Goal: Task Accomplishment & Management: Manage account settings

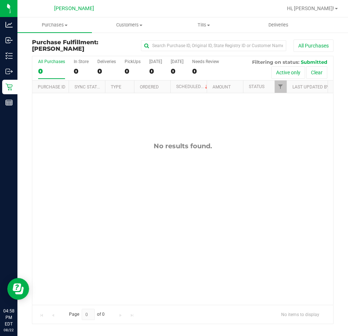
click at [143, 181] on div "No results found." at bounding box center [182, 223] width 300 height 261
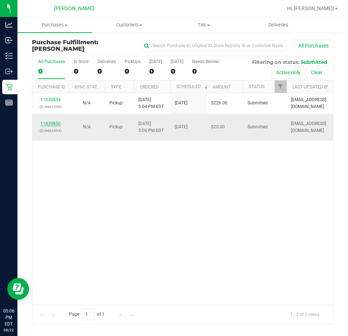
click at [56, 123] on link "11830850" at bounding box center [50, 123] width 20 height 5
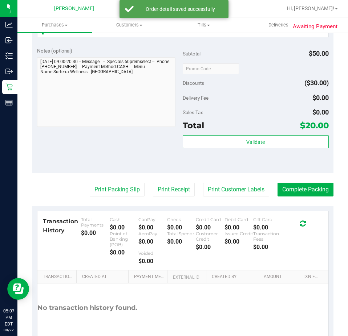
scroll to position [247, 0]
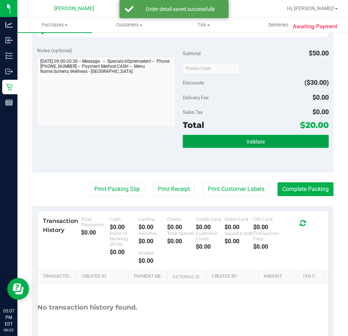
click at [236, 135] on button "Validate" at bounding box center [255, 141] width 146 height 13
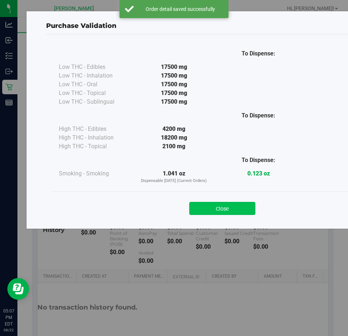
click at [235, 209] on button "Close" at bounding box center [222, 208] width 66 height 13
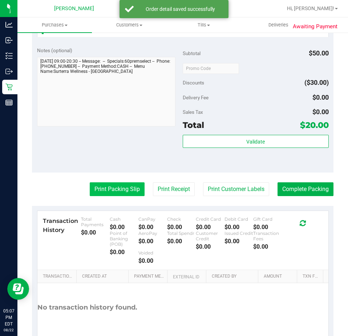
click at [115, 196] on button "Print Packing Slip" at bounding box center [117, 189] width 55 height 14
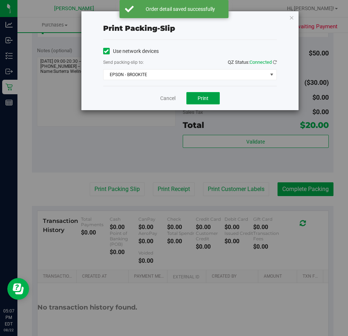
click at [200, 100] on span "Print" at bounding box center [202, 98] width 11 height 6
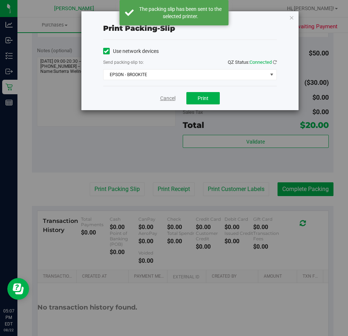
click at [174, 97] on link "Cancel" at bounding box center [167, 99] width 15 height 8
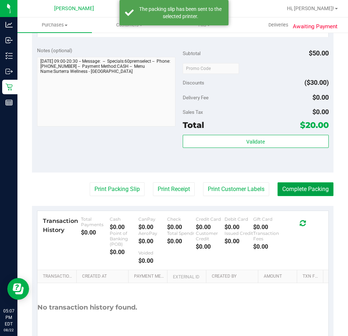
click at [294, 194] on button "Complete Packing" at bounding box center [305, 189] width 56 height 14
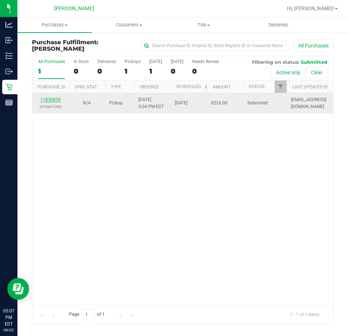
click at [52, 100] on link "11830839" at bounding box center [50, 99] width 20 height 5
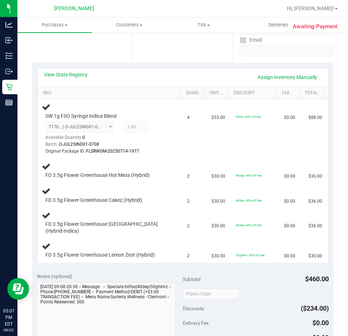
scroll to position [133, 0]
click at [57, 24] on span "Purchases" at bounding box center [54, 25] width 74 height 7
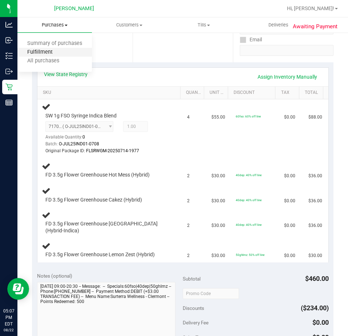
click at [61, 54] on span "Fulfillment" at bounding box center [39, 52] width 45 height 6
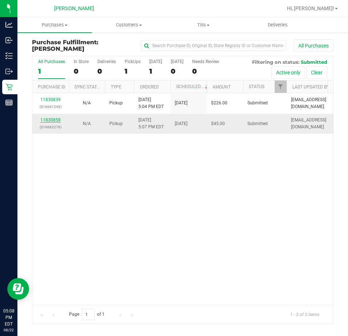
click at [50, 118] on link "11830858" at bounding box center [50, 120] width 20 height 5
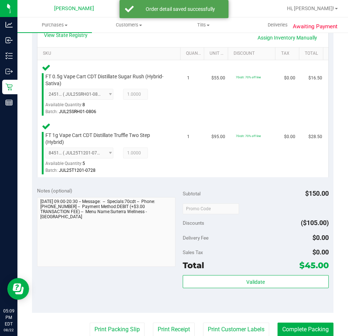
scroll to position [227, 0]
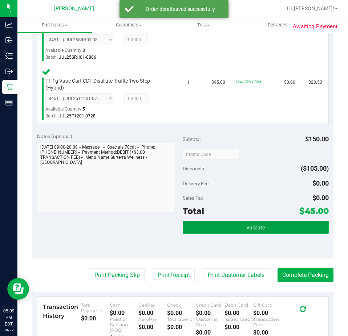
click at [229, 234] on button "Validate" at bounding box center [255, 227] width 146 height 13
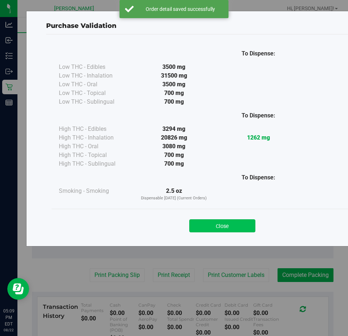
click at [238, 221] on button "Close" at bounding box center [222, 225] width 66 height 13
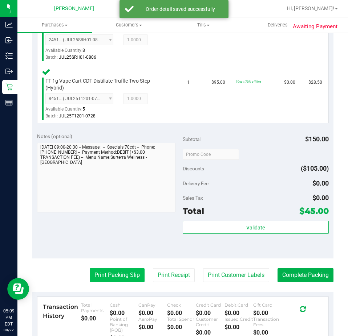
click at [124, 277] on button "Print Packing Slip" at bounding box center [117, 275] width 55 height 14
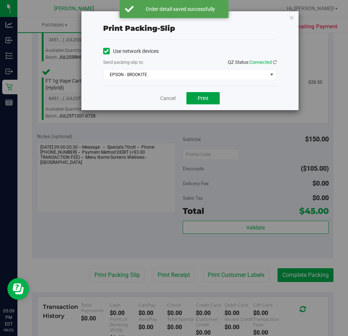
click at [209, 93] on button "Print" at bounding box center [202, 98] width 33 height 12
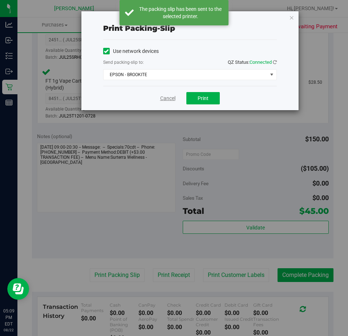
click at [171, 100] on link "Cancel" at bounding box center [167, 99] width 15 height 8
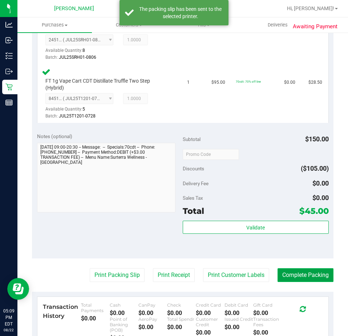
click at [307, 274] on button "Complete Packing" at bounding box center [305, 275] width 56 height 14
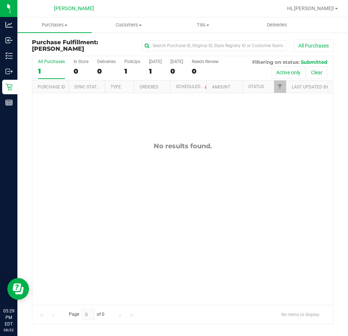
click at [215, 245] on div "No results found." at bounding box center [182, 223] width 301 height 261
click at [66, 29] on uib-tab-heading "Purchases Summary of purchases Fulfillment All purchases" at bounding box center [54, 24] width 74 height 15
click at [62, 41] on span "Summary of purchases" at bounding box center [54, 44] width 74 height 6
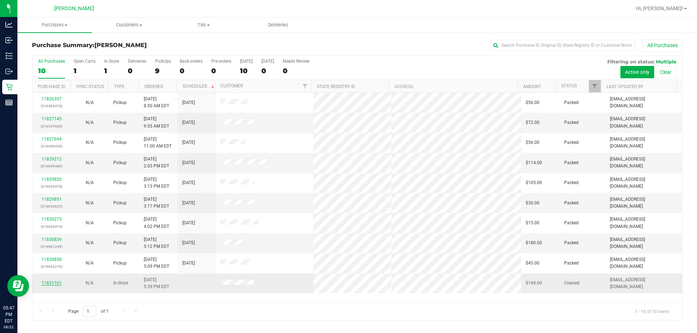
click at [48, 281] on link "11831161" at bounding box center [51, 283] width 20 height 5
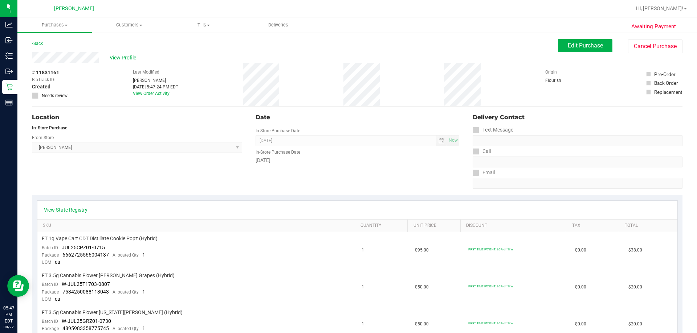
click at [348, 48] on div "Edit Purchase Cancel Purchase" at bounding box center [620, 46] width 124 height 14
click at [348, 49] on button "Edit Purchase" at bounding box center [585, 45] width 54 height 13
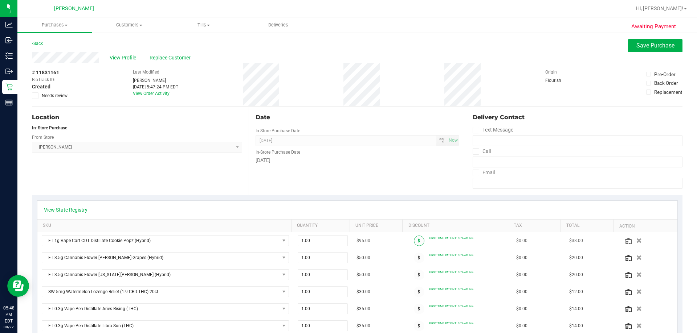
click at [348, 242] on icon at bounding box center [419, 241] width 3 height 4
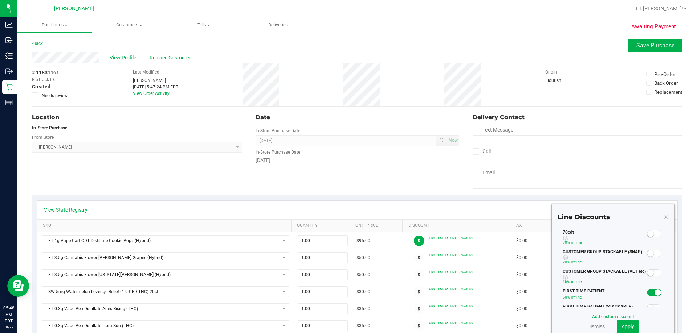
scroll to position [36, 0]
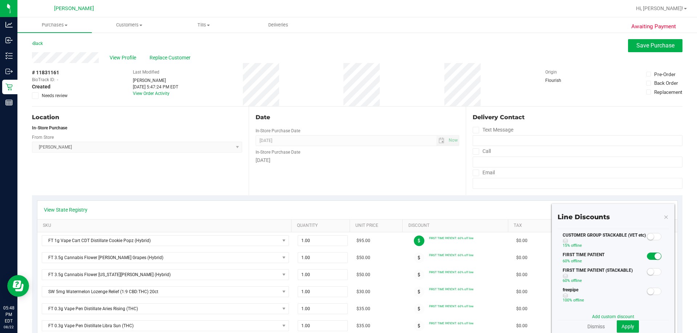
click at [348, 272] on span at bounding box center [653, 271] width 15 height 7
click at [348, 325] on span "Apply" at bounding box center [627, 327] width 13 height 6
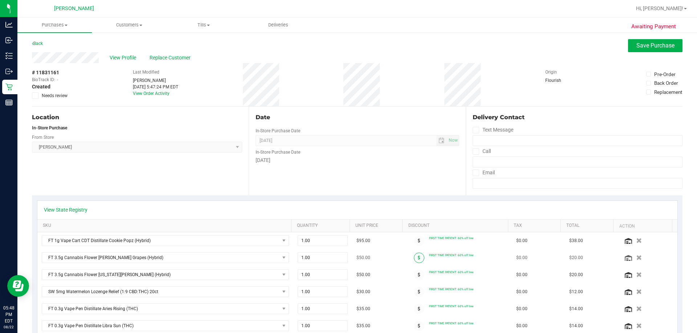
drag, startPoint x: 408, startPoint y: 261, endPoint x: 414, endPoint y: 260, distance: 5.8
click at [348, 260] on span at bounding box center [419, 258] width 11 height 11
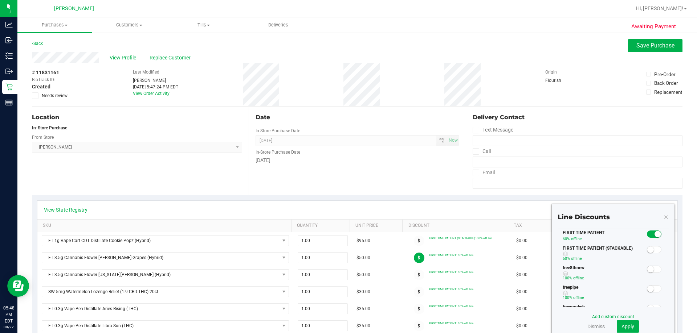
scroll to position [73, 0]
click at [348, 237] on small at bounding box center [650, 236] width 7 height 7
click at [348, 329] on span "Apply" at bounding box center [627, 327] width 13 height 6
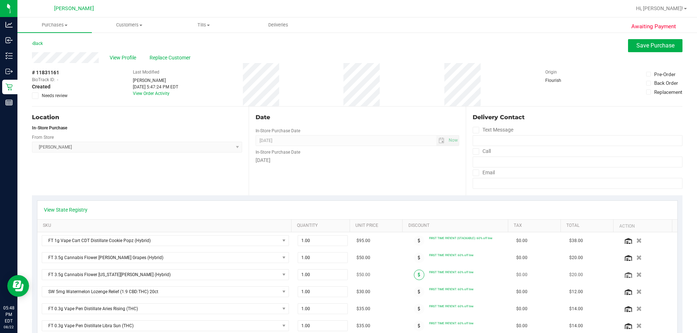
click at [348, 276] on icon at bounding box center [419, 275] width 3 height 4
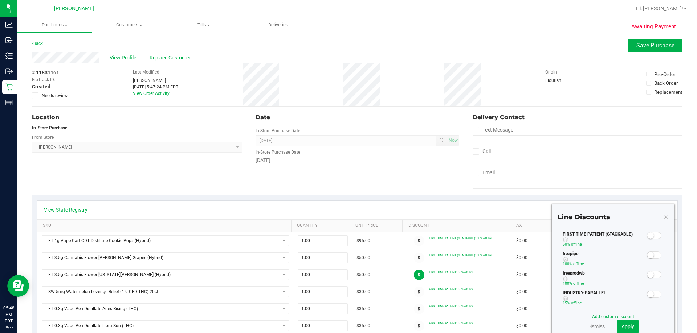
click at [348, 238] on span at bounding box center [653, 235] width 15 height 7
click at [348, 329] on span "Apply" at bounding box center [627, 327] width 13 height 6
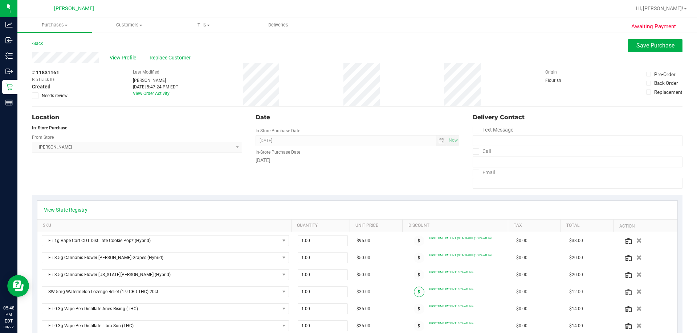
click at [348, 291] on span at bounding box center [419, 292] width 11 height 11
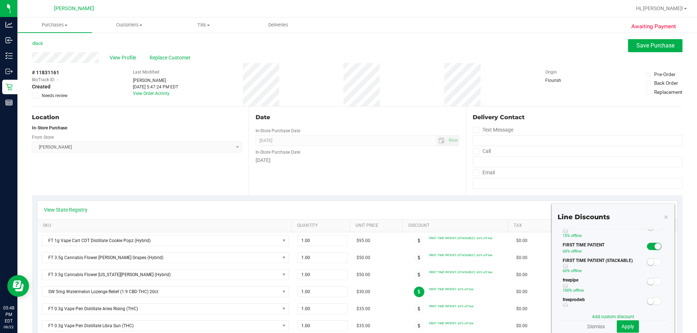
scroll to position [36, 0]
click at [348, 271] on span at bounding box center [653, 271] width 15 height 7
click at [348, 328] on span "Apply" at bounding box center [627, 327] width 13 height 6
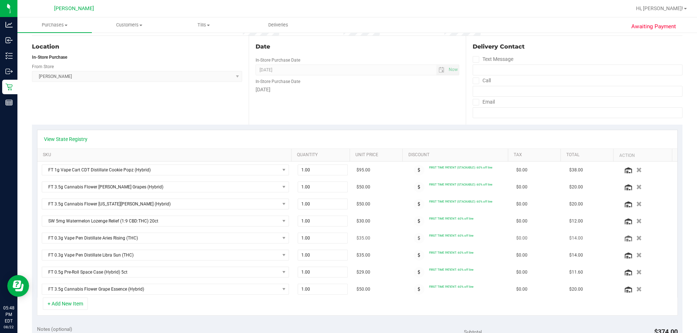
scroll to position [73, 0]
click at [348, 236] on span at bounding box center [419, 236] width 11 height 11
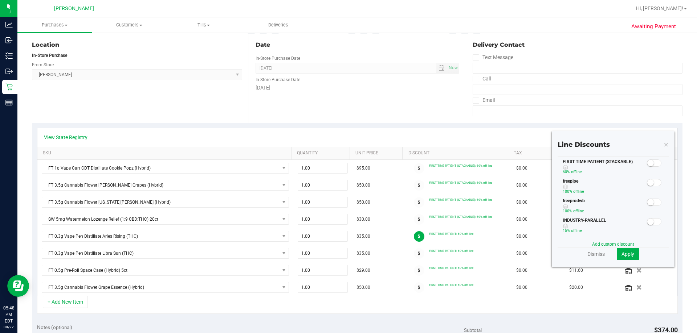
click at [348, 160] on small at bounding box center [650, 163] width 7 height 7
click at [348, 256] on span "Apply" at bounding box center [627, 254] width 13 height 6
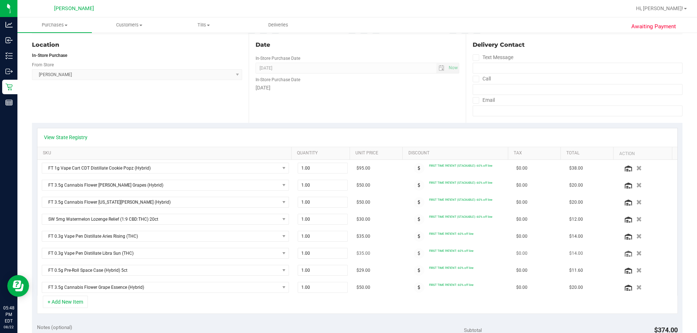
click at [348, 252] on div at bounding box center [419, 254] width 20 height 11
click at [348, 254] on span at bounding box center [419, 254] width 11 height 11
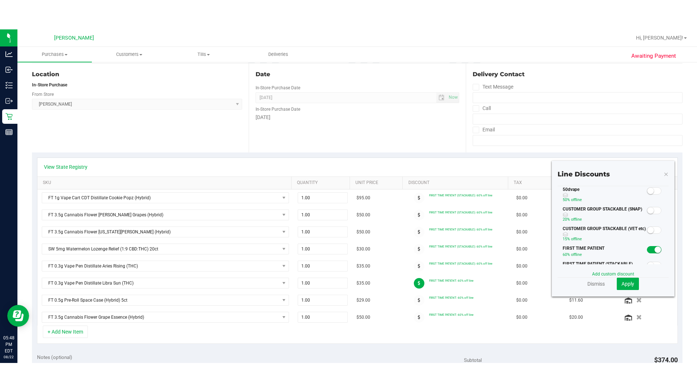
scroll to position [36, 0]
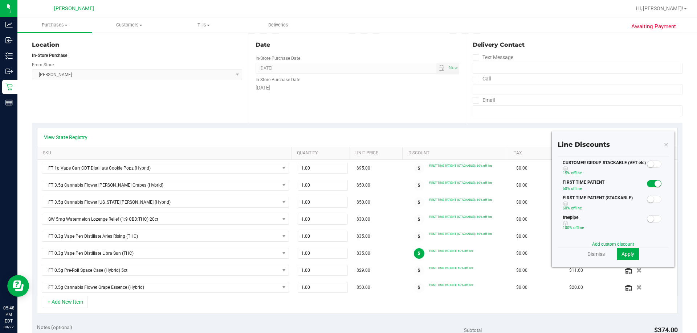
click at [348, 192] on div "FIRST TIME PATIENT 60% off line" at bounding box center [612, 187] width 111 height 16
click at [348, 198] on small at bounding box center [650, 199] width 7 height 7
click at [348, 253] on span "Apply" at bounding box center [627, 254] width 13 height 6
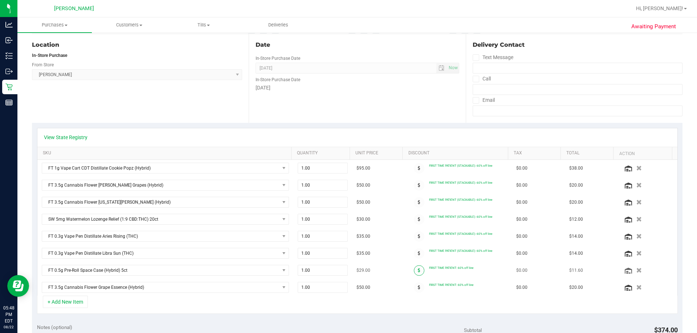
click at [348, 273] on span at bounding box center [419, 271] width 11 height 11
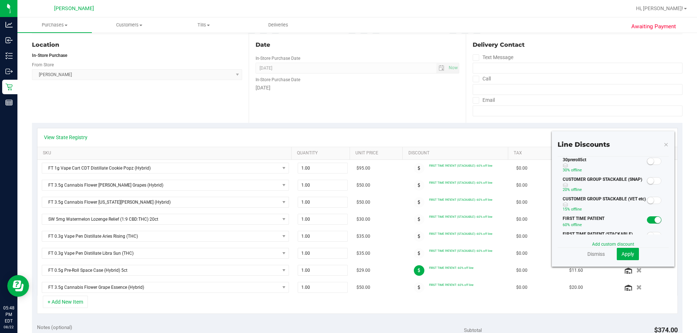
click at [348, 234] on small at bounding box center [650, 236] width 7 height 7
click at [348, 254] on span "Apply" at bounding box center [627, 254] width 13 height 6
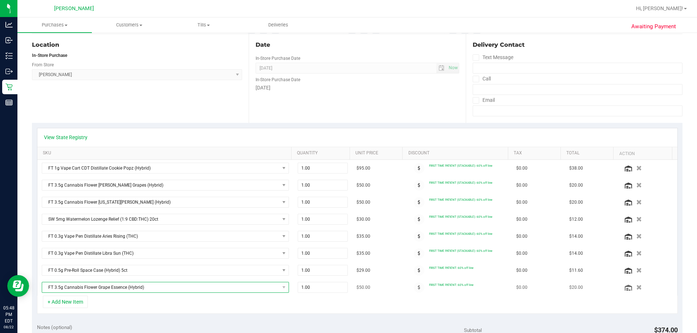
click at [175, 286] on span "FT 3.5g Cannabis Flower Grape Essence (Hybrid)" at bounding box center [160, 288] width 237 height 10
click at [316, 296] on td "1.00 1" at bounding box center [322, 287] width 59 height 17
click at [318, 291] on span "1.00 1" at bounding box center [322, 287] width 50 height 11
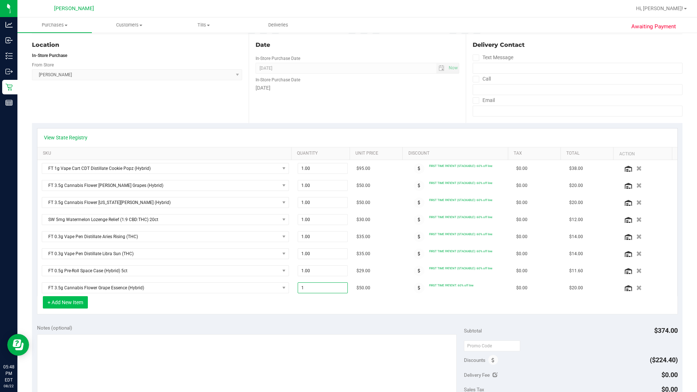
click at [70, 307] on button "+ Add New Item" at bounding box center [65, 302] width 45 height 12
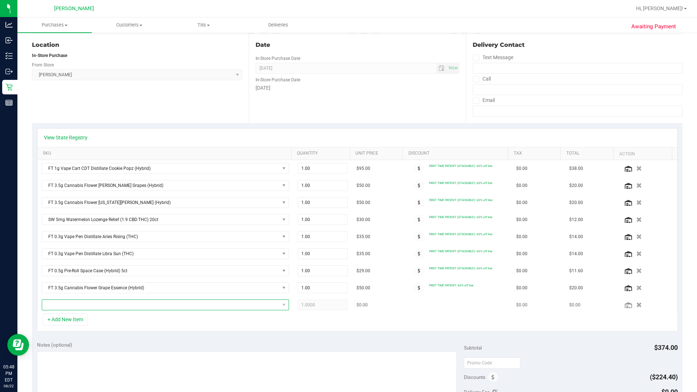
click at [198, 306] on span "NO DATA FOUND" at bounding box center [160, 305] width 237 height 10
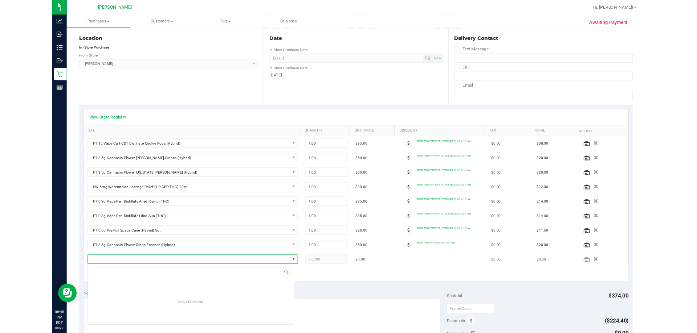
scroll to position [11, 243]
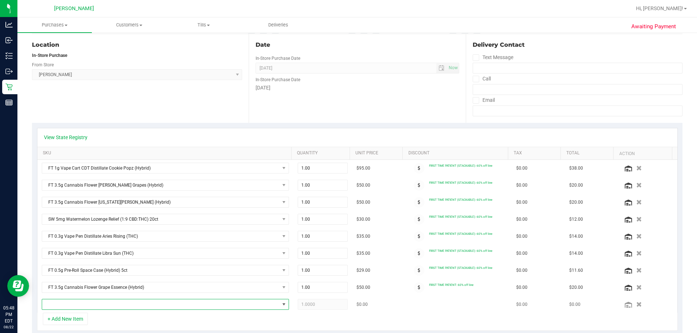
click at [131, 304] on span "NO DATA FOUND" at bounding box center [160, 305] width 237 height 10
type input "pzt"
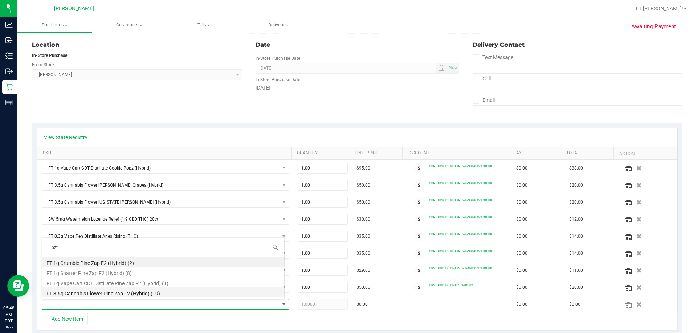
click at [120, 296] on li "FT 3.5g Cannabis Flower Pine Zap F2 (Hybrid) (19)" at bounding box center [163, 293] width 242 height 10
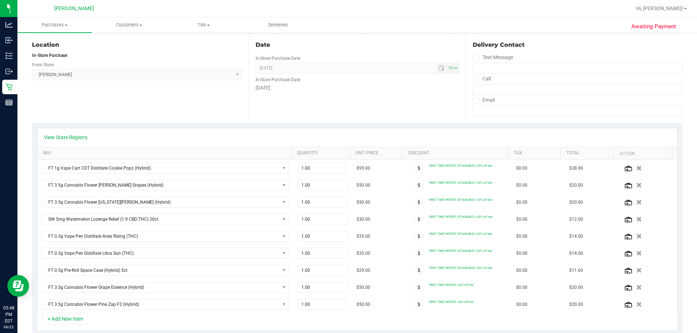
click at [348, 303] on td "$50.00" at bounding box center [378, 304] width 53 height 17
click at [348, 304] on span at bounding box center [419, 305] width 11 height 11
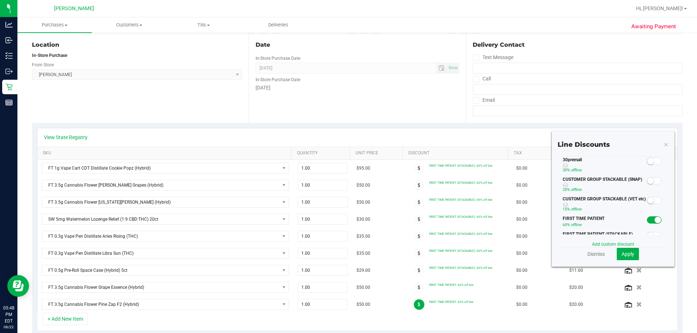
scroll to position [36, 0]
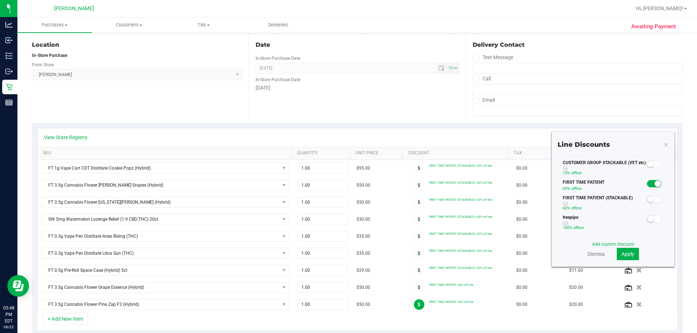
click at [348, 201] on span at bounding box center [653, 199] width 15 height 7
click at [348, 251] on span "Apply" at bounding box center [627, 254] width 13 height 6
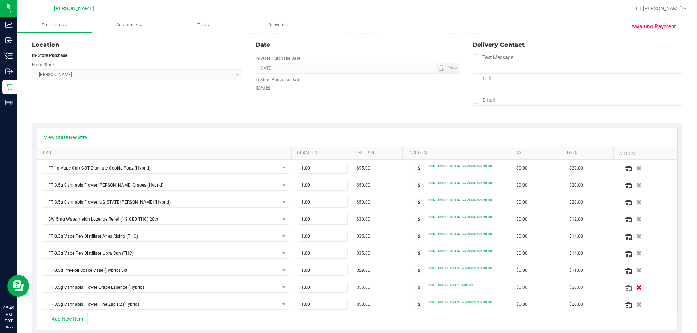
click at [348, 290] on icon "button" at bounding box center [639, 287] width 6 height 5
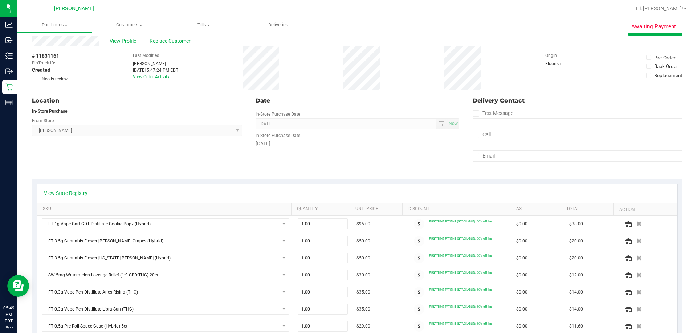
scroll to position [0, 0]
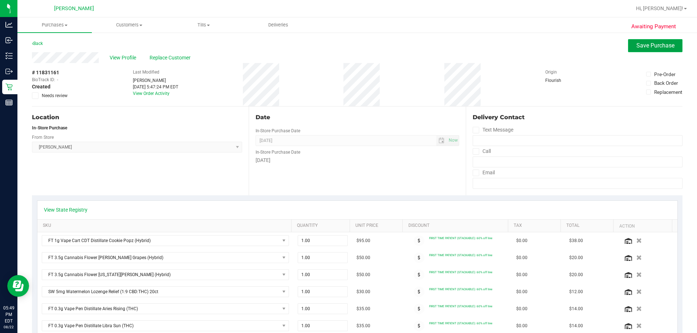
click at [348, 52] on button "Save Purchase" at bounding box center [655, 45] width 54 height 13
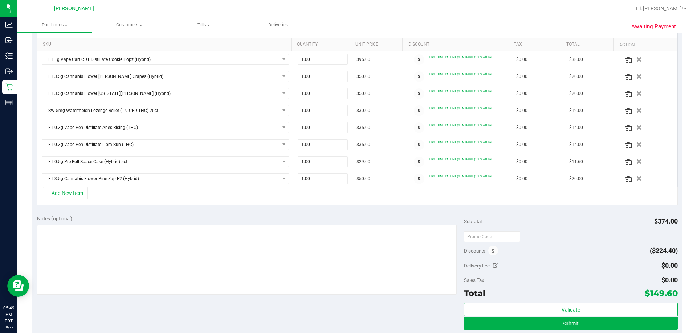
scroll to position [290, 0]
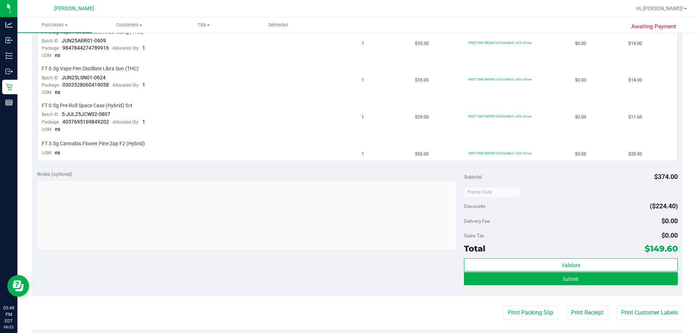
scroll to position [399, 0]
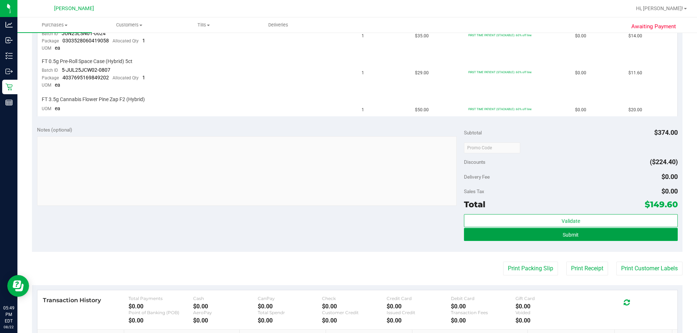
click at [348, 234] on button "Submit" at bounding box center [570, 234] width 213 height 13
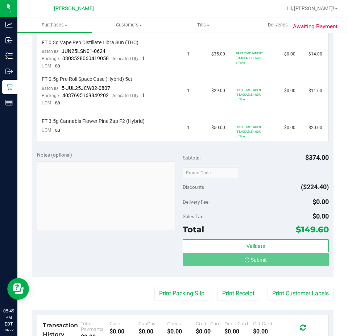
scroll to position [377, 0]
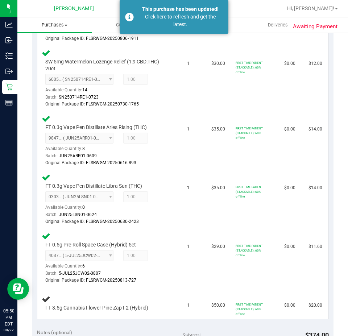
click at [61, 28] on uib-tab-heading "Purchases Summary of purchases Fulfillment All purchases" at bounding box center [54, 24] width 74 height 15
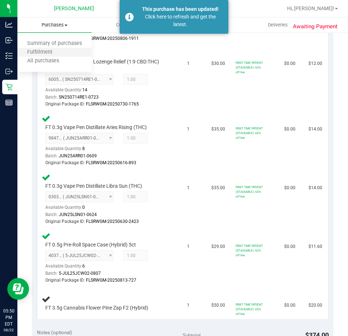
click at [78, 56] on li "Fulfillment" at bounding box center [54, 52] width 74 height 9
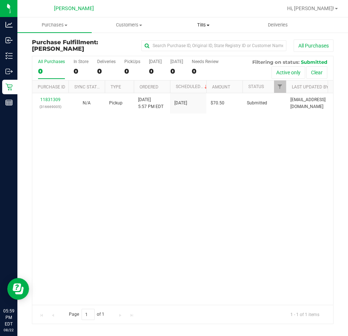
click at [209, 24] on span "Tills" at bounding box center [204, 25] width 74 height 7
click at [203, 46] on span "Manage tills" at bounding box center [190, 44] width 49 height 6
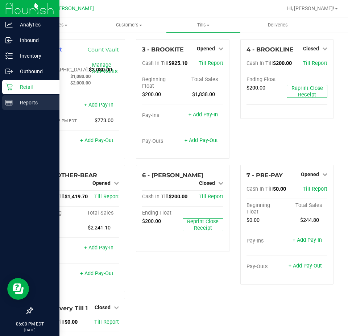
click at [34, 106] on p "Reports" at bounding box center [35, 102] width 44 height 9
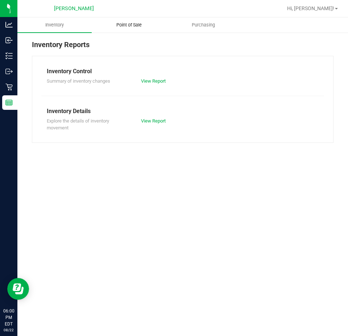
click at [130, 20] on uib-tab-heading "Point of Sale" at bounding box center [129, 25] width 74 height 15
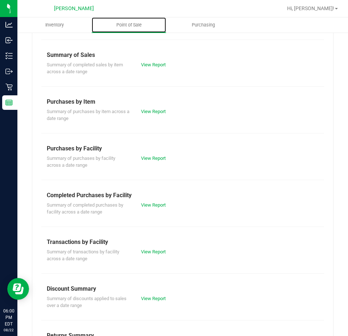
scroll to position [95, 0]
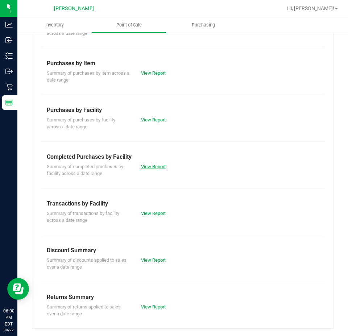
click at [151, 164] on link "View Report" at bounding box center [153, 166] width 25 height 5
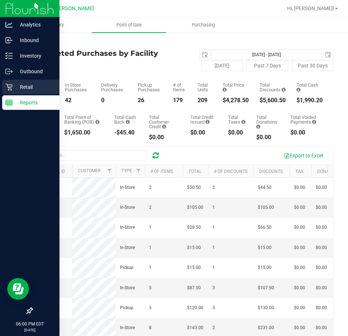
click at [35, 89] on p "Retail" at bounding box center [35, 87] width 44 height 9
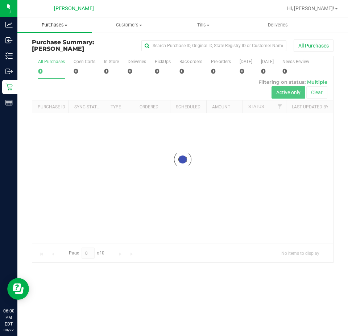
click at [60, 21] on uib-tab-heading "Purchases Summary of purchases Fulfillment All purchases" at bounding box center [54, 24] width 74 height 15
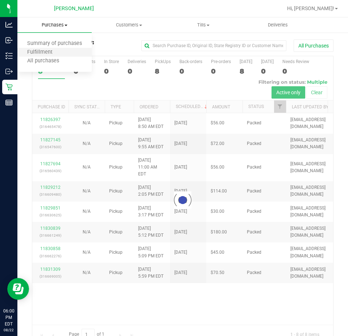
click at [66, 51] on li "Fulfillment" at bounding box center [54, 52] width 74 height 9
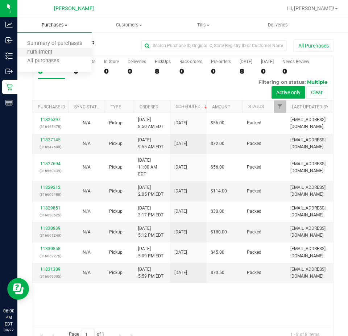
click at [62, 51] on li "Fulfillment" at bounding box center [54, 52] width 74 height 9
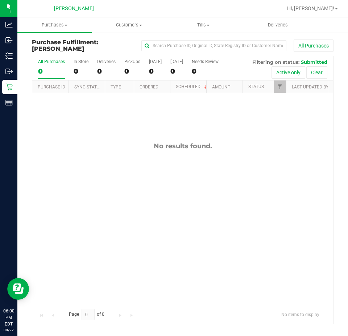
click at [303, 185] on div "No results found." at bounding box center [182, 223] width 301 height 261
click at [230, 117] on div "No results found." at bounding box center [182, 223] width 301 height 261
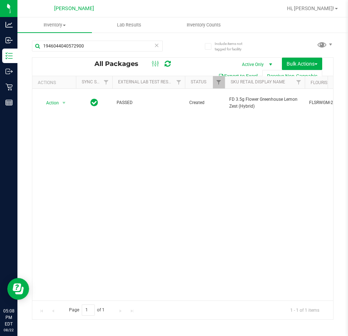
click at [135, 147] on div "Action Action Adjust qty Create package Edit attributes Global inventory Locate…" at bounding box center [182, 195] width 300 height 212
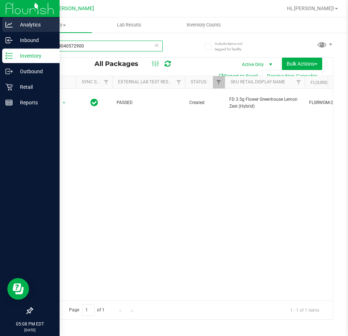
drag, startPoint x: 102, startPoint y: 48, endPoint x: 0, endPoint y: 20, distance: 105.7
click at [0, 20] on div "Analytics Inbound Inventory Outbound Retail Reports 05:08 PM EDT 08/22/2025 08/…" at bounding box center [174, 168] width 348 height 336
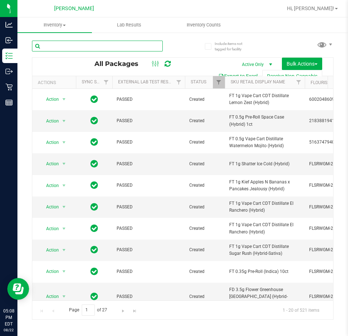
click at [67, 45] on input "text" at bounding box center [97, 46] width 131 height 11
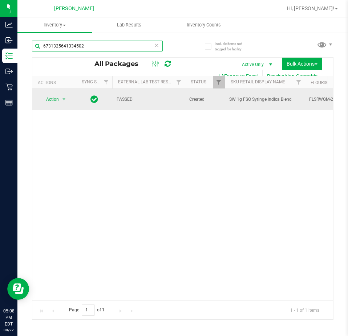
type input "6731325641334502"
click at [57, 101] on span "Action" at bounding box center [50, 99] width 20 height 10
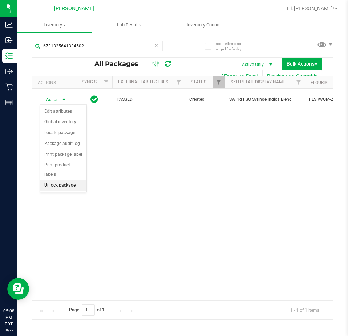
click at [63, 180] on li "Unlock package" at bounding box center [63, 185] width 46 height 11
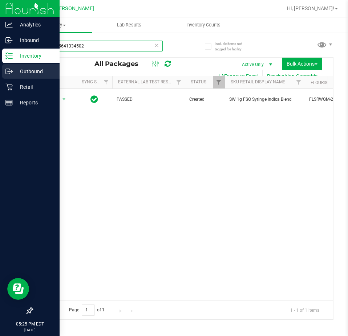
drag, startPoint x: 91, startPoint y: 50, endPoint x: 0, endPoint y: 70, distance: 93.6
click at [0, 70] on div "Analytics Inbound Inventory Outbound Retail Reports 05:25 PM EDT 08/22/2025 08/…" at bounding box center [174, 168] width 348 height 336
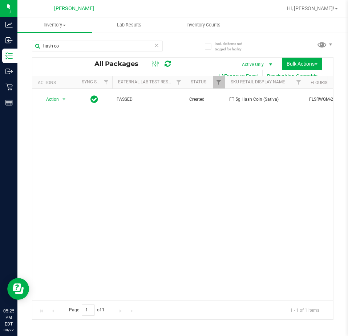
click at [164, 208] on div "Action Action Adjust qty Create package Edit attributes Global inventory Locate…" at bounding box center [182, 195] width 300 height 212
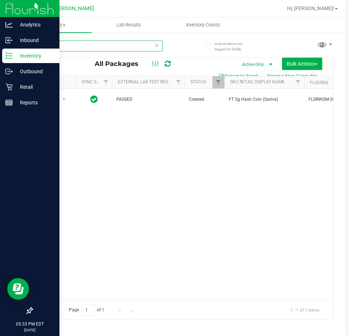
drag, startPoint x: 79, startPoint y: 46, endPoint x: 0, endPoint y: 53, distance: 79.0
click at [0, 53] on div "Analytics Inbound Inventory Outbound Retail Reports 05:33 PM EDT 08/22/2025 08/…" at bounding box center [174, 168] width 348 height 336
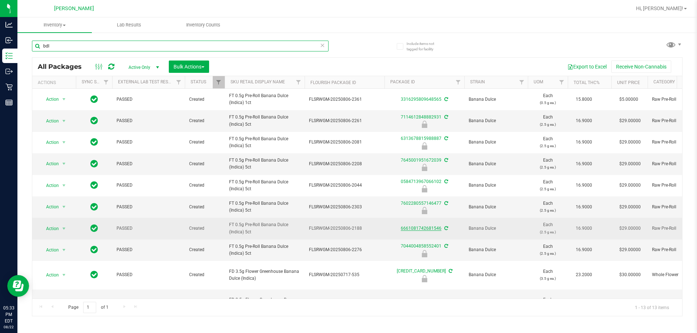
type input "bdl"
click at [347, 229] on link "6661081742681546" at bounding box center [421, 228] width 41 height 5
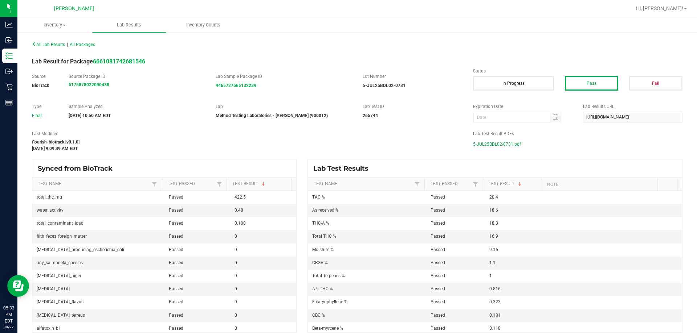
click at [347, 142] on span "5-JUL25BDL02-0731.pdf" at bounding box center [497, 144] width 48 height 11
click at [62, 26] on span "Inventory" at bounding box center [54, 25] width 74 height 7
click at [58, 42] on span "All packages" at bounding box center [42, 44] width 50 height 6
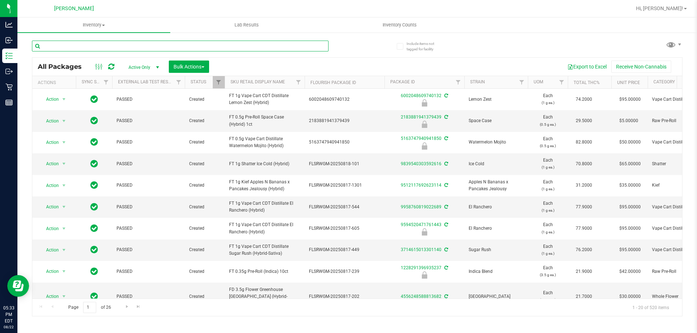
click at [161, 46] on input "text" at bounding box center [180, 46] width 296 height 11
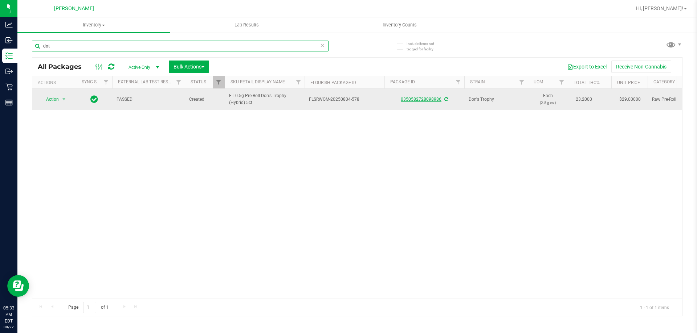
type input "dot"
click at [347, 99] on link "0350582728098986" at bounding box center [421, 99] width 41 height 5
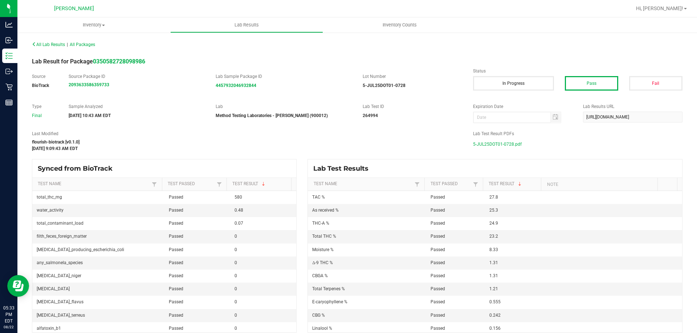
click at [347, 146] on span "5-JUL25DOT01-0728.pdf" at bounding box center [497, 144] width 49 height 11
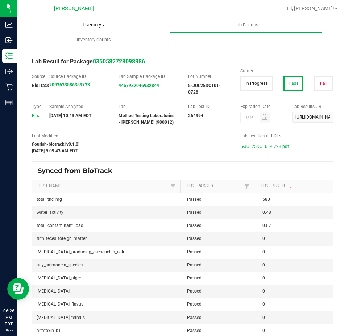
click at [84, 21] on uib-tab-heading "Inventory All packages All inventory Waste log Create inventory" at bounding box center [93, 24] width 153 height 15
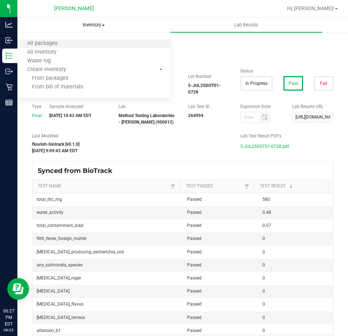
click at [83, 46] on li "All packages" at bounding box center [93, 44] width 153 height 9
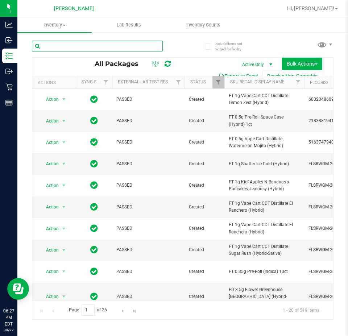
click at [100, 47] on input "text" at bounding box center [97, 46] width 131 height 11
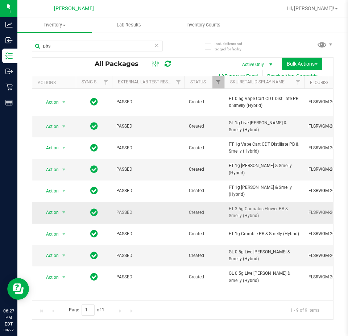
drag, startPoint x: 261, startPoint y: 218, endPoint x: 218, endPoint y: 207, distance: 43.9
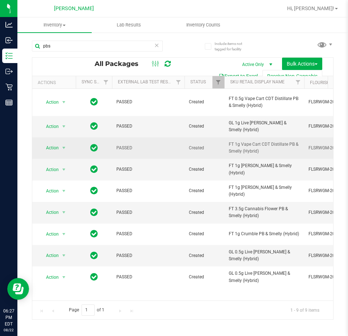
copy tr "FT 3.5g Cannabis Flower PB & Smelly (Hybrid)"
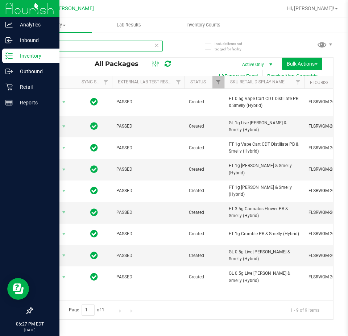
drag, startPoint x: 83, startPoint y: 50, endPoint x: 0, endPoint y: 50, distance: 82.7
click at [0, 50] on div "Analytics Inbound Inventory Outbound Retail Reports 06:27 PM EDT 08/22/2025 08/…" at bounding box center [174, 168] width 348 height 336
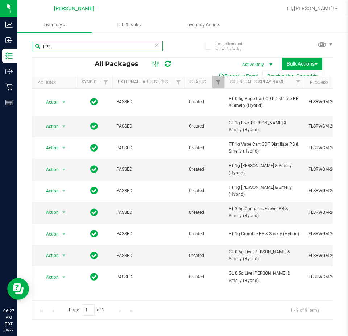
paste input "FT 3.5g Cannabis Flower PB & Smelly (Hybrid)"
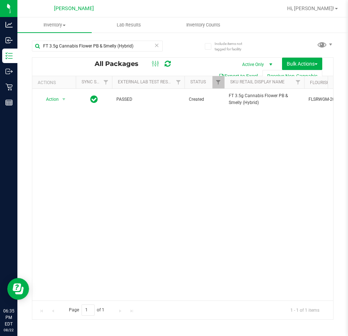
click at [163, 250] on div "Action Action Adjust qty Create package Edit attributes Global inventory Locate…" at bounding box center [182, 195] width 301 height 212
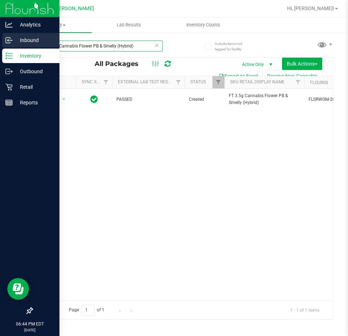
drag, startPoint x: 145, startPoint y: 47, endPoint x: 0, endPoint y: 47, distance: 145.1
click at [0, 47] on div "Analytics Inbound Inventory Outbound Retail Reports 06:44 PM EDT 08/22/2025 08/…" at bounding box center [174, 168] width 348 height 336
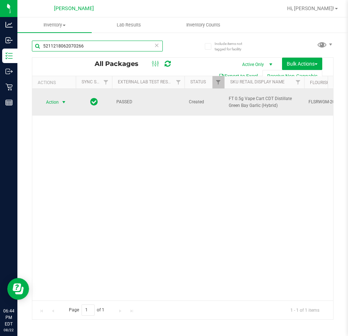
type input "5211218062070266"
click at [60, 102] on span "select" at bounding box center [63, 102] width 9 height 10
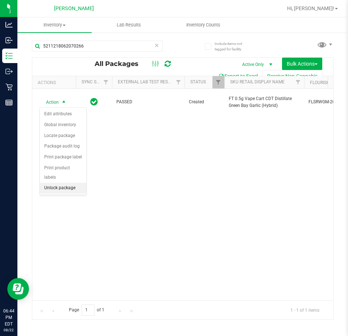
click at [73, 183] on li "Unlock package" at bounding box center [63, 188] width 46 height 11
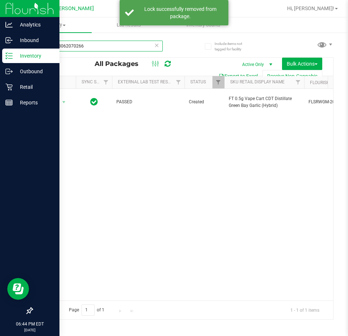
drag, startPoint x: 130, startPoint y: 46, endPoint x: 0, endPoint y: 53, distance: 129.7
click at [0, 53] on div "Analytics Inbound Inventory Outbound Retail Reports 06:44 PM EDT 08/22/2025 08/…" at bounding box center [174, 168] width 348 height 336
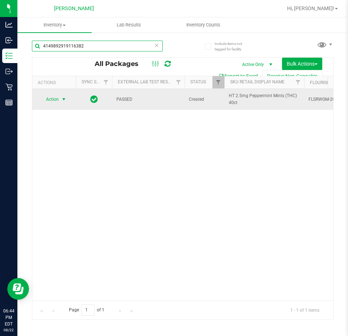
type input "4149892919116382"
click at [57, 95] on span "Action" at bounding box center [50, 99] width 20 height 10
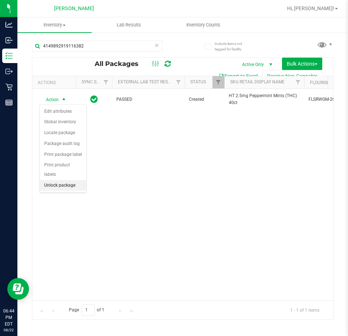
click at [62, 180] on li "Unlock package" at bounding box center [63, 185] width 46 height 11
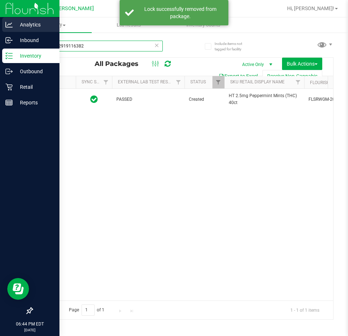
drag, startPoint x: 113, startPoint y: 48, endPoint x: 0, endPoint y: 18, distance: 117.1
click at [0, 18] on div "Analytics Inbound Inventory Outbound Retail Reports 06:44 PM EDT 08/22/2025 08/…" at bounding box center [174, 168] width 348 height 336
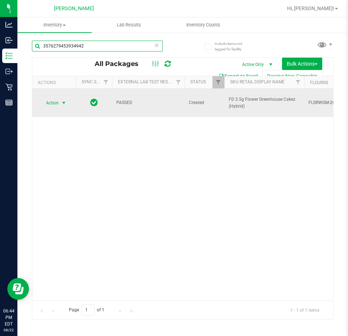
type input "3576279453934942"
click at [52, 102] on span "Action" at bounding box center [50, 103] width 20 height 10
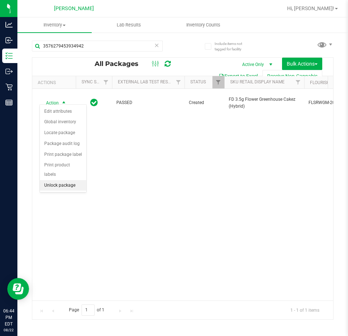
click at [56, 180] on li "Unlock package" at bounding box center [63, 185] width 46 height 11
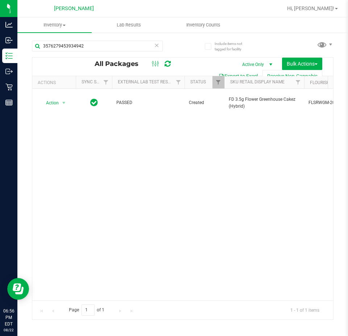
click at [101, 317] on div "Page 1 of 1 1 - 1 of 1 items" at bounding box center [182, 310] width 301 height 19
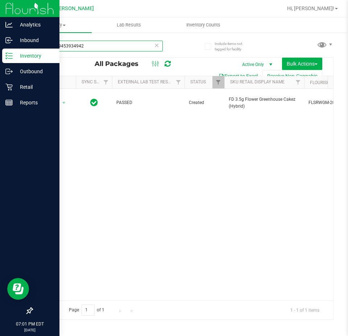
drag, startPoint x: 89, startPoint y: 49, endPoint x: 0, endPoint y: 49, distance: 88.9
click at [0, 49] on div "Analytics Inbound Inventory Outbound Retail Reports 07:01 PM EDT 08/22/2025 08/…" at bounding box center [174, 168] width 348 height 336
type input "s"
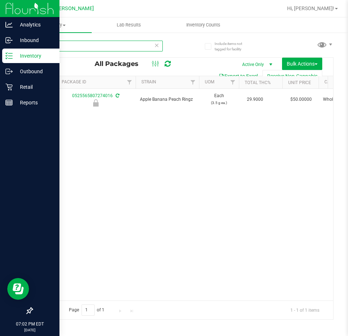
scroll to position [0, 159]
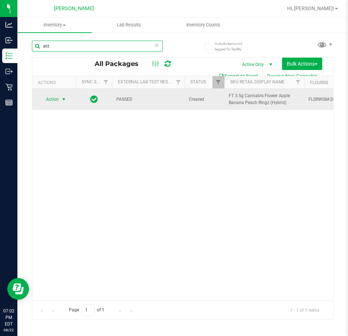
type input "arz"
click at [62, 101] on span "select" at bounding box center [64, 100] width 6 height 6
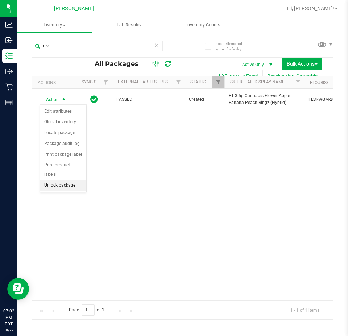
click at [72, 180] on li "Unlock package" at bounding box center [63, 185] width 46 height 11
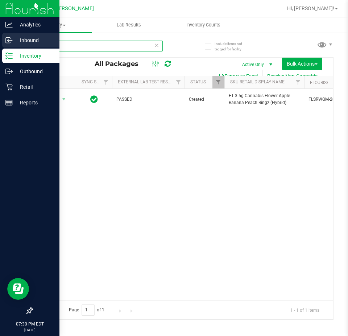
drag, startPoint x: 80, startPoint y: 50, endPoint x: 0, endPoint y: 46, distance: 79.9
click at [0, 46] on div "Analytics Inbound Inventory Outbound Retail Reports 07:30 PM EDT 08/22/2025 08/…" at bounding box center [174, 168] width 348 height 336
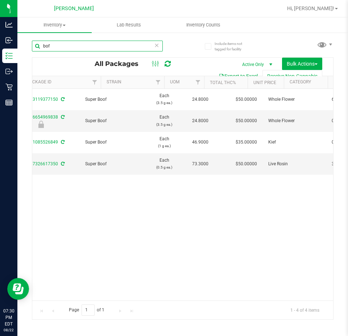
scroll to position [0, 408]
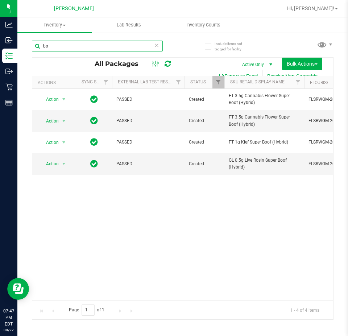
type input "b"
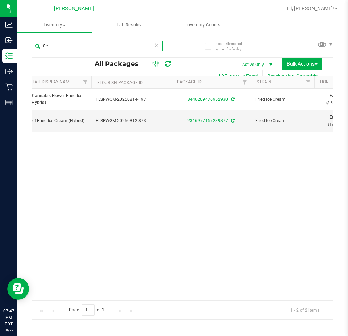
scroll to position [0, 216]
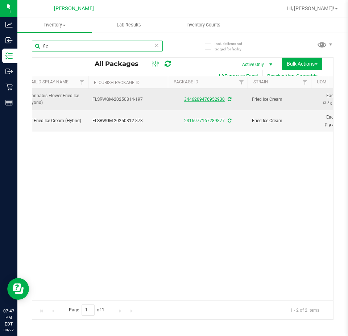
type input "fic"
click at [212, 99] on link "3446209476952930" at bounding box center [204, 99] width 41 height 5
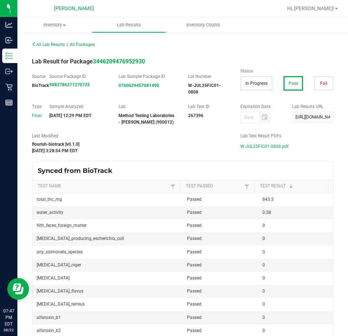
click at [264, 145] on span "W-JUL25FIC01-0808.pdf" at bounding box center [265, 146] width 48 height 11
click at [57, 24] on span "Inventory" at bounding box center [54, 25] width 74 height 7
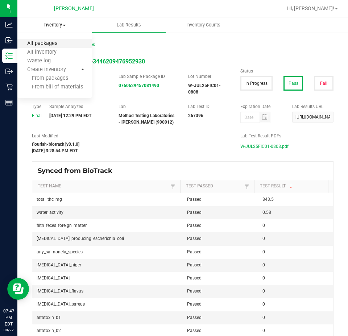
click at [56, 42] on span "All packages" at bounding box center [42, 44] width 50 height 6
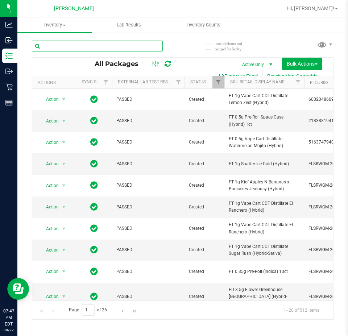
click at [105, 43] on input "text" at bounding box center [97, 46] width 131 height 11
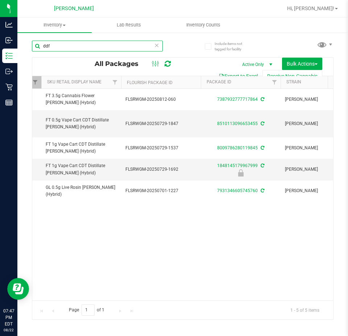
scroll to position [0, 195]
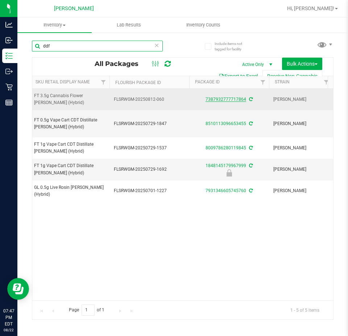
type input "ddf"
click at [230, 99] on link "7387932777717864" at bounding box center [226, 99] width 41 height 5
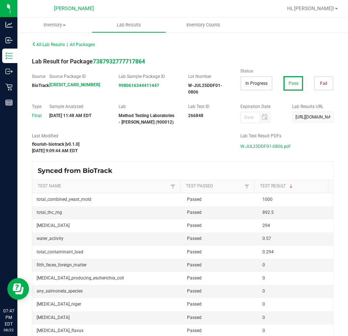
click at [248, 148] on span "W-JUL25DDF01-0806.pdf" at bounding box center [266, 146] width 50 height 11
click at [58, 25] on span "Inventory" at bounding box center [54, 25] width 74 height 7
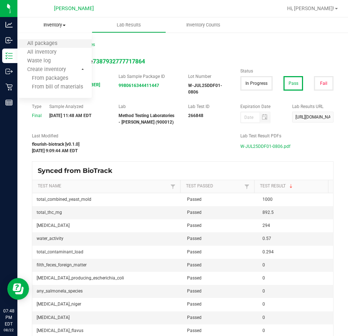
click at [55, 40] on li "All packages" at bounding box center [54, 44] width 74 height 9
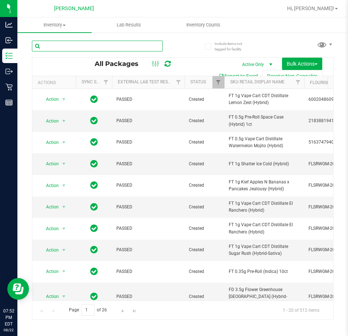
click at [129, 45] on input "text" at bounding box center [97, 46] width 131 height 11
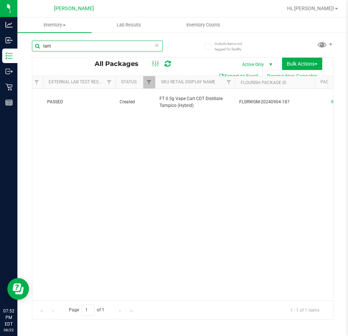
scroll to position [0, 94]
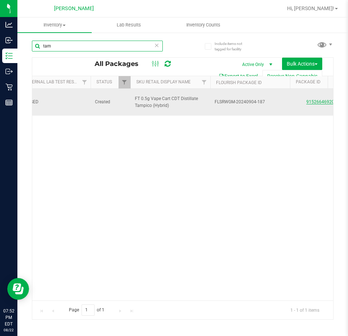
type input "tam"
click at [316, 103] on link "9152664692080238" at bounding box center [327, 101] width 41 height 5
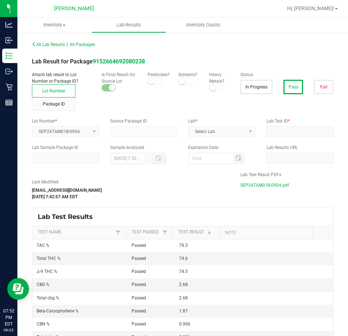
type input "9152664692080238"
type input "II05008-02"
type input "09/09/2024 9:55 AM"
click at [271, 185] on span "SEP24TAM01B-0904.pdf" at bounding box center [265, 185] width 49 height 11
click at [51, 23] on span "Inventory" at bounding box center [54, 25] width 74 height 7
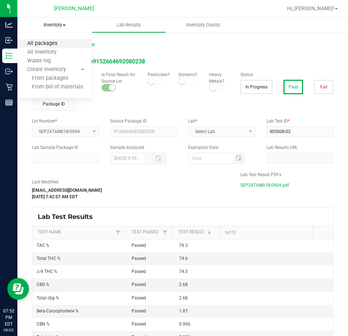
click at [46, 42] on span "All packages" at bounding box center [42, 44] width 50 height 6
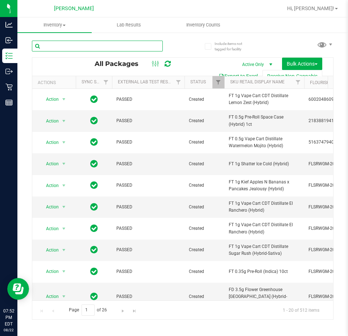
click at [111, 45] on input "text" at bounding box center [97, 46] width 131 height 11
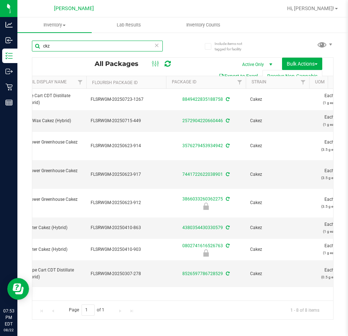
scroll to position [0, 223]
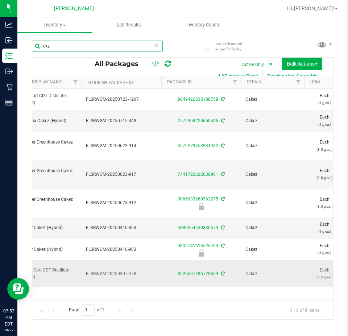
type input "ckz"
click at [208, 271] on link "8526597786728529" at bounding box center [198, 273] width 41 height 5
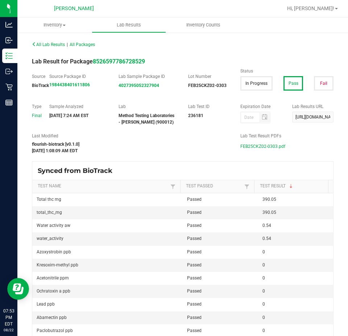
click at [261, 145] on span "FEB25CKZ02-0303.pdf" at bounding box center [263, 146] width 45 height 11
click at [52, 25] on span "Inventory" at bounding box center [54, 25] width 74 height 7
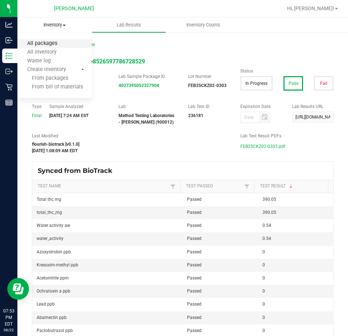
click at [57, 43] on span "All packages" at bounding box center [42, 44] width 50 height 6
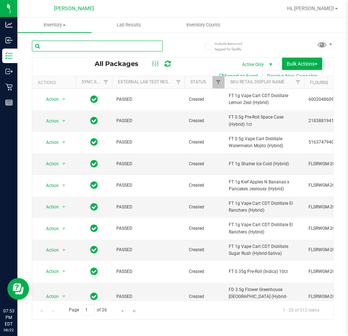
click at [120, 42] on input "text" at bounding box center [97, 46] width 131 height 11
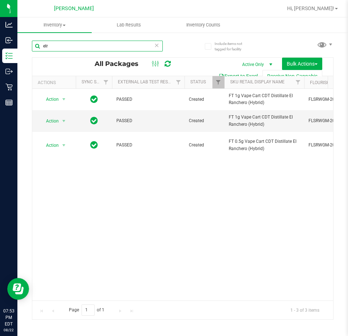
type input "elr"
drag, startPoint x: 88, startPoint y: 295, endPoint x: 104, endPoint y: 295, distance: 16.3
click at [104, 295] on div "Action Action Adjust qty Create package Edit attributes Global inventory Locate…" at bounding box center [182, 195] width 301 height 212
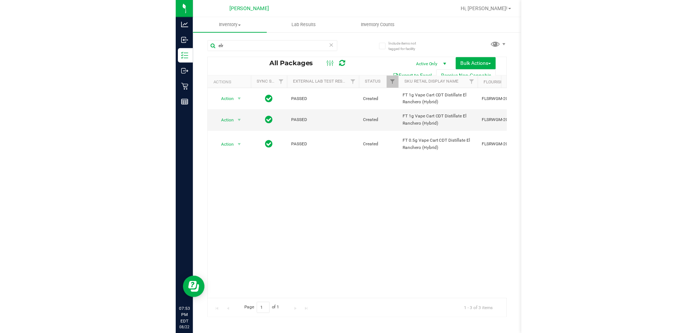
scroll to position [0, 295]
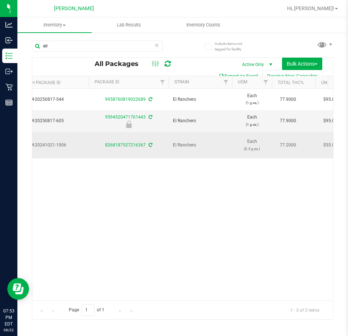
click at [143, 138] on td "8268187527216367" at bounding box center [129, 145] width 80 height 27
click at [139, 148] on div "8268187527216367" at bounding box center [129, 145] width 82 height 7
click at [115, 145] on link "8268187527216367" at bounding box center [125, 145] width 41 height 5
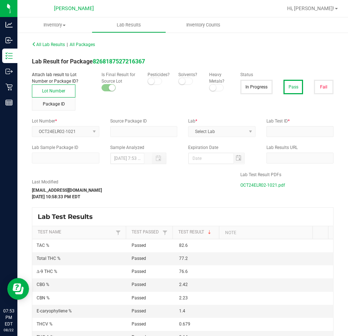
type input "8268187527216367"
type input "2410CBR0107-007"
type input "10/27/2024 10:57 PM"
click at [260, 183] on span "OCT24ELR02-1021.pdf" at bounding box center [263, 185] width 45 height 11
click at [56, 23] on span "Inventory" at bounding box center [54, 25] width 74 height 7
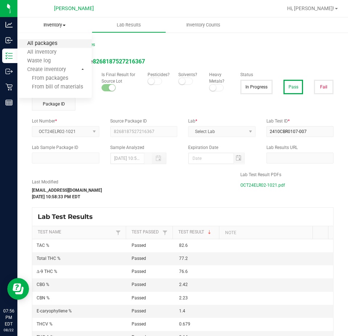
click at [54, 41] on span "All packages" at bounding box center [42, 44] width 50 height 6
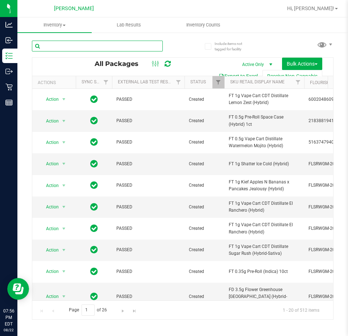
click at [75, 45] on input "text" at bounding box center [97, 46] width 131 height 11
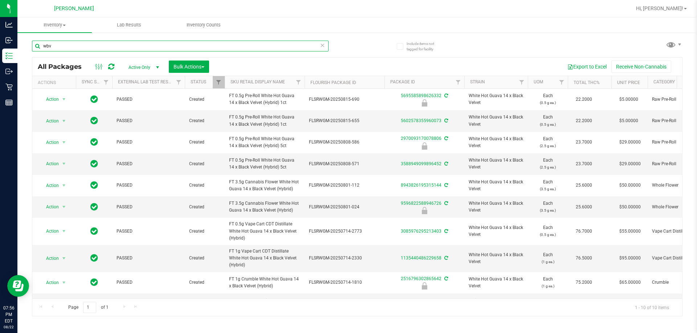
scroll to position [21, 0]
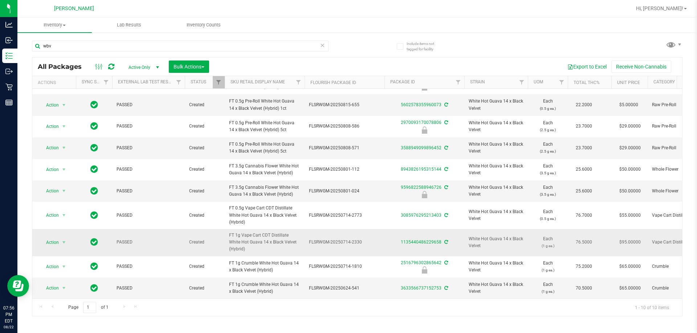
drag, startPoint x: 300, startPoint y: 244, endPoint x: 223, endPoint y: 236, distance: 78.0
click at [223, 236] on tr "Action Action Adjust qty Create package Edit attributes Global inventory Locate…" at bounding box center [675, 242] width 1286 height 27
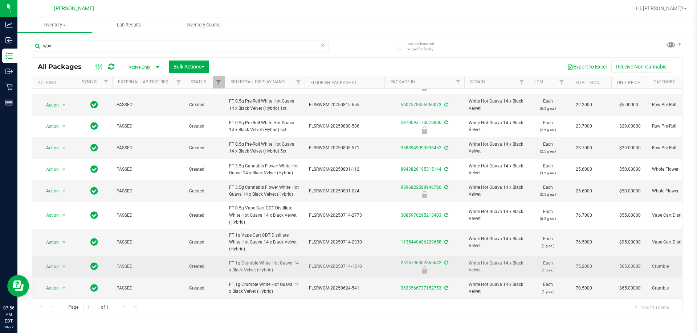
copy tr "FT 1g Vape Cart CDT Distillate White Hot Guava 14 x Black Velvet (Hybrid)"
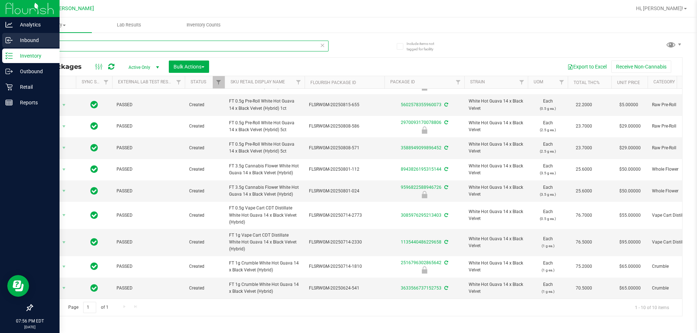
drag, startPoint x: 112, startPoint y: 44, endPoint x: 0, endPoint y: 38, distance: 112.6
click at [0, 38] on div "Analytics Inbound Inventory Outbound Retail Reports 07:56 PM EDT 08/22/2025 08/…" at bounding box center [348, 166] width 697 height 333
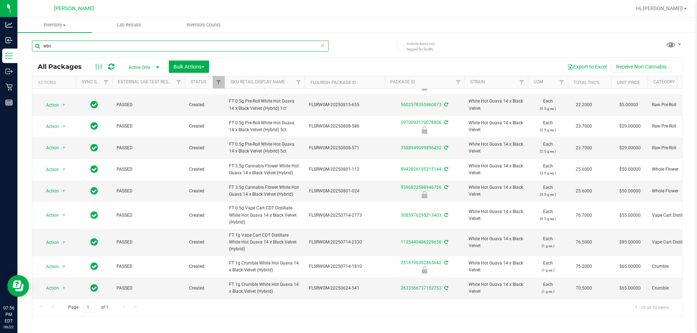
paste input "FT 1g Vape Cart CDT Distillate White Hot Guava 14 x Black Velvet (Hybrid)"
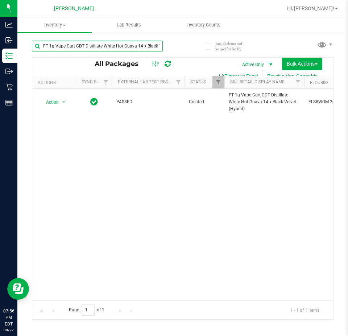
type input "FT 1g Vape Cart CDT Distillate White Hot Guava 14 x Black Velvet (Hybrid)"
click at [155, 48] on icon at bounding box center [156, 45] width 5 height 9
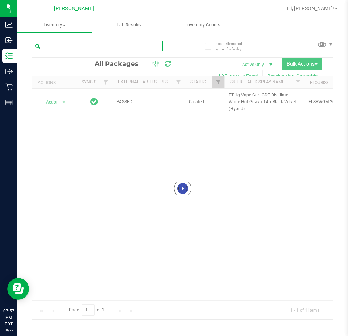
click at [99, 46] on input "text" at bounding box center [97, 46] width 131 height 11
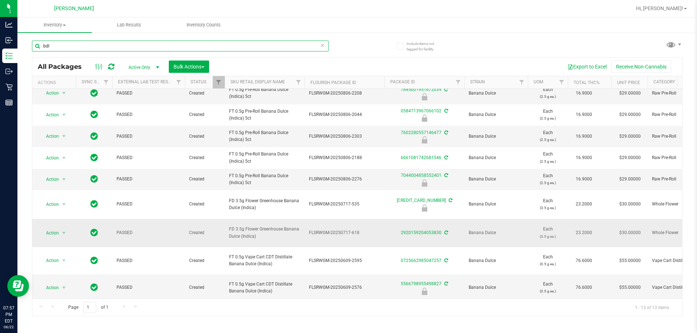
scroll to position [73, 0]
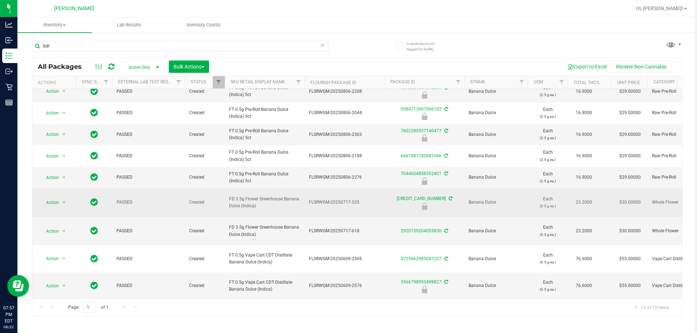
drag, startPoint x: 266, startPoint y: 202, endPoint x: 219, endPoint y: 196, distance: 47.3
click at [219, 196] on tr "Action Action Edit attributes Global inventory Locate package Package audit log…" at bounding box center [675, 203] width 1286 height 29
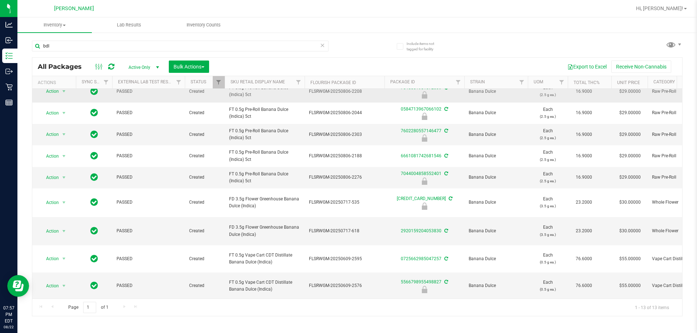
copy tr "FD 3.5g Flower Greenhouse Banana Dulce (Indica)"
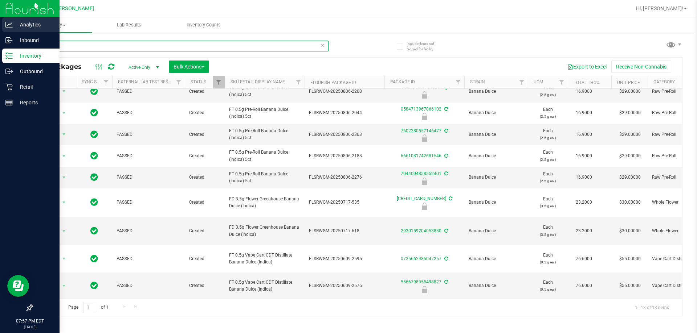
drag, startPoint x: 96, startPoint y: 45, endPoint x: 0, endPoint y: 21, distance: 98.5
click at [0, 21] on div "Analytics Inbound Inventory Outbound Retail Reports 07:57 PM EDT 08/22/2025 08/…" at bounding box center [348, 166] width 697 height 333
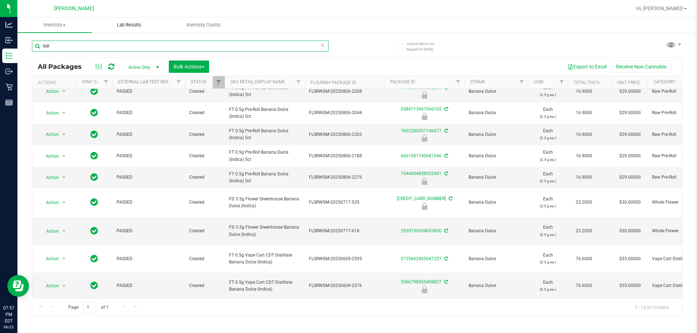
paste input "FD 3.5g Flower Greenhouse Banana Dulce (Indica)"
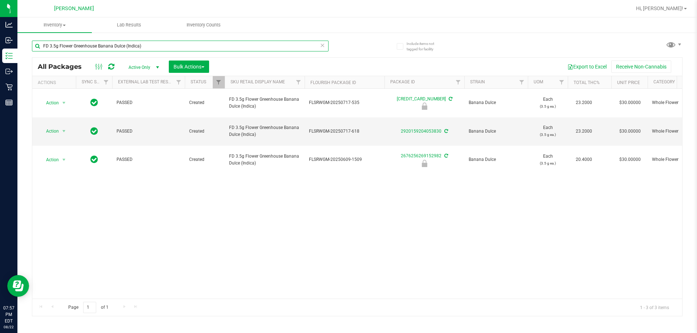
type input "FD 3.5g Flower Greenhouse Banana Dulce (Indica)"
drag, startPoint x: 258, startPoint y: 291, endPoint x: 283, endPoint y: 290, distance: 25.5
click at [283, 290] on div "Action Action Edit attributes Global inventory Locate package Package audit log…" at bounding box center [356, 194] width 649 height 210
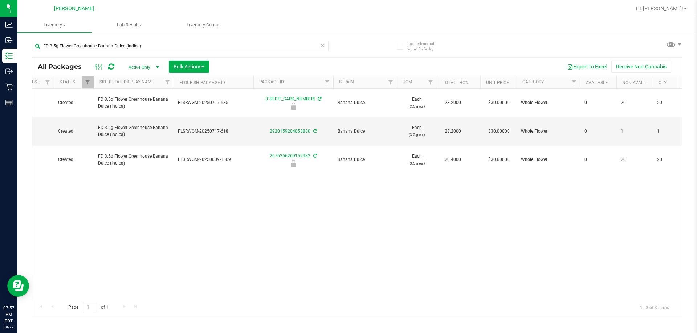
scroll to position [0, 168]
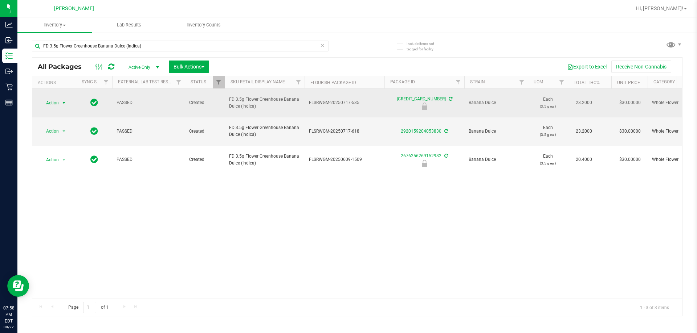
click at [57, 99] on span "Action" at bounding box center [50, 103] width 20 height 10
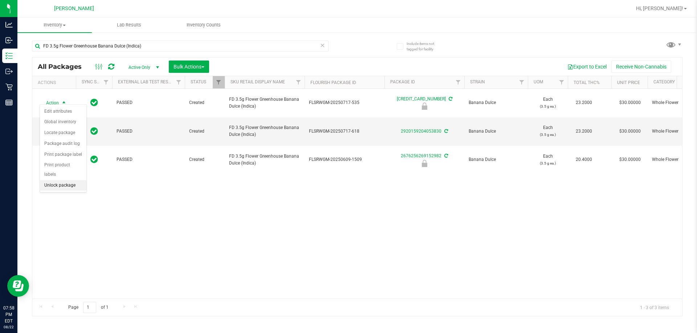
click at [77, 180] on li "Unlock package" at bounding box center [63, 185] width 46 height 11
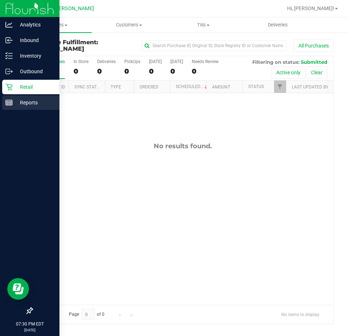
drag, startPoint x: 5, startPoint y: 103, endPoint x: 30, endPoint y: 106, distance: 24.4
click at [30, 106] on p "Reports" at bounding box center [35, 102] width 44 height 9
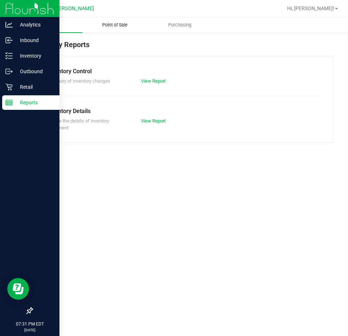
click at [112, 21] on uib-tab-heading "Point of Sale" at bounding box center [115, 25] width 64 height 15
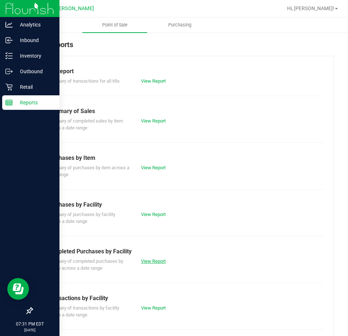
click at [152, 260] on link "View Report" at bounding box center [153, 261] width 25 height 5
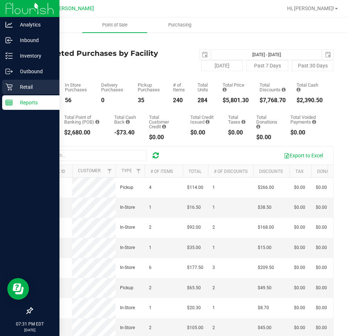
click at [13, 89] on p "Retail" at bounding box center [35, 87] width 44 height 9
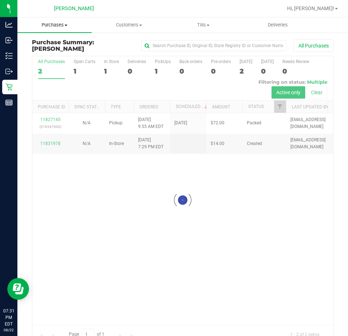
click at [57, 29] on uib-tab-heading "Purchases Summary of purchases Fulfillment All purchases" at bounding box center [54, 24] width 74 height 15
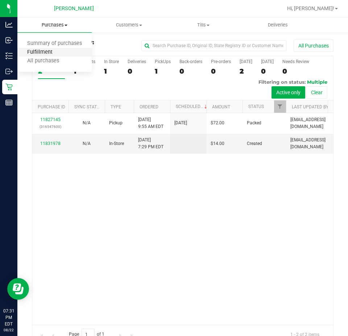
click at [53, 53] on span "Fulfillment" at bounding box center [39, 52] width 45 height 6
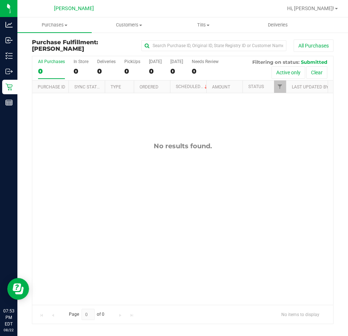
click at [252, 197] on div "No results found." at bounding box center [182, 223] width 301 height 261
click at [213, 223] on div "No results found." at bounding box center [182, 223] width 301 height 261
click at [90, 118] on div "No results found." at bounding box center [182, 223] width 301 height 261
click at [203, 30] on uib-tab-heading "Tills Manage tills Reconcile e-payments" at bounding box center [204, 25] width 74 height 15
click at [199, 41] on span "Manage tills" at bounding box center [190, 44] width 49 height 6
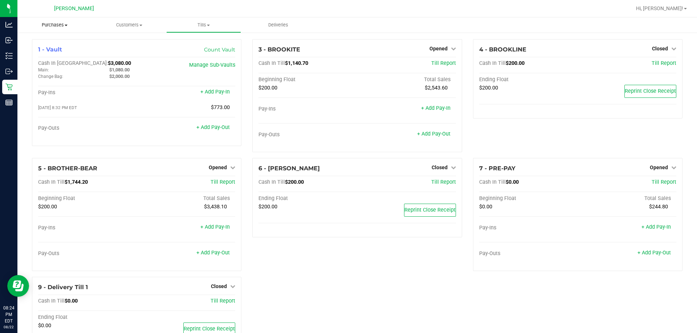
click at [60, 20] on uib-tab-heading "Purchases Summary of purchases Fulfillment All purchases" at bounding box center [54, 24] width 74 height 15
click at [53, 45] on span "Summary of purchases" at bounding box center [54, 44] width 74 height 6
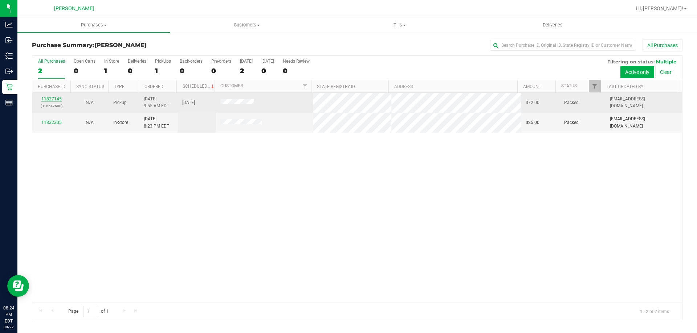
click at [56, 99] on link "11827145" at bounding box center [51, 99] width 20 height 5
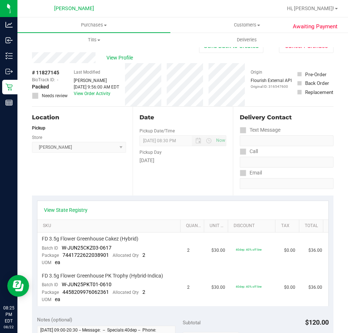
click at [247, 149] on label "Call" at bounding box center [248, 151] width 18 height 11
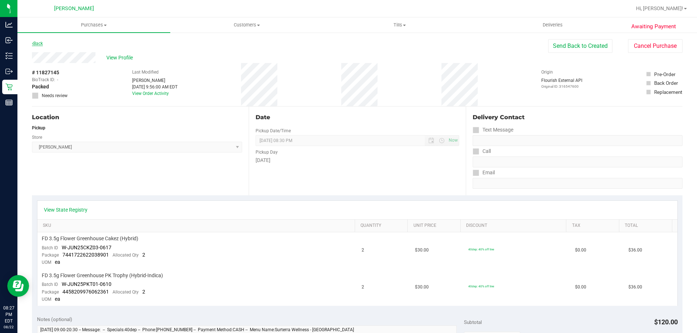
click at [38, 43] on link "Back" at bounding box center [37, 43] width 11 height 5
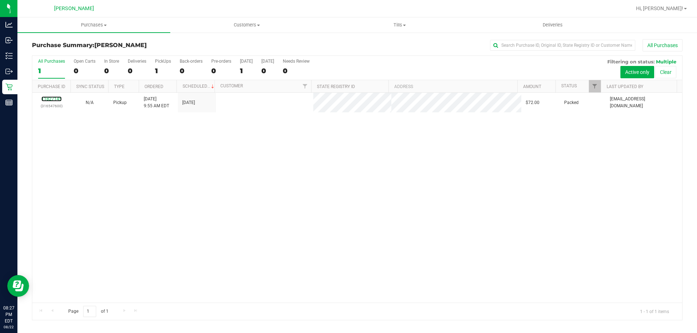
click at [51, 97] on link "11827145" at bounding box center [51, 99] width 20 height 5
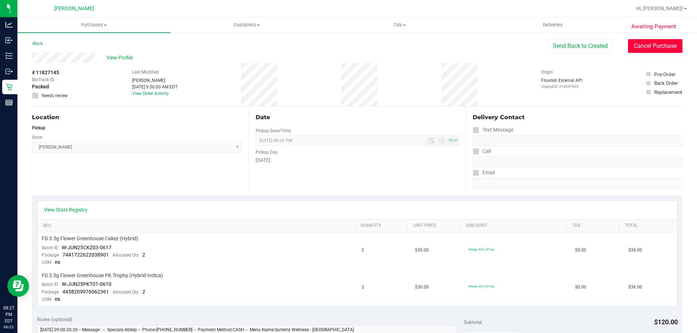
click at [348, 46] on button "Cancel Purchase" at bounding box center [655, 46] width 54 height 14
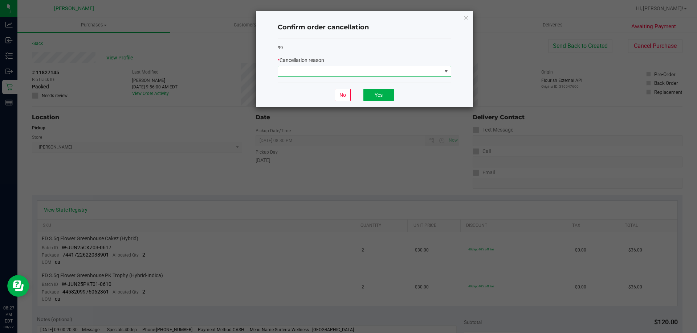
click at [348, 67] on span at bounding box center [360, 71] width 164 height 10
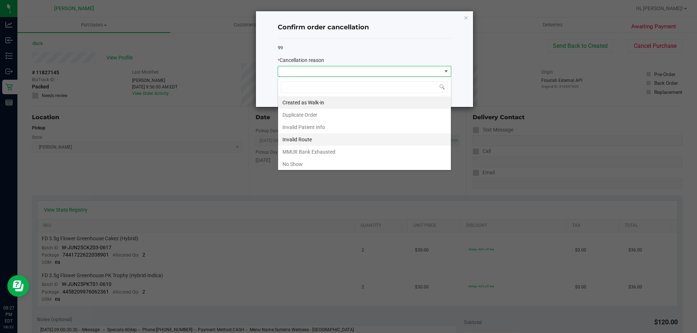
scroll to position [11, 173]
click at [298, 166] on li "No Show" at bounding box center [364, 164] width 173 height 12
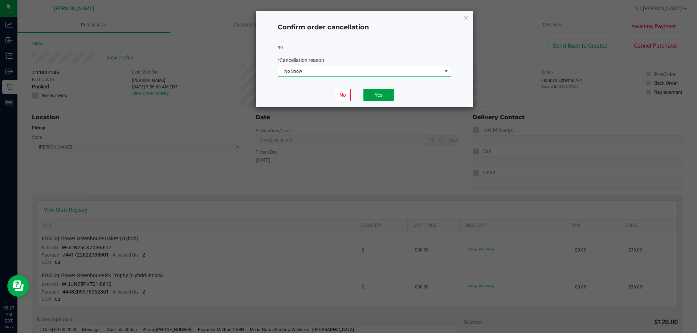
click at [348, 98] on button "Yes" at bounding box center [378, 95] width 30 height 12
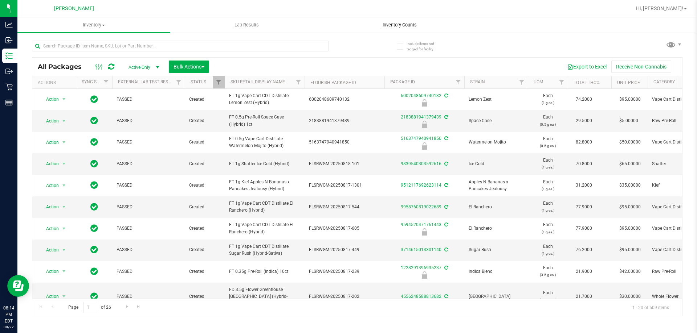
click at [348, 20] on uib-tab-heading "Inventory Counts" at bounding box center [399, 25] width 152 height 15
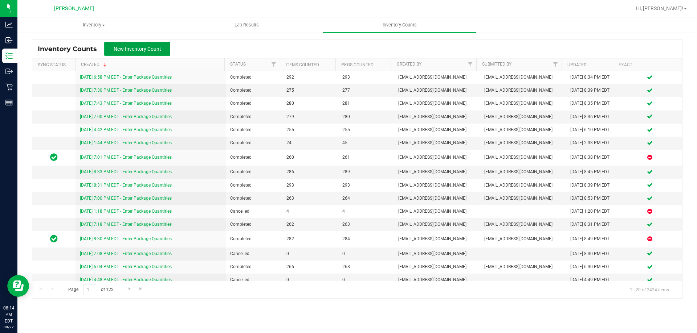
click at [140, 52] on span "New Inventory Count" at bounding box center [138, 49] width 48 height 6
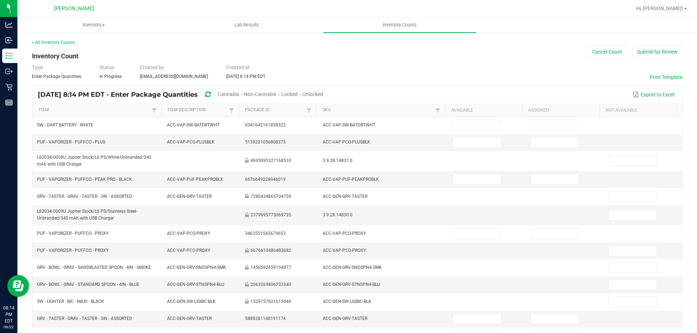
click at [323, 95] on span "Unlocked" at bounding box center [312, 94] width 21 height 6
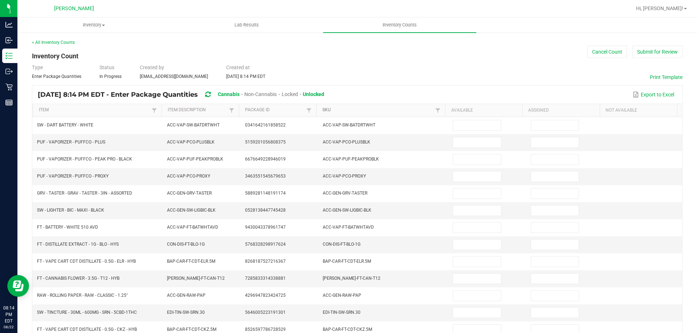
click at [325, 107] on link "SKU" at bounding box center [377, 110] width 111 height 6
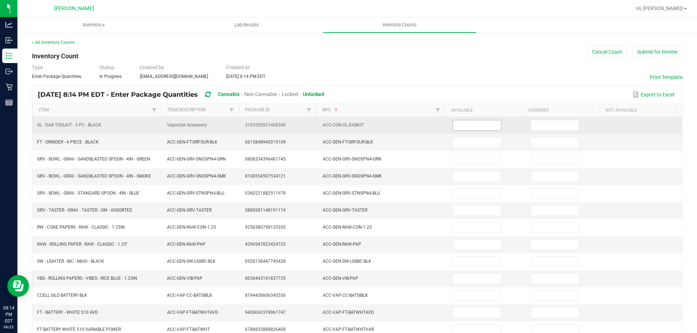
click at [348, 123] on input at bounding box center [477, 125] width 48 height 10
type input "5"
type input "1"
type input "14"
type input "13"
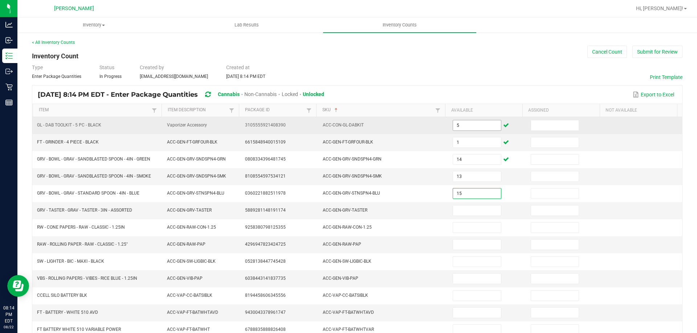
type input "15"
type input "1"
type input "8"
type input "25"
type input "28"
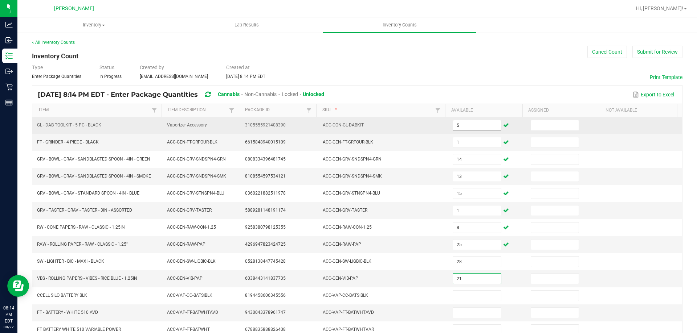
type input "21"
type input "8"
type input "31"
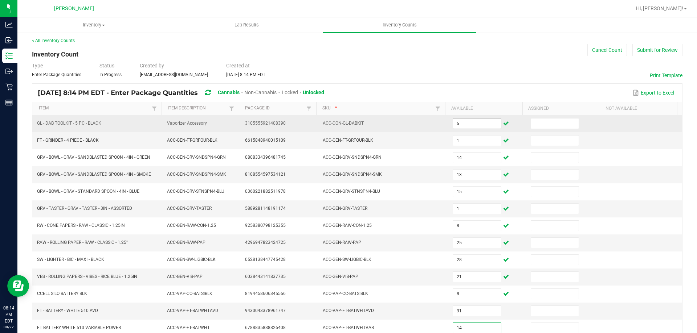
type input "14"
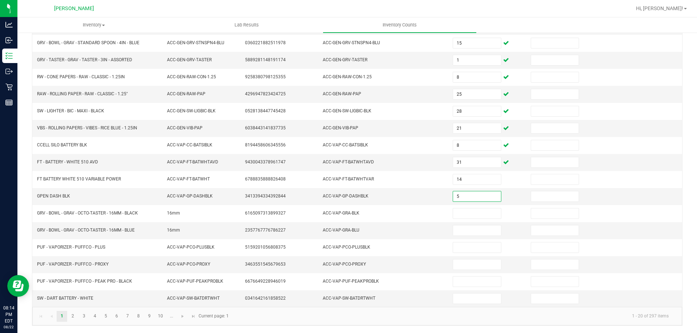
type input "5"
type input "1"
type input "4"
type input "9"
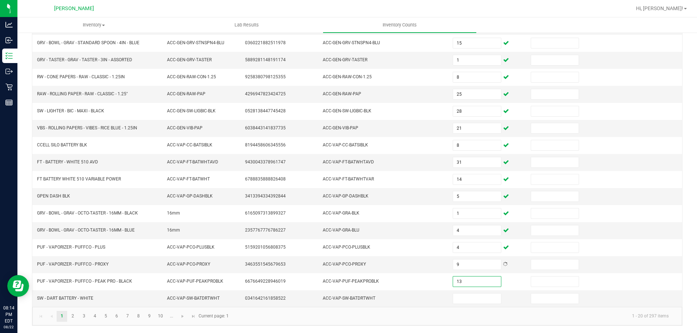
type input "13"
type input "2"
drag, startPoint x: 73, startPoint y: 317, endPoint x: 85, endPoint y: 317, distance: 12.7
click at [72, 317] on link "2" at bounding box center [72, 316] width 11 height 11
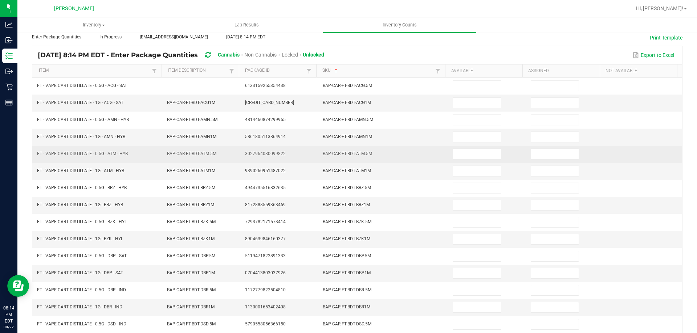
scroll to position [0, 0]
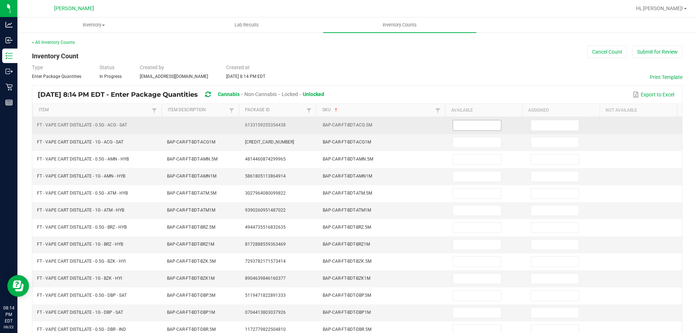
click at [348, 129] on input at bounding box center [477, 125] width 48 height 10
type input "7"
type input "4"
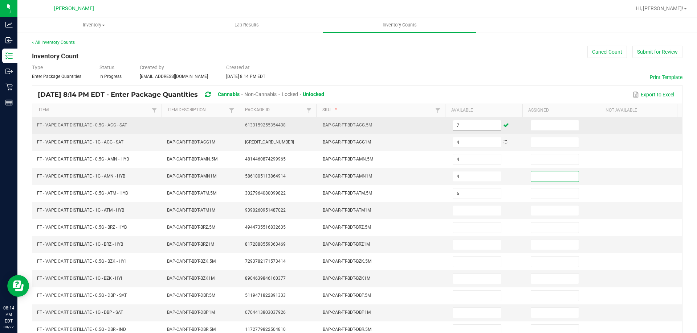
type input "6"
type input "7"
type input "2"
type input "9"
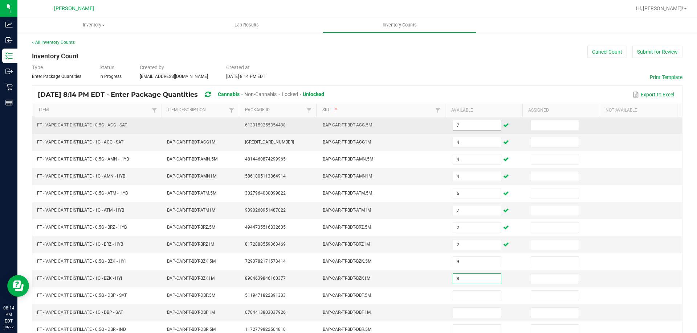
type input "8"
type input "10"
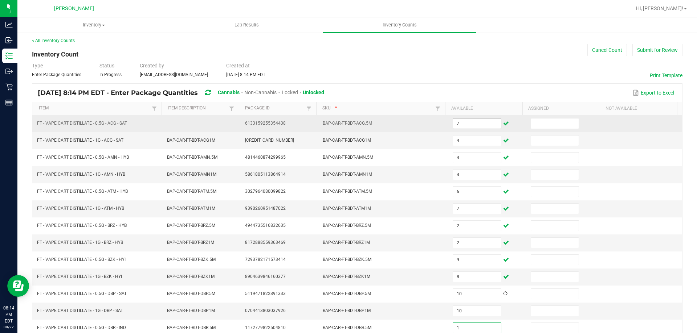
type input "1"
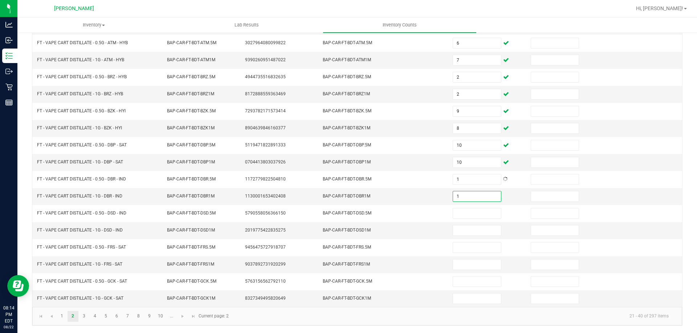
type input "1"
type input "5"
type input "6"
type input "11"
click at [348, 270] on td at bounding box center [487, 264] width 78 height 17
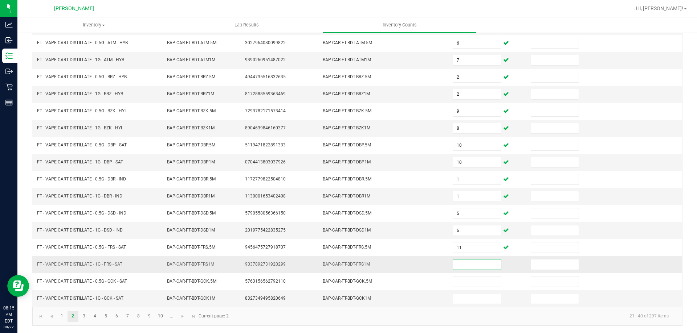
click at [348, 268] on input at bounding box center [477, 265] width 48 height 10
type input "4"
type input "8"
type input "7"
click at [85, 317] on link "3" at bounding box center [84, 316] width 11 height 11
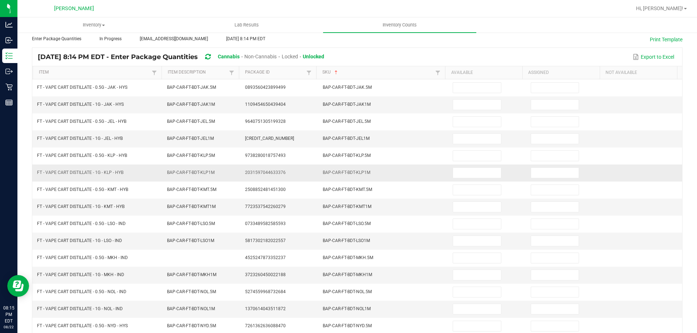
scroll to position [0, 0]
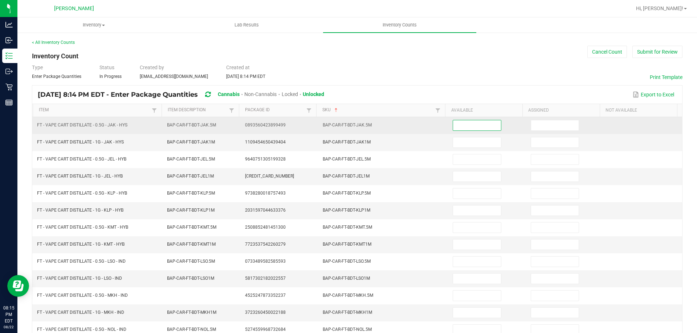
click at [348, 128] on input at bounding box center [477, 125] width 48 height 10
type input "6"
type input "9"
type input "5"
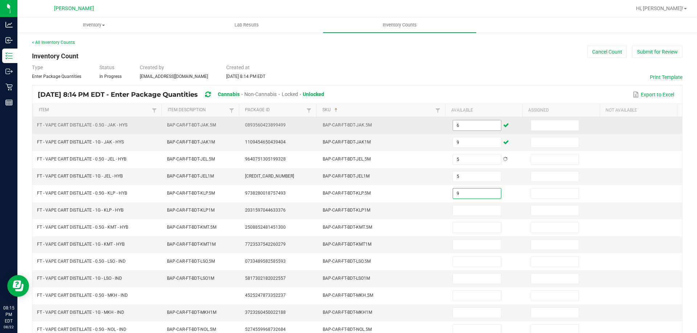
type input "9"
type input "1"
type input "6"
type input "2"
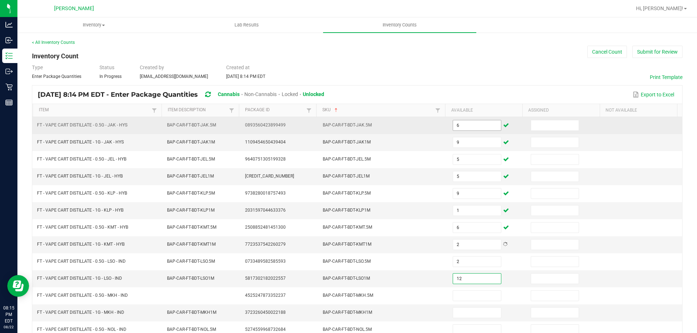
type input "12"
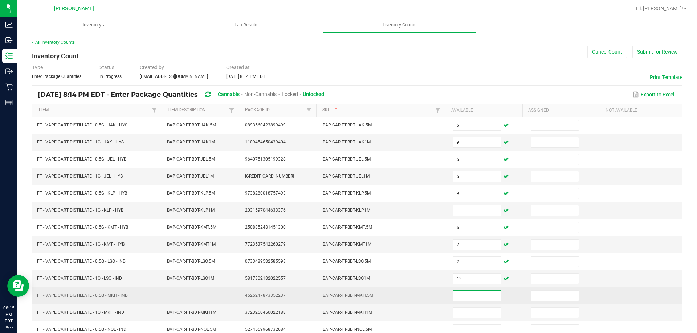
click at [348, 301] on input at bounding box center [477, 296] width 48 height 10
type input "2"
type input "4"
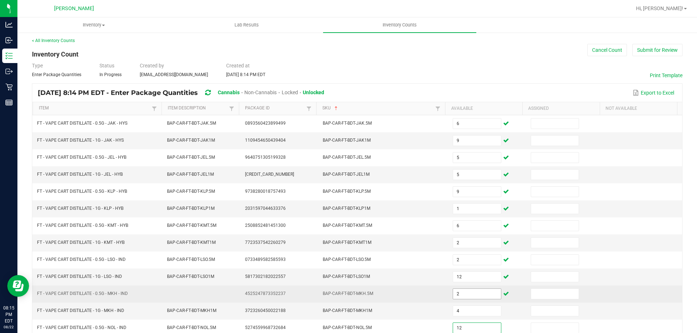
type input "12"
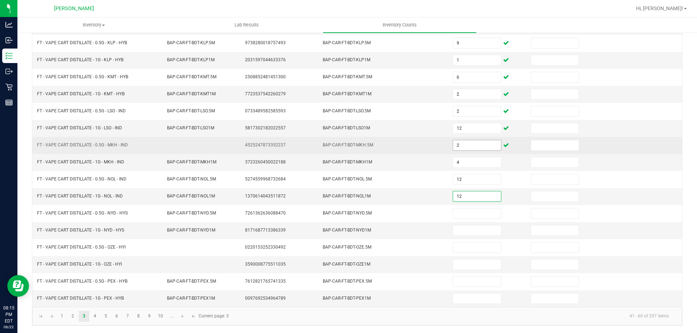
type input "12"
type input "8"
type input "11"
type input "2"
type input "7"
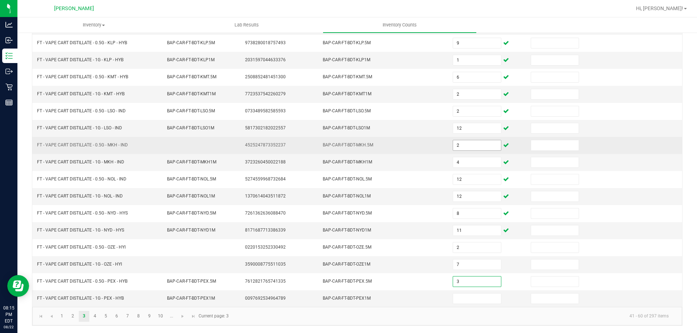
type input "3"
type input "7"
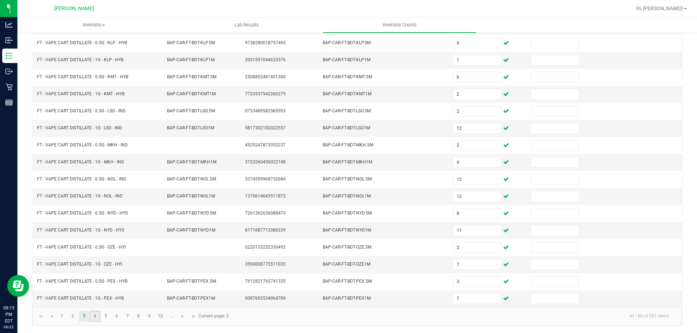
click at [97, 320] on link "4" at bounding box center [95, 316] width 11 height 11
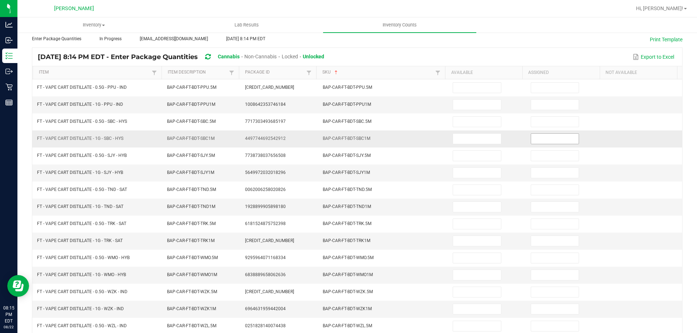
scroll to position [0, 0]
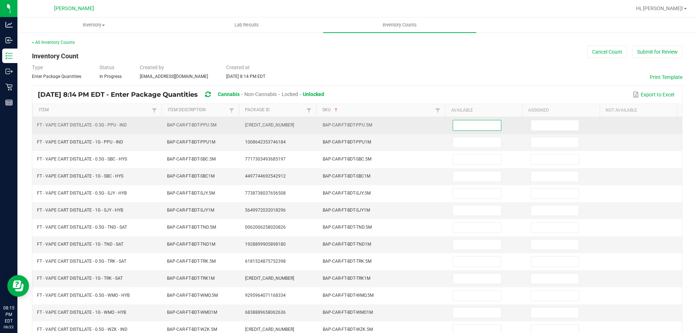
click at [348, 130] on input at bounding box center [477, 125] width 48 height 10
type input "10"
type input "12"
type input "5"
type input "12"
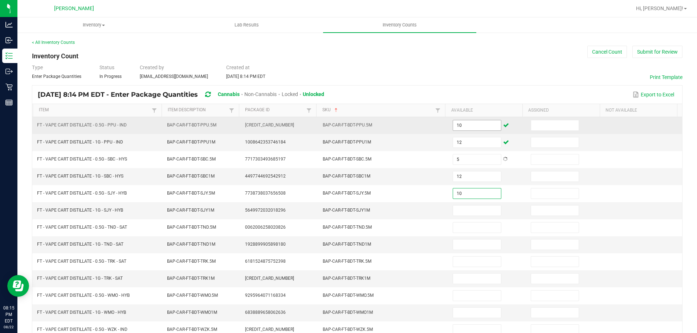
type input "10"
type input "6"
type input "9"
type input "4"
type input "5"
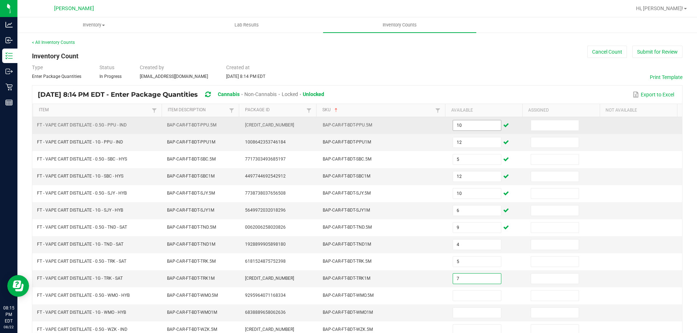
type input "7"
type input "4"
type input "7"
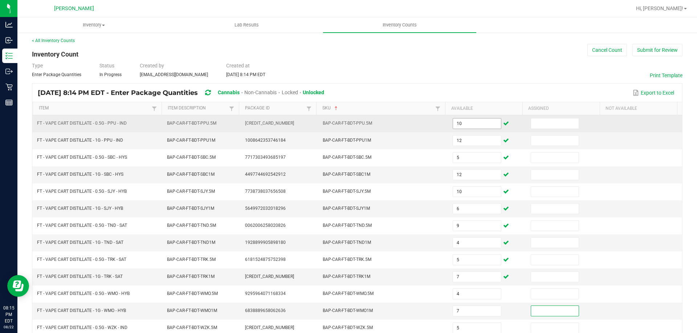
type input "5"
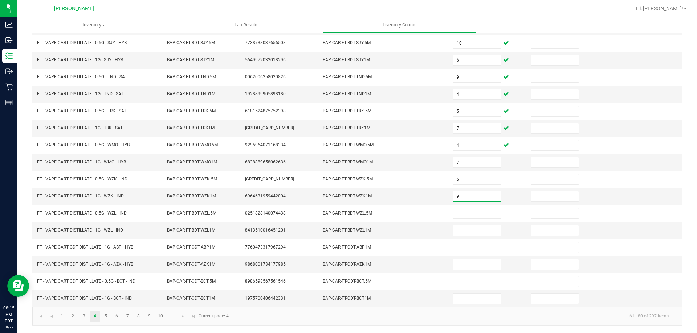
type input "9"
type input "6"
type input "3"
type input "6"
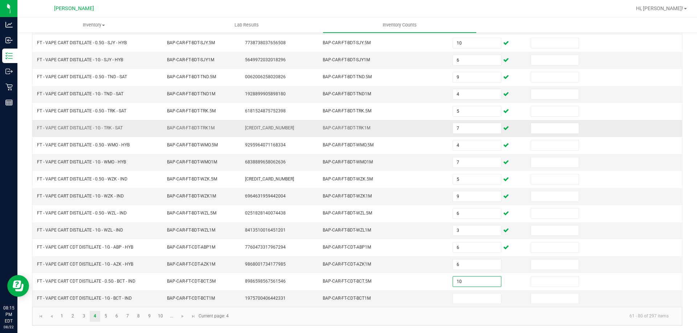
type input "10"
type input "7"
click at [105, 319] on link "5" at bounding box center [105, 316] width 11 height 11
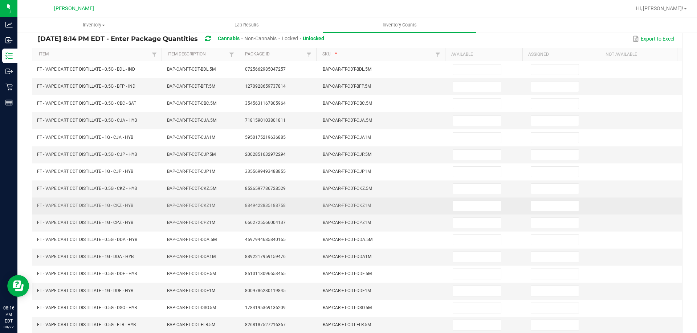
scroll to position [0, 0]
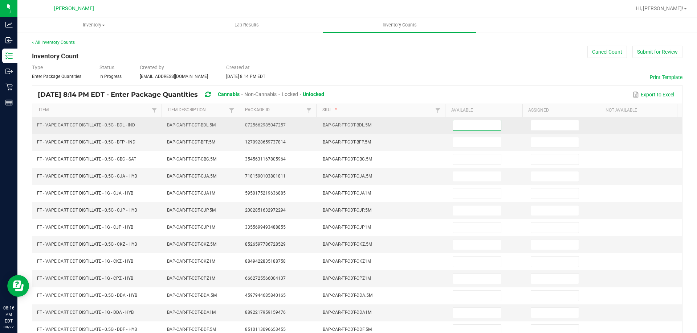
click at [348, 128] on input at bounding box center [477, 125] width 48 height 10
type input "1"
type input "2"
type input "6"
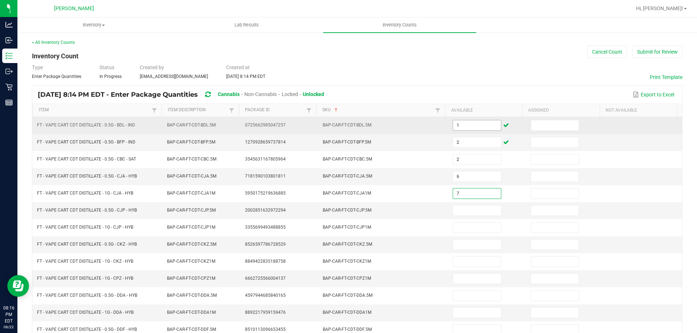
type input "7"
type input "2"
type input "6"
type input "2"
type input "10"
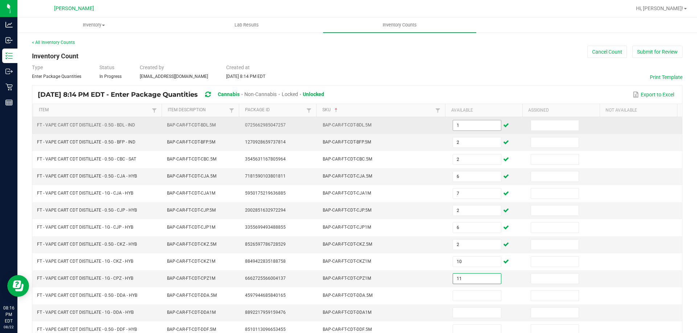
type input "11"
type input "2"
type input "12"
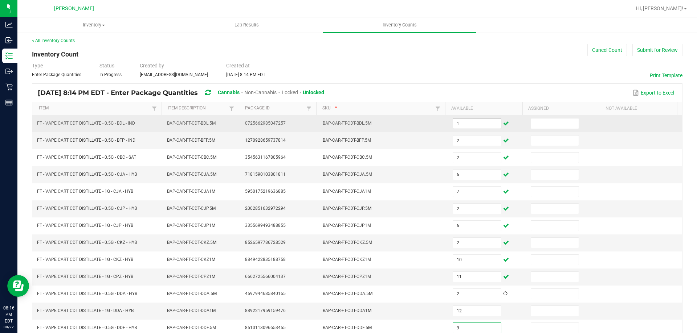
type input "9"
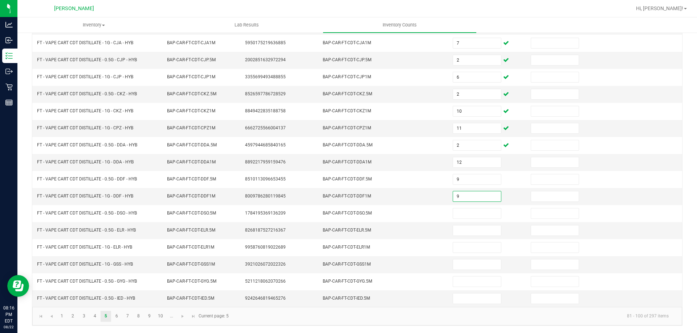
type input "9"
type input "1"
type input "6"
type input "12"
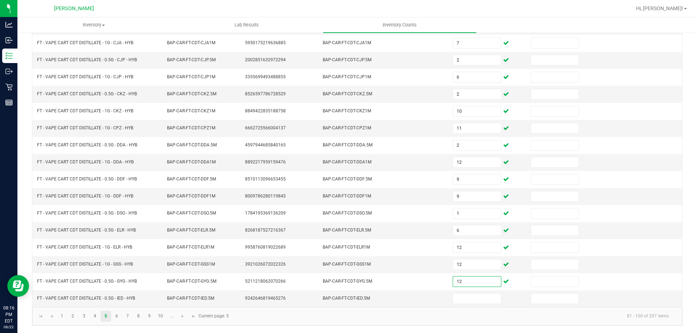
type input "12"
type input "4"
click at [116, 317] on link "6" at bounding box center [116, 316] width 11 height 11
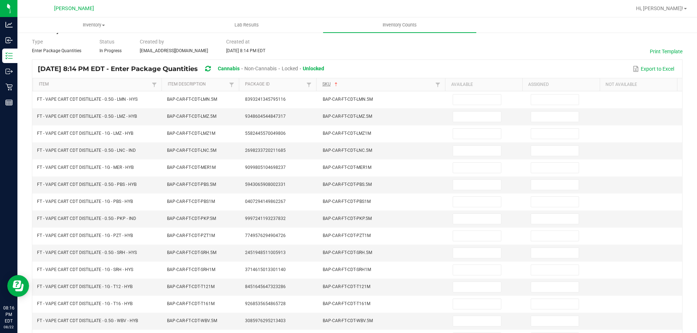
scroll to position [0, 0]
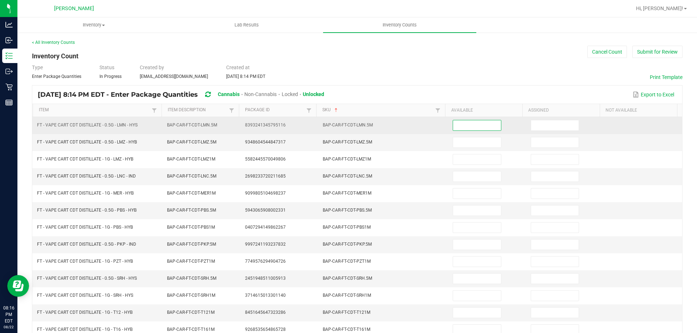
click at [348, 129] on input at bounding box center [477, 125] width 48 height 10
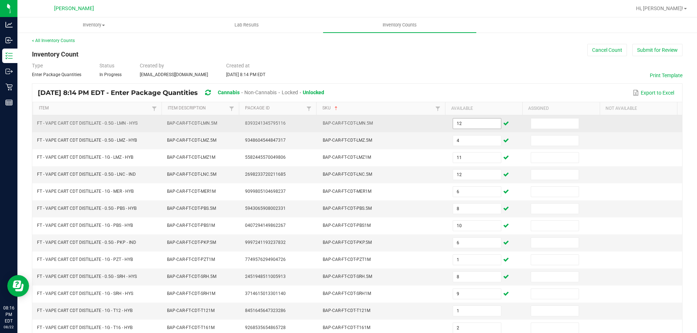
scroll to position [151, 0]
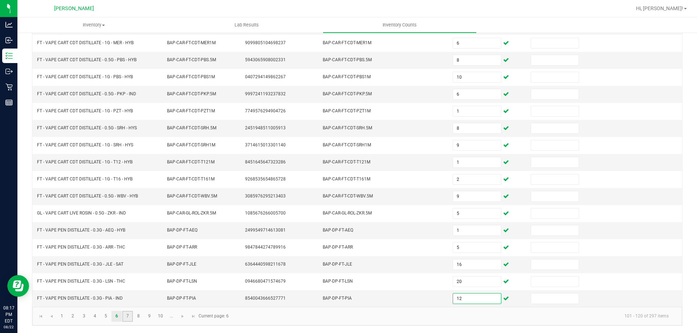
click at [130, 312] on link "7" at bounding box center [127, 316] width 11 height 11
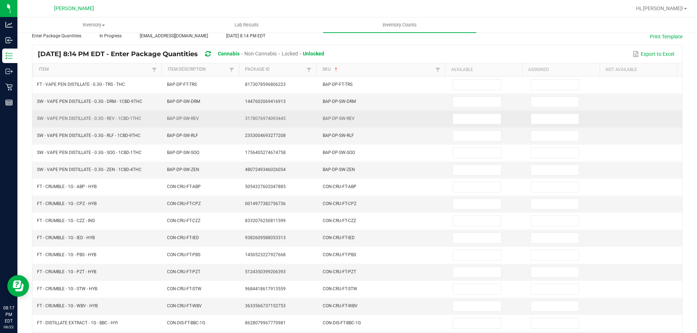
scroll to position [0, 0]
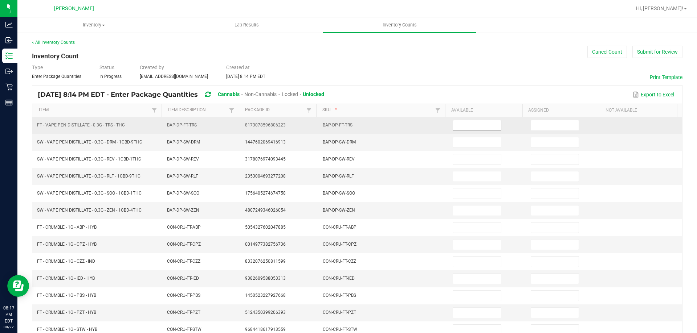
click at [348, 127] on input at bounding box center [477, 125] width 48 height 10
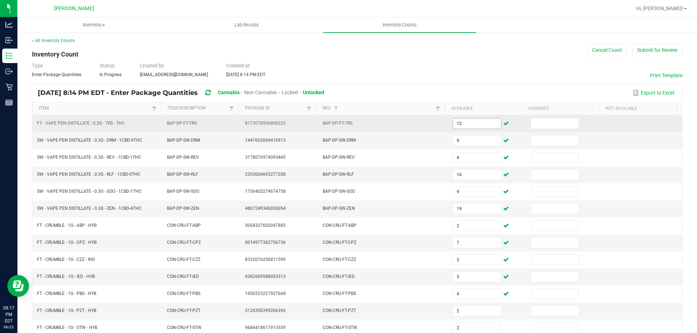
scroll to position [151, 0]
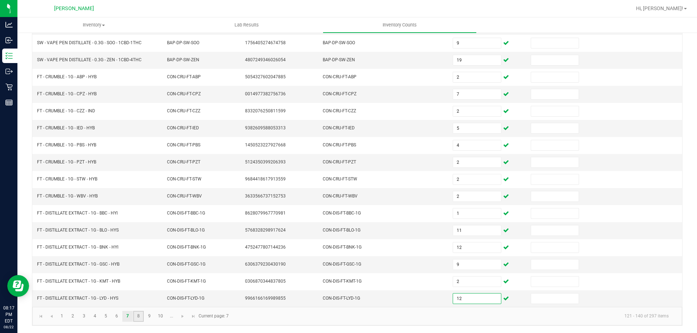
click at [141, 317] on link "8" at bounding box center [138, 316] width 11 height 11
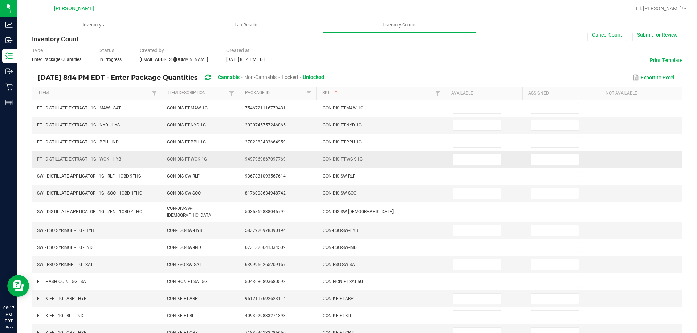
scroll to position [0, 0]
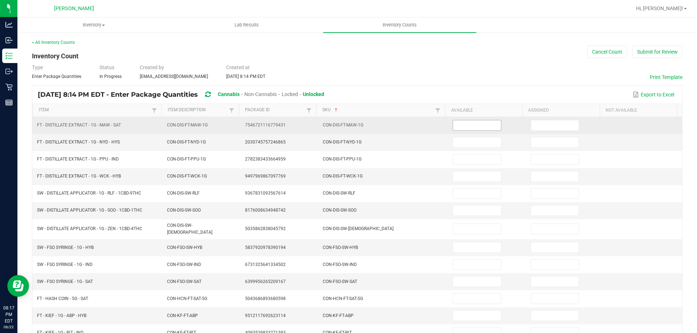
click at [348, 121] on input at bounding box center [477, 125] width 48 height 10
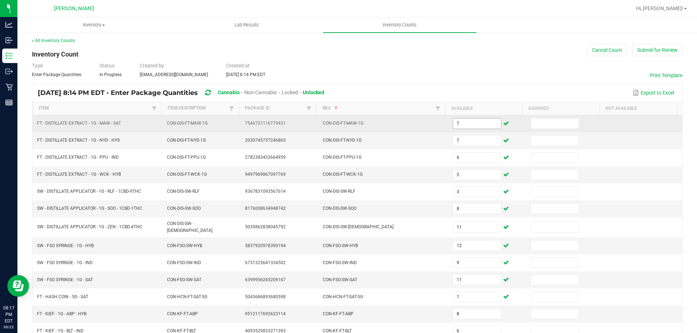
scroll to position [151, 0]
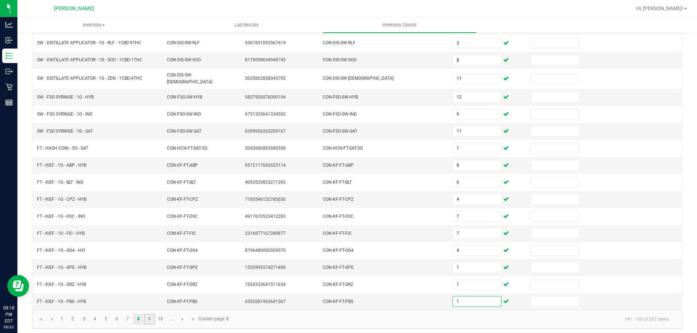
click at [149, 314] on link "9" at bounding box center [149, 319] width 11 height 11
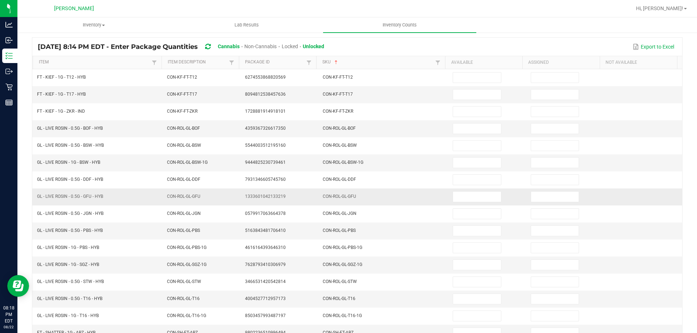
scroll to position [0, 0]
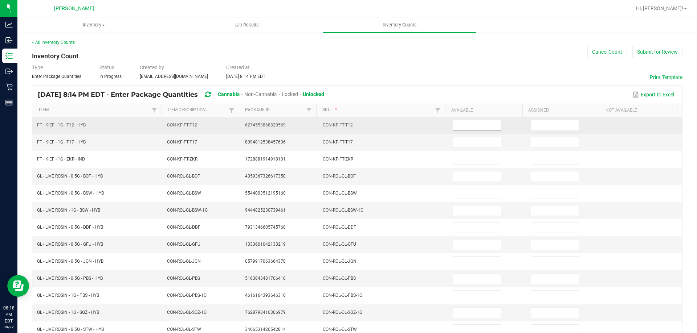
click at [348, 126] on input at bounding box center [477, 125] width 48 height 10
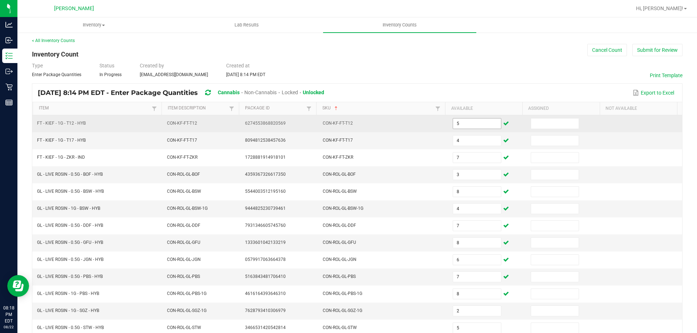
scroll to position [151, 0]
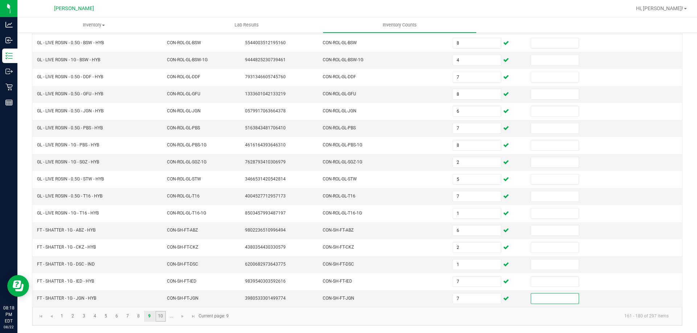
click at [161, 316] on link "10" at bounding box center [160, 316] width 11 height 11
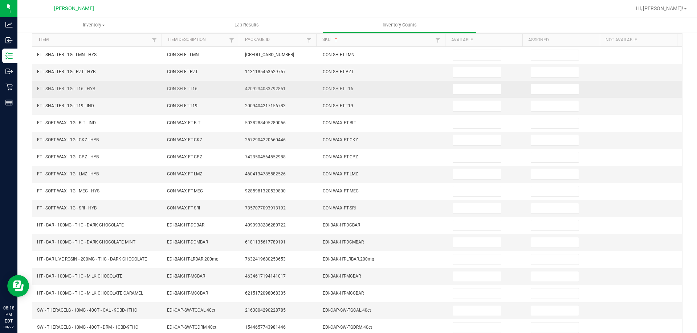
scroll to position [0, 0]
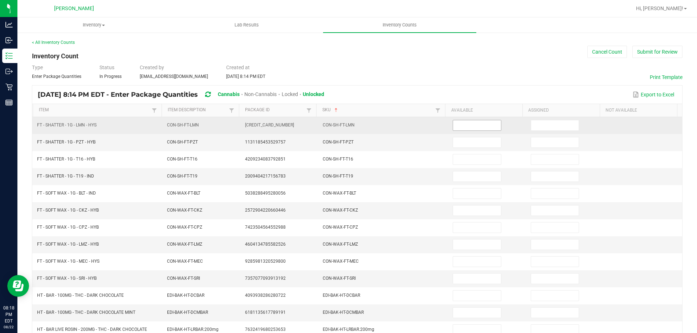
click at [348, 126] on input at bounding box center [477, 125] width 48 height 10
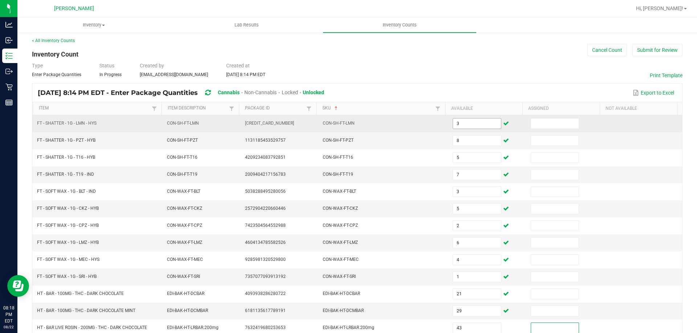
scroll to position [151, 0]
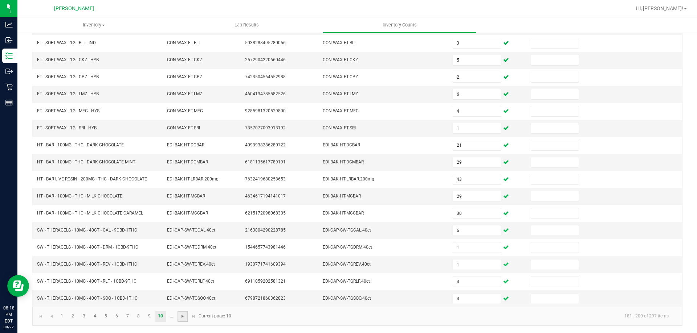
click at [180, 316] on span "Go to the next page" at bounding box center [183, 317] width 6 height 6
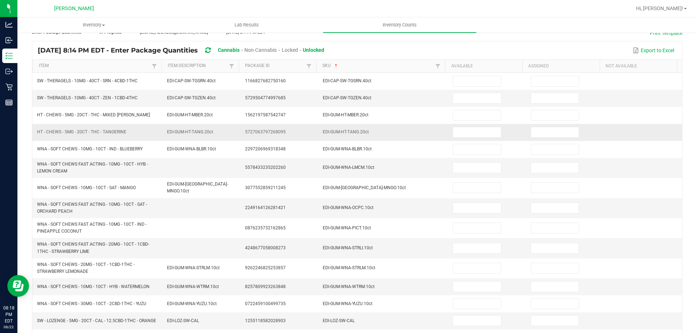
scroll to position [0, 0]
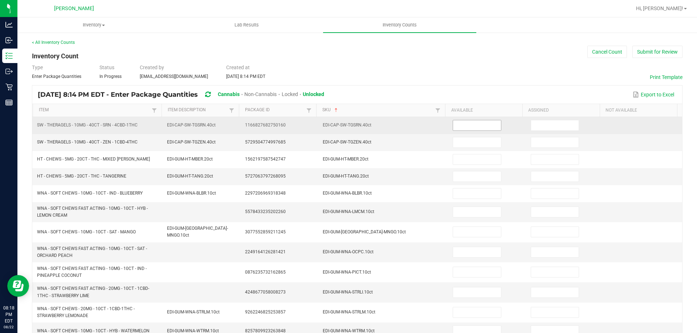
click at [348, 129] on input at bounding box center [477, 125] width 48 height 10
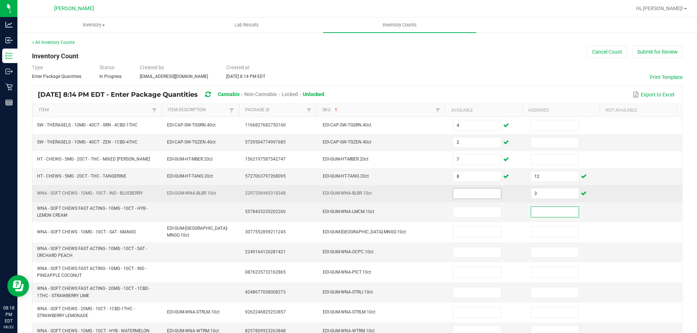
click at [348, 193] on input at bounding box center [477, 194] width 48 height 10
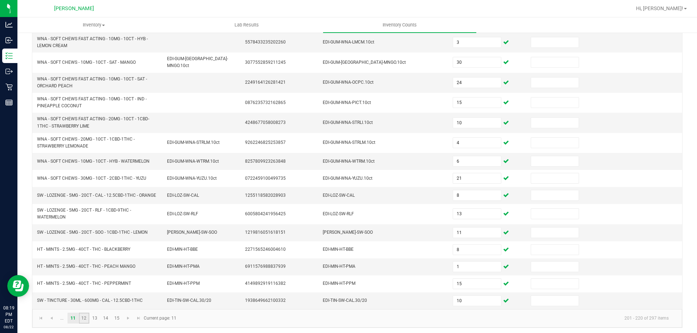
click at [86, 315] on link "12" at bounding box center [84, 318] width 11 height 11
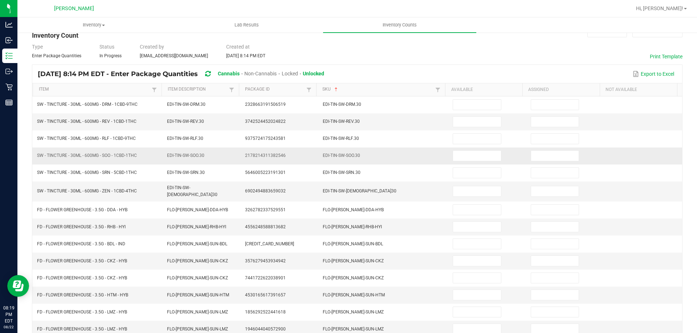
scroll to position [0, 0]
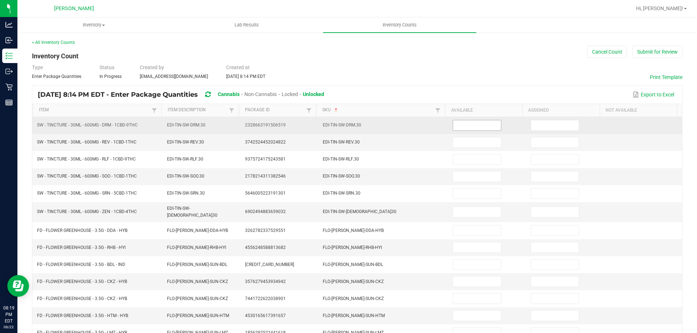
click at [348, 125] on input at bounding box center [477, 125] width 48 height 10
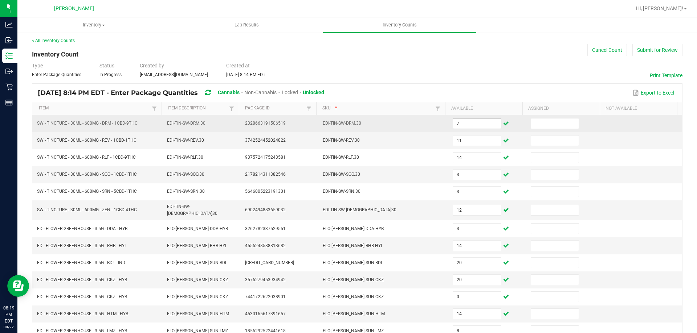
scroll to position [151, 0]
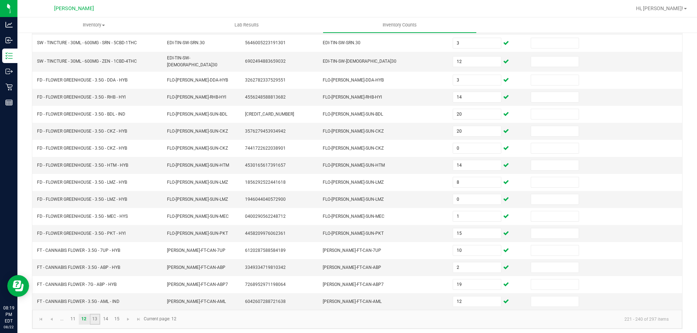
click at [94, 314] on link "13" at bounding box center [95, 319] width 11 height 11
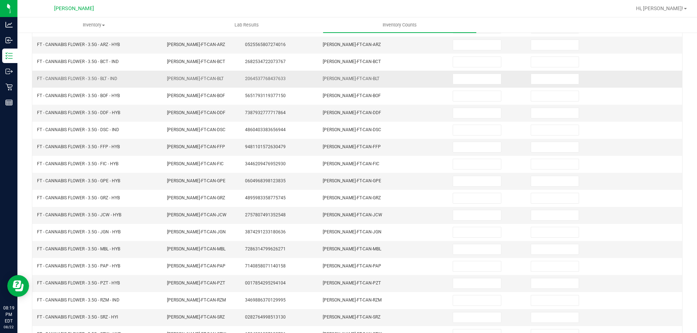
scroll to position [0, 0]
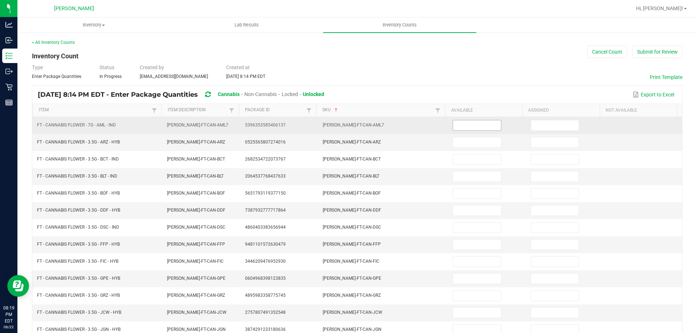
click at [348, 127] on input at bounding box center [477, 125] width 48 height 10
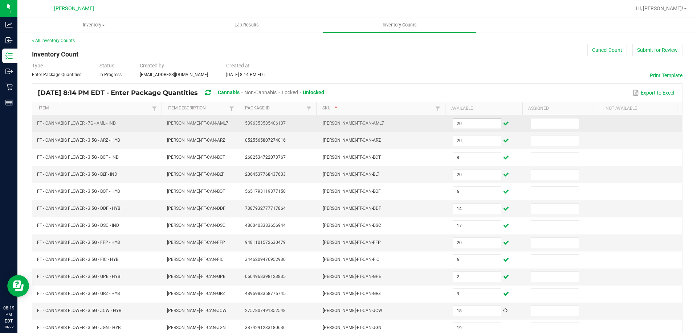
scroll to position [151, 0]
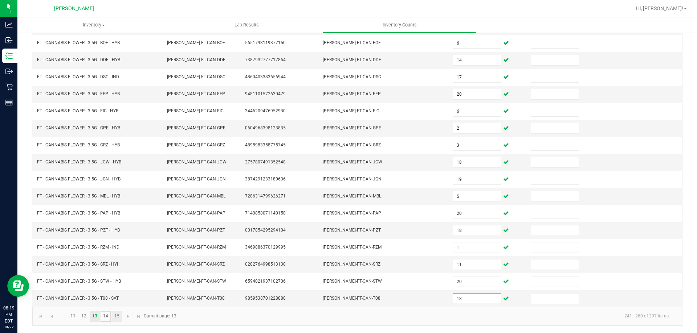
drag, startPoint x: 107, startPoint y: 315, endPoint x: 118, endPoint y: 311, distance: 11.0
click at [108, 315] on link "14" at bounding box center [105, 316] width 11 height 11
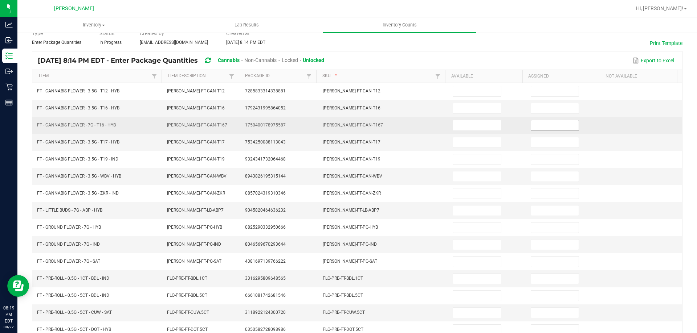
scroll to position [0, 0]
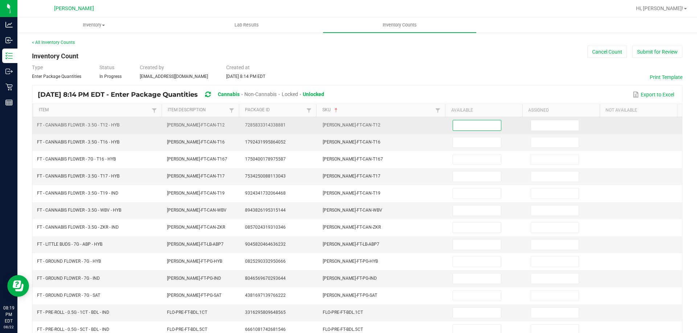
click at [348, 130] on input at bounding box center [477, 125] width 48 height 10
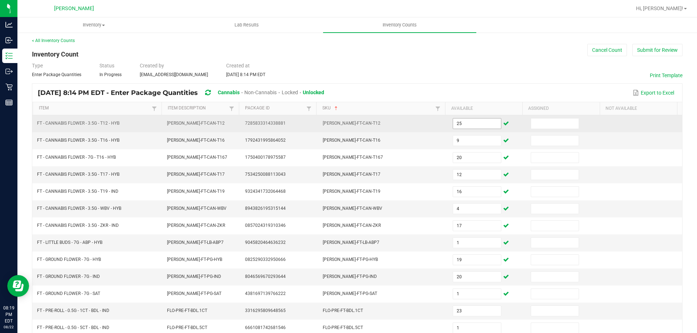
scroll to position [151, 0]
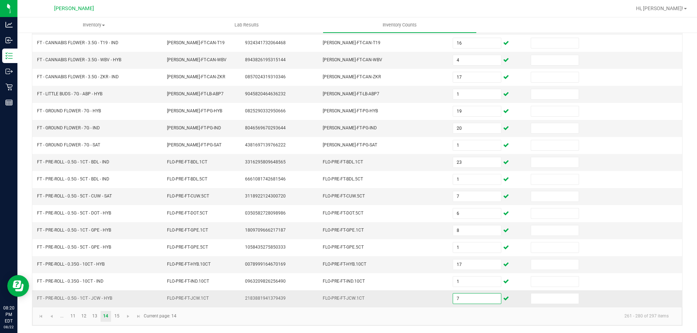
click at [348, 299] on input "7" at bounding box center [477, 299] width 48 height 10
click at [116, 317] on link "15" at bounding box center [116, 316] width 11 height 11
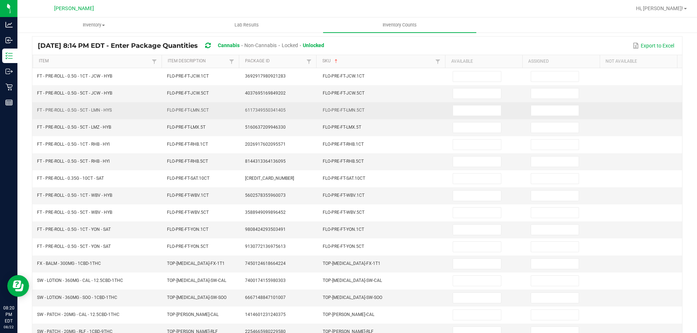
scroll to position [0, 0]
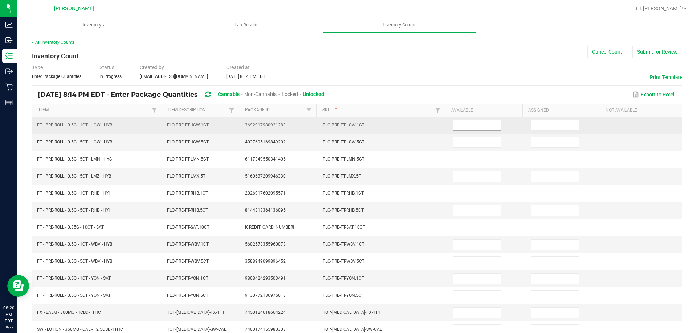
click at [348, 123] on input at bounding box center [477, 125] width 48 height 10
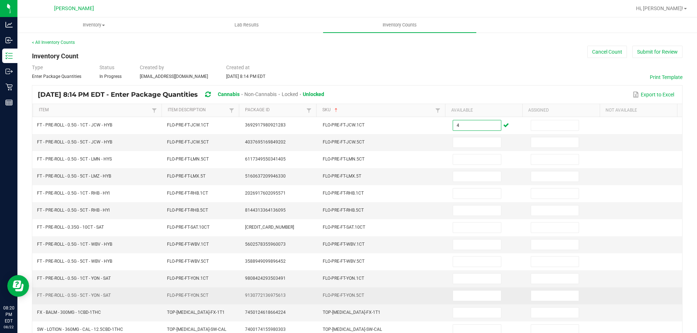
scroll to position [99, 0]
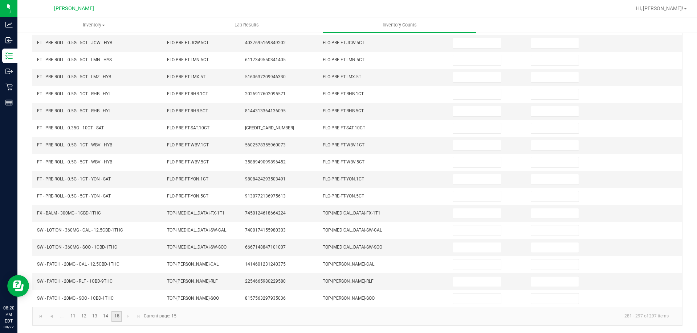
click at [111, 318] on link "15" at bounding box center [116, 316] width 11 height 11
click at [108, 314] on link "14" at bounding box center [105, 316] width 11 height 11
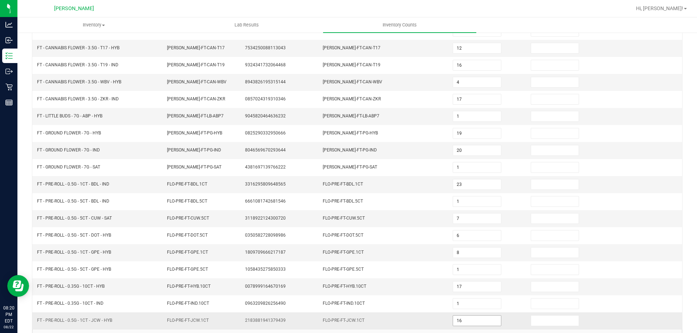
scroll to position [151, 0]
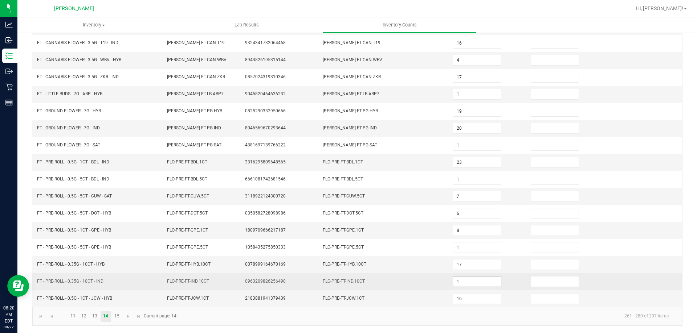
click at [348, 281] on input "1" at bounding box center [477, 282] width 48 height 10
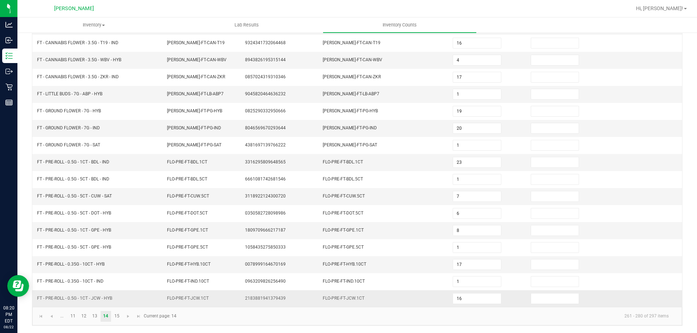
click at [330, 295] on td "FLO-PRE-FT-JCW.1CT" at bounding box center [383, 299] width 130 height 17
click at [348, 301] on input "16" at bounding box center [477, 299] width 48 height 10
click at [118, 316] on link "15" at bounding box center [116, 316] width 11 height 11
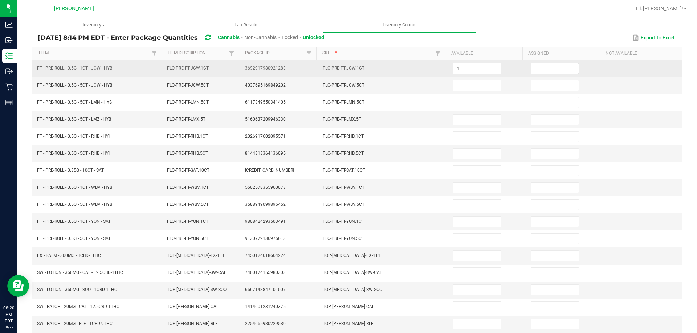
scroll to position [0, 0]
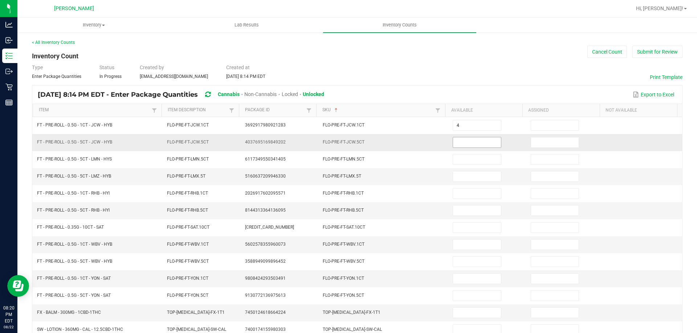
click at [348, 142] on input at bounding box center [477, 142] width 48 height 10
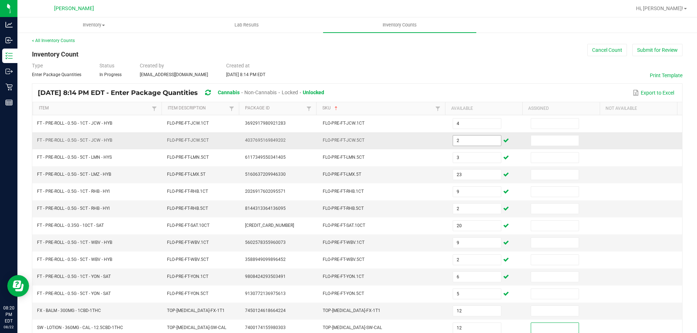
scroll to position [99, 0]
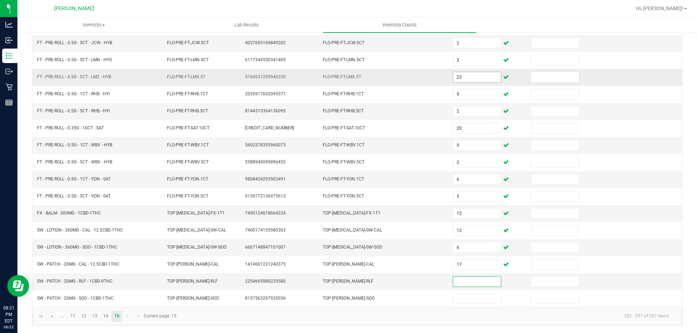
click at [348, 77] on input "23" at bounding box center [477, 77] width 48 height 10
click at [348, 145] on input "9" at bounding box center [477, 145] width 48 height 10
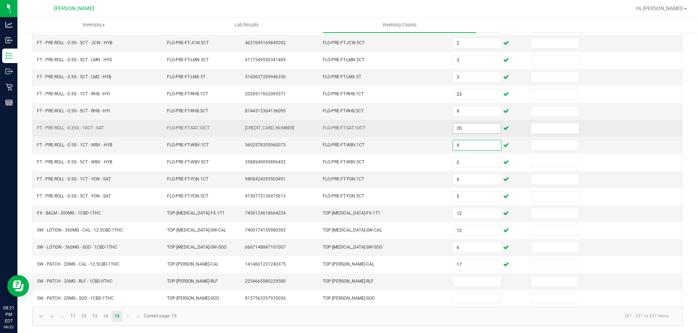
click at [348, 134] on span "20" at bounding box center [476, 128] width 48 height 11
click at [348, 133] on input "20" at bounding box center [477, 128] width 48 height 10
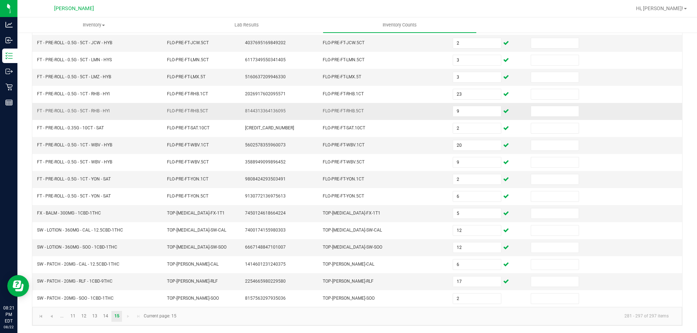
click at [348, 116] on td at bounding box center [643, 111] width 78 height 17
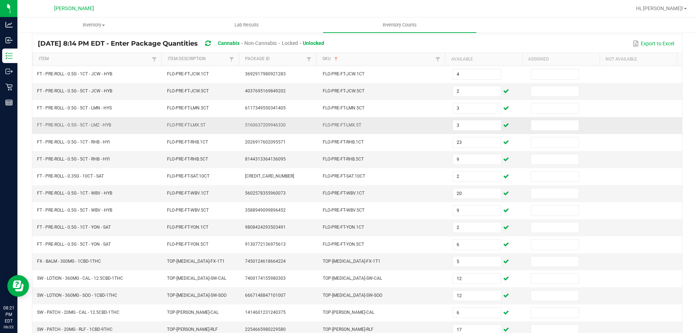
scroll to position [0, 0]
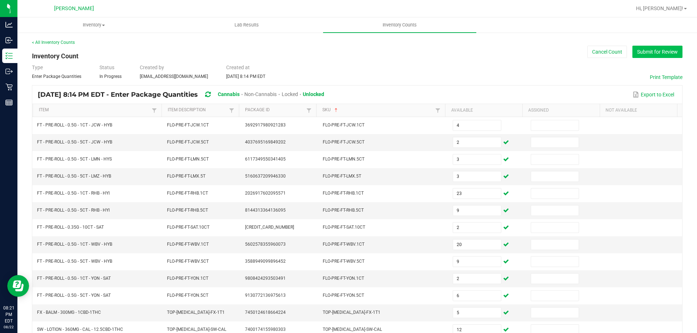
click at [348, 49] on button "Submit for Review" at bounding box center [657, 52] width 50 height 12
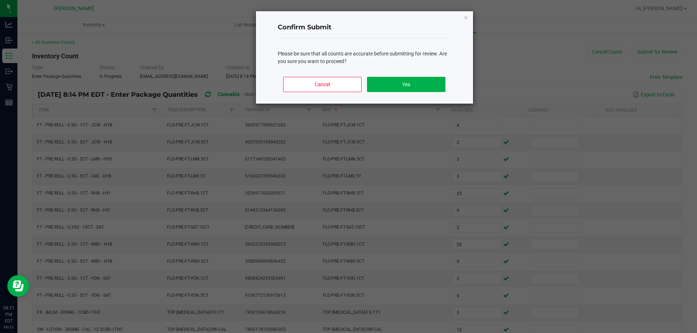
click at [348, 75] on div "Cancel Yes" at bounding box center [364, 87] width 173 height 33
click at [348, 77] on button "Yes" at bounding box center [406, 84] width 78 height 15
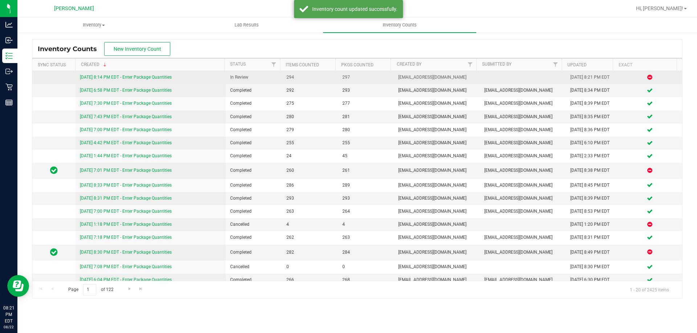
click at [164, 74] on td "8/22/25 8:14 PM EDT - Enter Package Quantities" at bounding box center [150, 77] width 151 height 13
click at [162, 77] on link "8/22/25 8:14 PM EDT - Enter Package Quantities" at bounding box center [126, 77] width 92 height 5
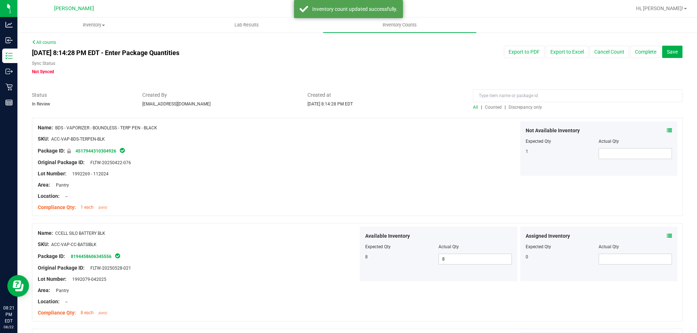
click at [348, 108] on span "Discrepancy only" at bounding box center [524, 107] width 33 height 5
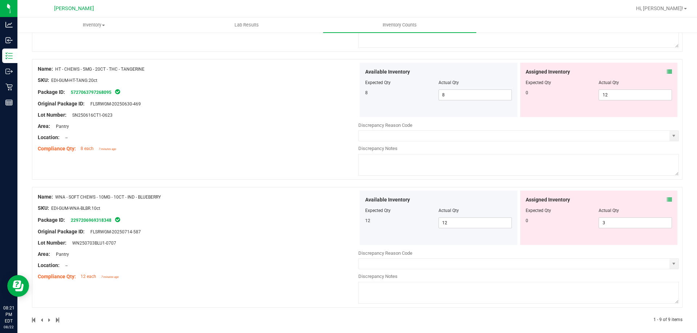
scroll to position [962, 0]
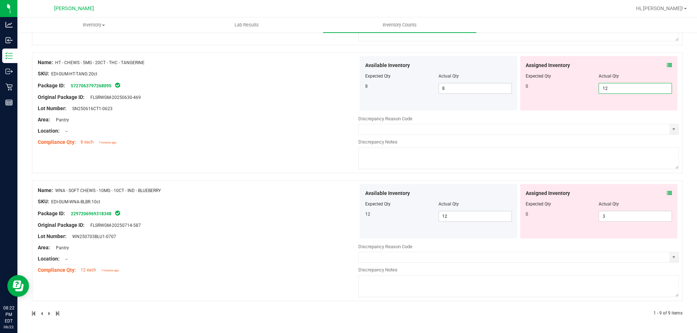
click at [348, 86] on span "12 12" at bounding box center [634, 88] width 73 height 11
click at [348, 221] on span "3 3" at bounding box center [634, 216] width 73 height 11
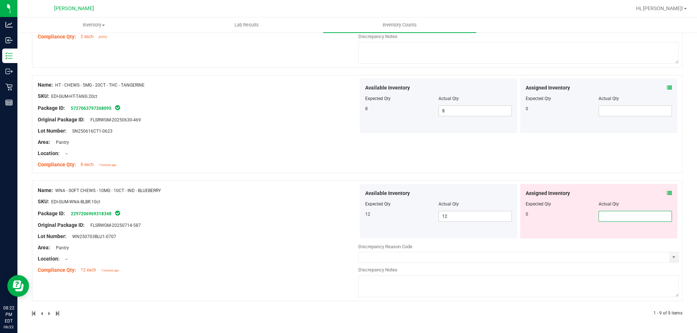
click at [259, 172] on div "Name: HT - CHEWS - 5MG - 20CT - THC - TANGERINE SKU: EDI-GUM-HT-TANG.20ct Packa…" at bounding box center [357, 124] width 650 height 98
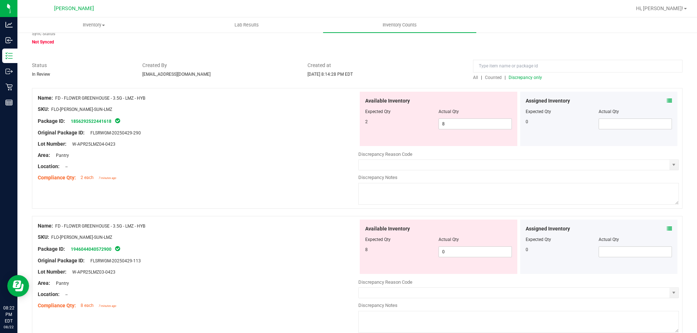
scroll to position [0, 0]
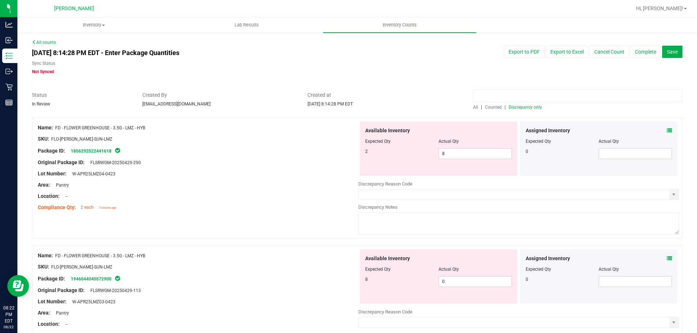
click at [348, 97] on input at bounding box center [577, 96] width 209 height 13
click at [348, 106] on span "Counted" at bounding box center [493, 107] width 17 height 5
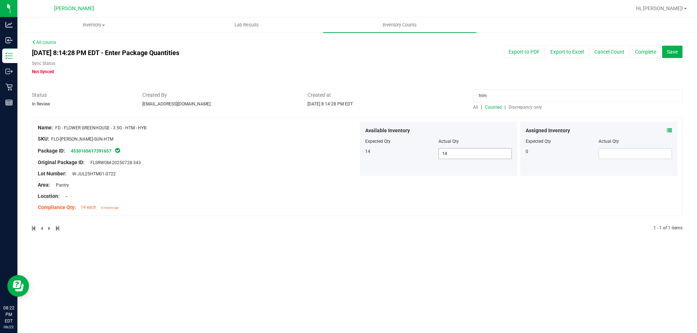
drag, startPoint x: 465, startPoint y: 156, endPoint x: 469, endPoint y: 154, distance: 4.4
click at [348, 155] on span "14 14" at bounding box center [474, 153] width 73 height 11
click at [348, 130] on div "Assigned Inventory" at bounding box center [598, 131] width 147 height 8
click at [348, 130] on icon at bounding box center [668, 130] width 5 height 5
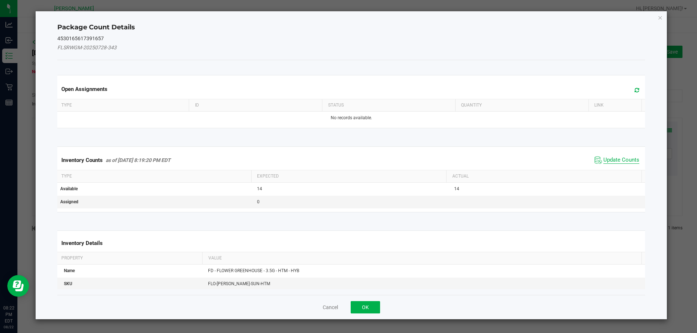
click at [348, 158] on span "Update Counts" at bounding box center [621, 160] width 36 height 7
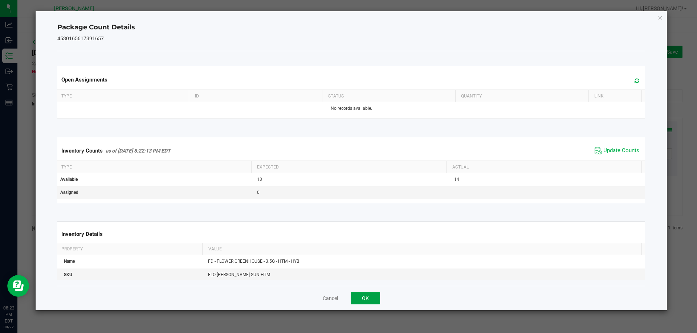
click at [348, 301] on button "OK" at bounding box center [364, 298] width 29 height 12
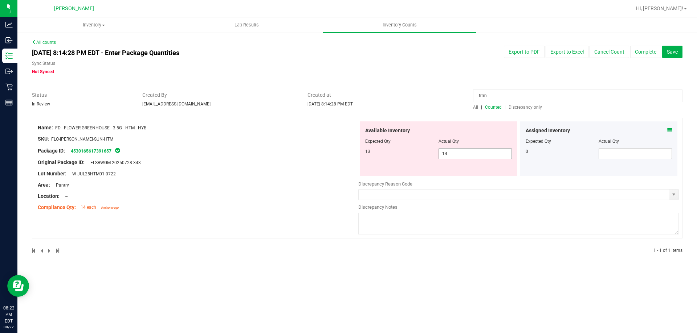
click at [348, 152] on span "14 14" at bounding box center [474, 153] width 73 height 11
click at [328, 185] on div "Area: Pantry" at bounding box center [198, 185] width 320 height 8
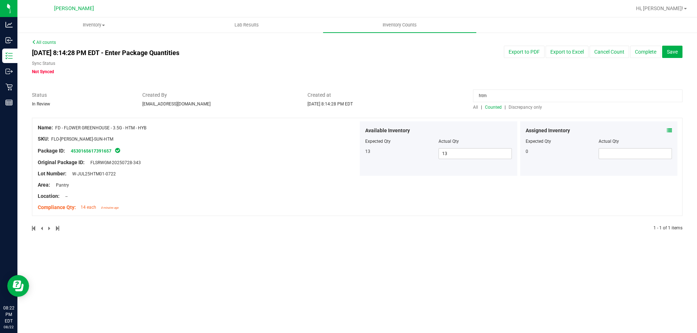
click at [348, 98] on input "htm" at bounding box center [577, 96] width 209 height 13
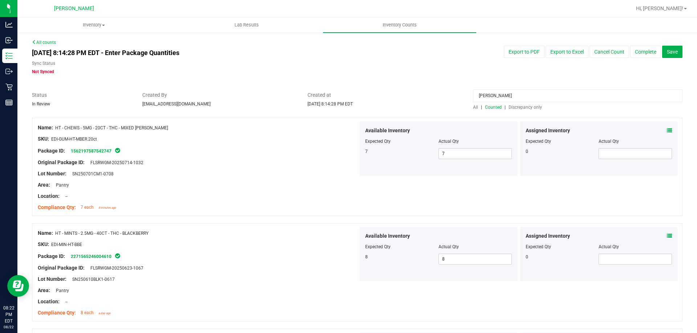
click at [348, 130] on div "Assigned Inventory Expected Qty Actual Qty 0" at bounding box center [598, 149] width 157 height 54
click at [348, 130] on icon at bounding box center [668, 130] width 5 height 5
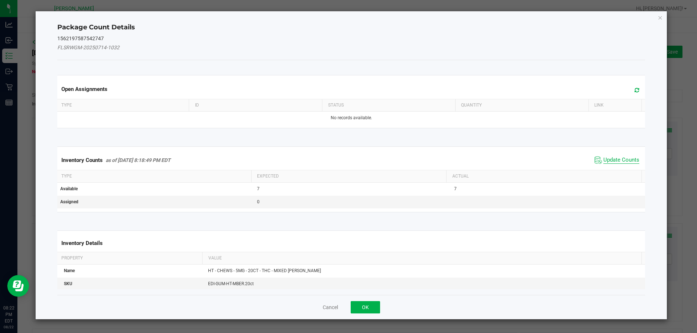
click at [348, 159] on span "Update Counts" at bounding box center [621, 160] width 36 height 7
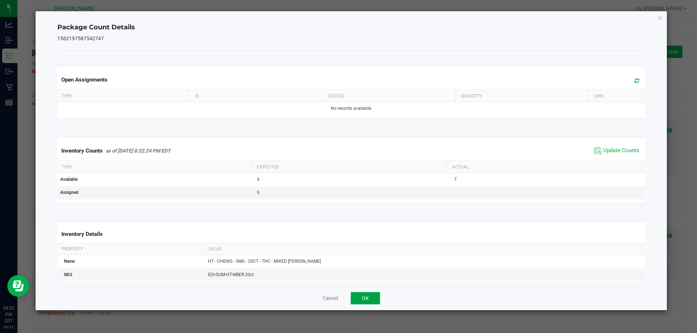
click at [348, 296] on button "OK" at bounding box center [364, 298] width 29 height 12
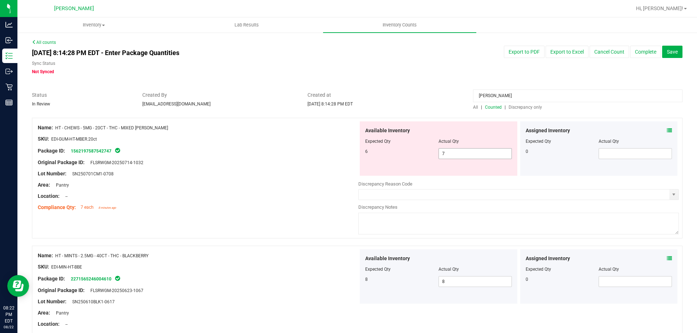
click at [348, 149] on span "7 7" at bounding box center [474, 153] width 73 height 11
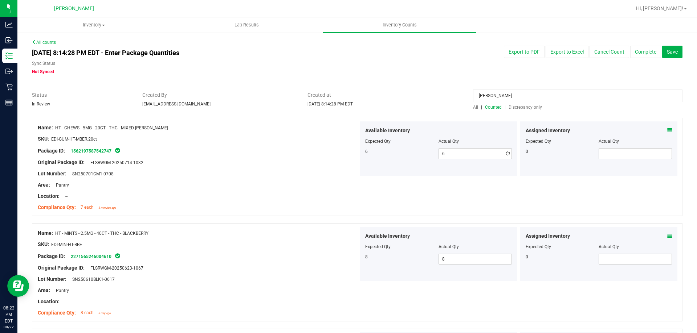
click at [251, 172] on div "Lot Number: SN250701CM1-0708" at bounding box center [198, 174] width 320 height 8
drag, startPoint x: 499, startPoint y: 92, endPoint x: 404, endPoint y: 110, distance: 97.0
click at [348, 109] on div "Status In Review Created By jskaggs@liveparallel.com Created at Aug 22, 2025 8:…" at bounding box center [356, 100] width 661 height 19
click at [348, 109] on span "Discrepancy only" at bounding box center [524, 107] width 33 height 5
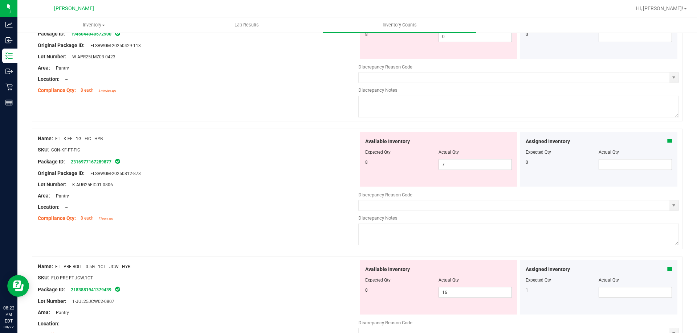
scroll to position [254, 0]
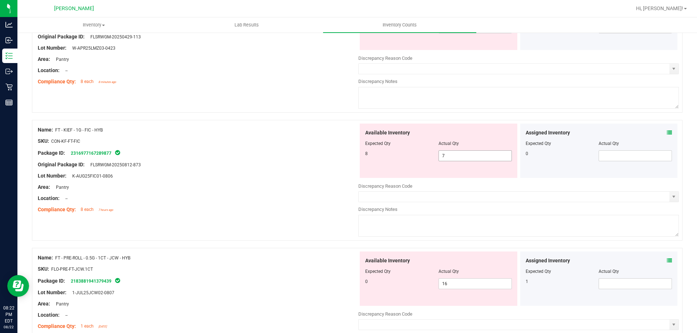
click at [348, 152] on span "7 7" at bounding box center [474, 156] width 73 height 11
click at [209, 158] on div at bounding box center [198, 159] width 320 height 4
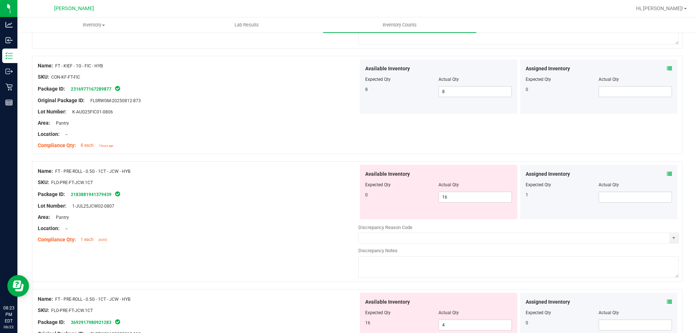
scroll to position [327, 0]
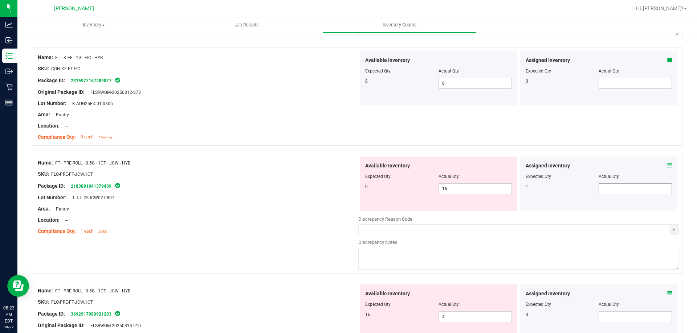
click at [348, 190] on span at bounding box center [634, 189] width 73 height 11
click at [348, 185] on span "16 16" at bounding box center [474, 189] width 73 height 11
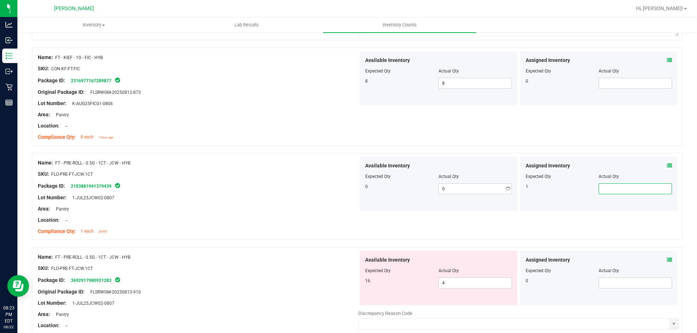
click at [348, 190] on span at bounding box center [634, 189] width 73 height 11
click at [257, 202] on div at bounding box center [198, 204] width 320 height 4
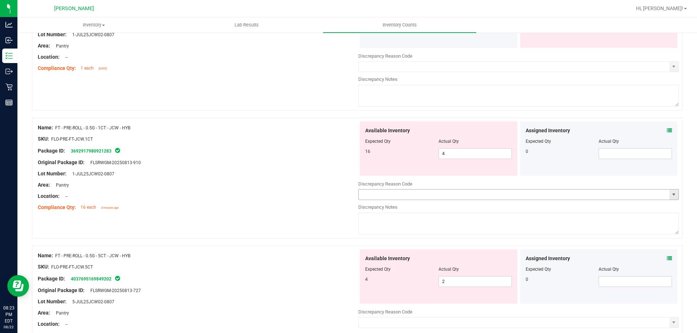
scroll to position [508, 0]
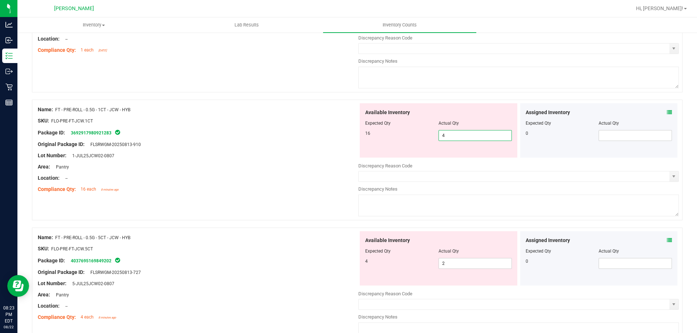
click at [348, 135] on span "4 4" at bounding box center [474, 135] width 73 height 11
click at [156, 126] on div at bounding box center [198, 127] width 320 height 4
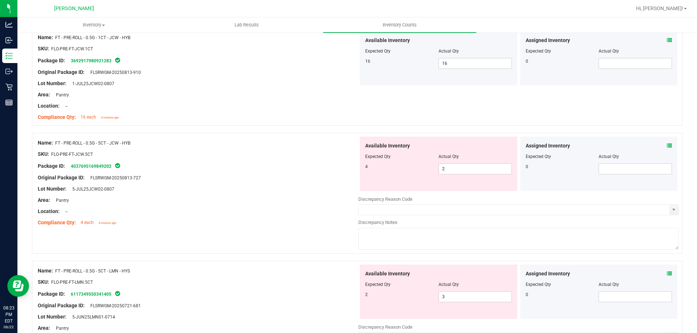
scroll to position [580, 0]
click at [348, 173] on span "2 2" at bounding box center [474, 168] width 73 height 11
click at [291, 168] on div "Package ID: 4037695169849202" at bounding box center [198, 165] width 320 height 9
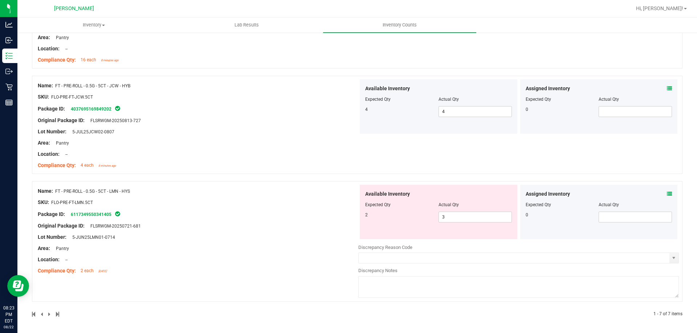
scroll to position [638, 0]
click at [348, 216] on span "3 3" at bounding box center [474, 216] width 73 height 11
click at [234, 225] on div "Name: FT - PRE-ROLL - 0.5G - 5CT - LMN - HYS SKU: FLO-PRE-FT-LMN.5CT Package ID…" at bounding box center [198, 230] width 320 height 93
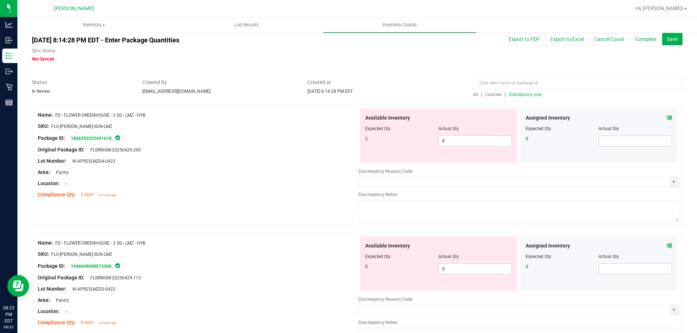
scroll to position [0, 0]
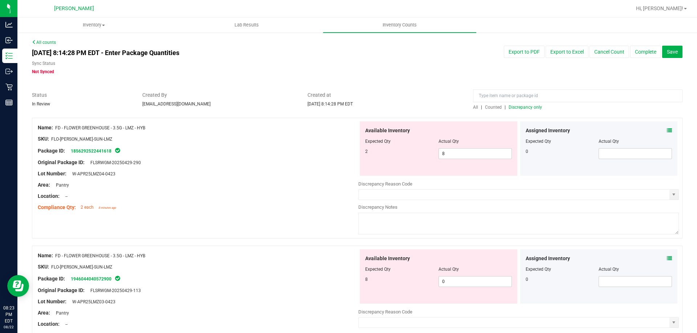
click at [348, 110] on span "Discrepancy only" at bounding box center [524, 107] width 33 height 5
click at [348, 130] on div "Assigned Inventory Expected Qty Actual Qty 0" at bounding box center [598, 149] width 157 height 54
click at [348, 130] on div "Assigned Inventory" at bounding box center [598, 131] width 147 height 8
click at [348, 130] on icon at bounding box center [668, 130] width 5 height 5
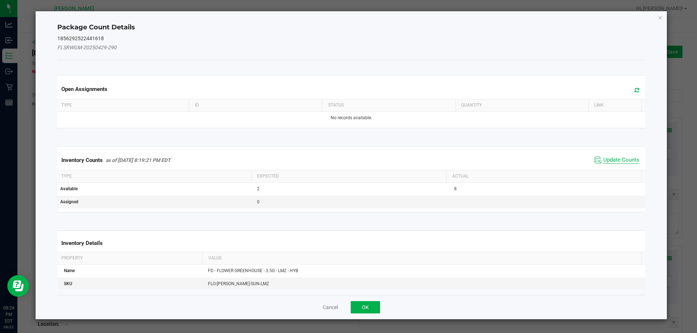
click at [348, 160] on span "Update Counts" at bounding box center [621, 160] width 36 height 7
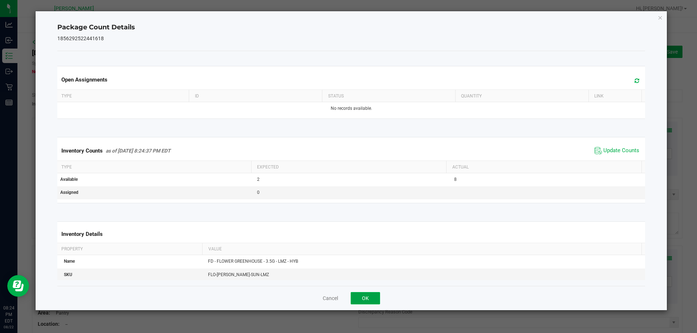
click at [348, 299] on button "OK" at bounding box center [364, 298] width 29 height 12
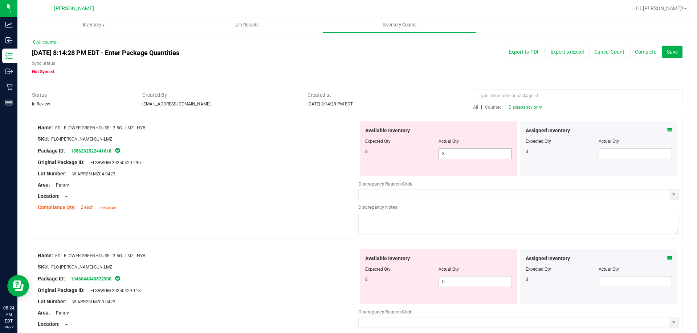
click at [348, 156] on span "8 8" at bounding box center [474, 153] width 73 height 11
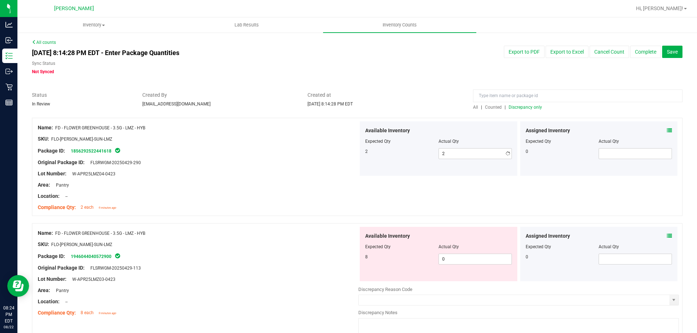
click at [239, 173] on div "Lot Number: W-APR25LMZ04-0423" at bounding box center [198, 174] width 320 height 8
click at [348, 259] on span "0 0" at bounding box center [474, 259] width 73 height 11
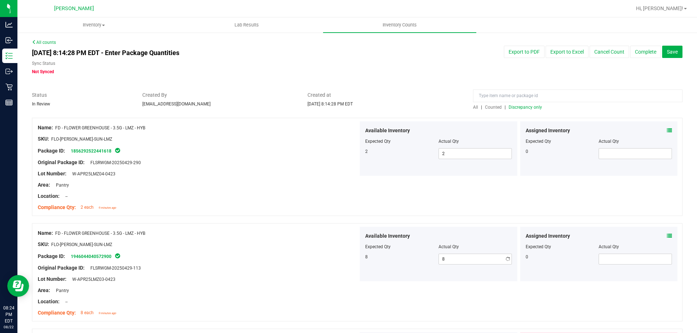
click at [236, 181] on div at bounding box center [198, 180] width 320 height 4
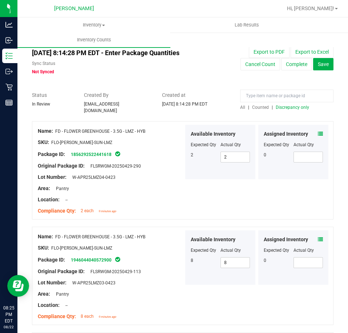
click at [250, 184] on div "Name: FD - FLOWER GREENHOUSE - 3.5G - LMZ - HYB SKU: FLO-BUD-FD-SUN-LMZ Package…" at bounding box center [182, 170] width 301 height 98
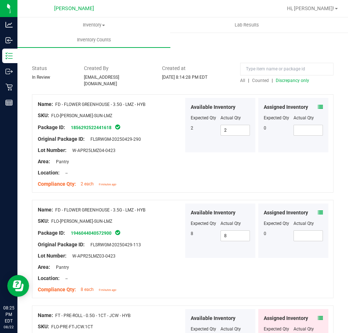
scroll to position [73, 0]
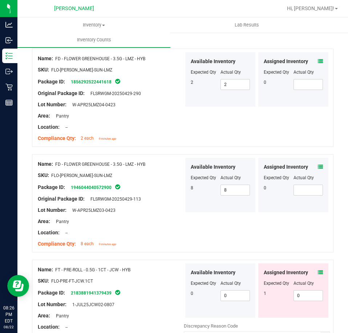
click at [317, 270] on icon at bounding box center [319, 272] width 5 height 5
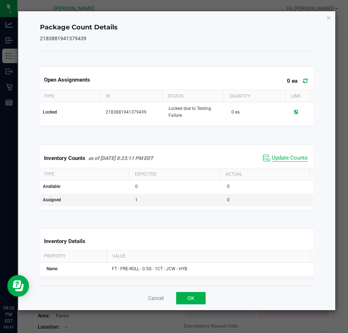
click at [286, 159] on span "Update Counts" at bounding box center [289, 158] width 36 height 7
click at [189, 294] on button "OK" at bounding box center [190, 298] width 29 height 12
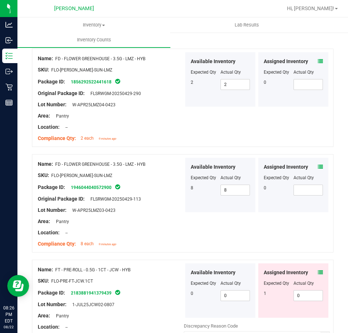
scroll to position [0, 0]
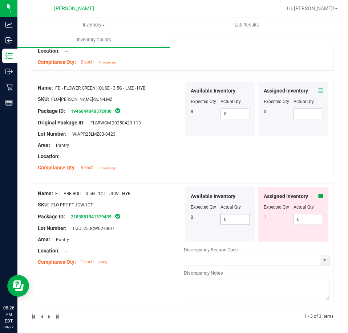
click at [220, 219] on span "0 0" at bounding box center [235, 219] width 30 height 11
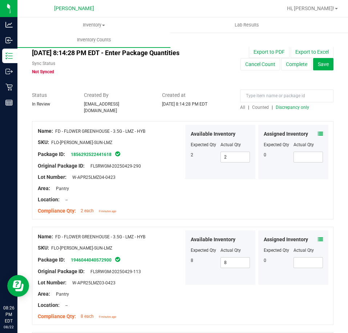
click at [289, 110] on div "All | Counted | Discrepancy only" at bounding box center [286, 107] width 93 height 7
click at [291, 106] on span "Discrepancy only" at bounding box center [291, 107] width 33 height 5
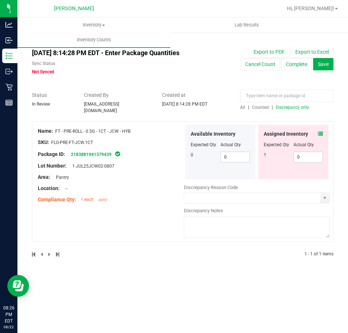
click at [321, 131] on icon at bounding box center [319, 133] width 5 height 5
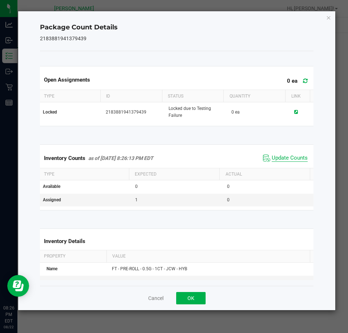
click at [281, 159] on span "Update Counts" at bounding box center [289, 158] width 36 height 7
click at [192, 301] on button "OK" at bounding box center [190, 298] width 29 height 12
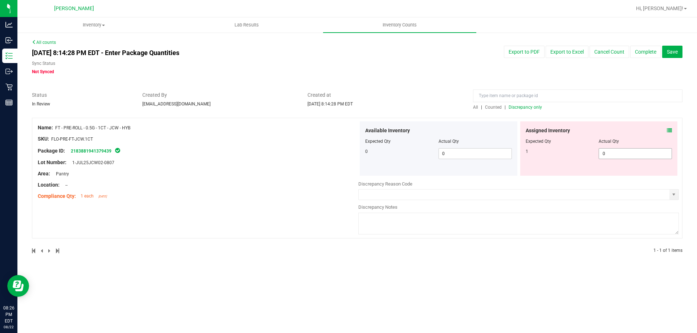
click at [348, 151] on span "0 0" at bounding box center [634, 153] width 73 height 11
click at [174, 186] on div "Location: --" at bounding box center [198, 185] width 320 height 8
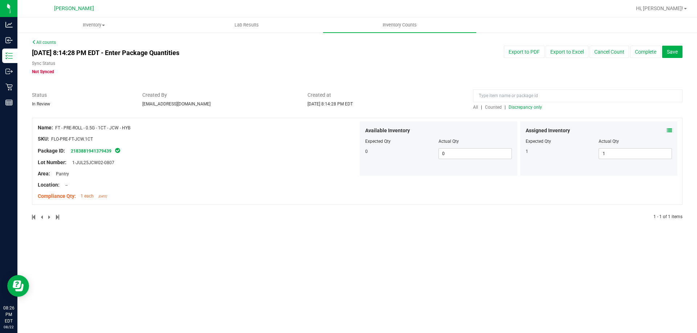
click at [348, 108] on span "Discrepancy only" at bounding box center [524, 107] width 33 height 5
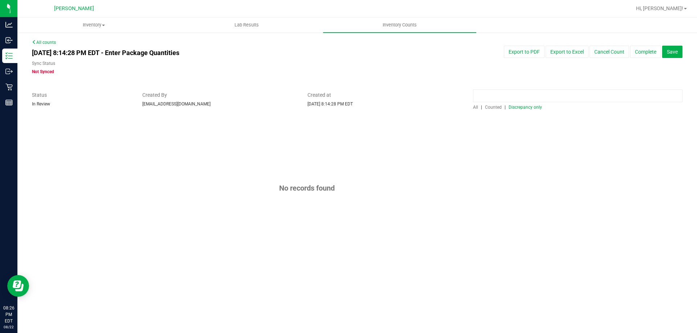
click at [348, 98] on input at bounding box center [577, 96] width 209 height 13
click at [348, 107] on span "Counted" at bounding box center [493, 107] width 17 height 5
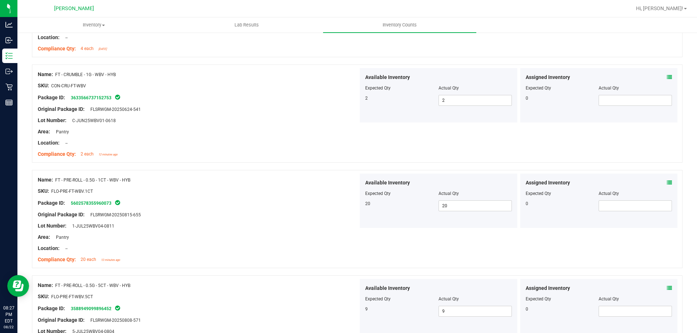
scroll to position [181, 0]
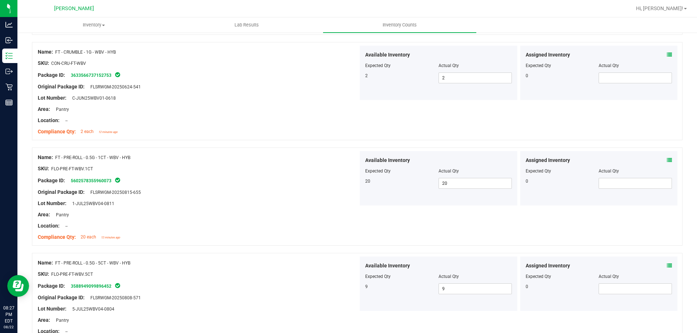
click at [348, 161] on icon at bounding box center [668, 160] width 5 height 5
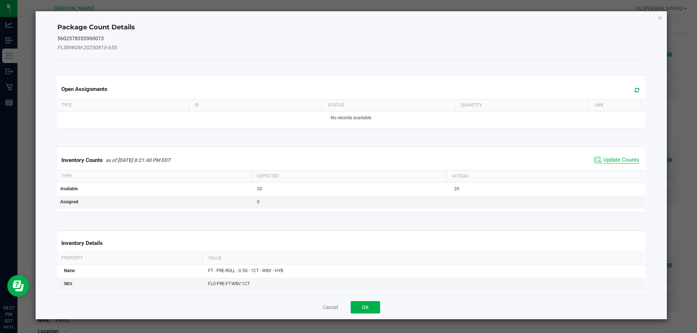
click at [348, 161] on span "Update Counts" at bounding box center [621, 160] width 36 height 7
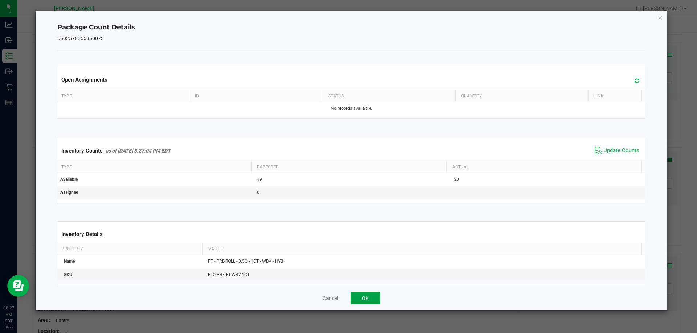
click at [348, 299] on button "OK" at bounding box center [364, 298] width 29 height 12
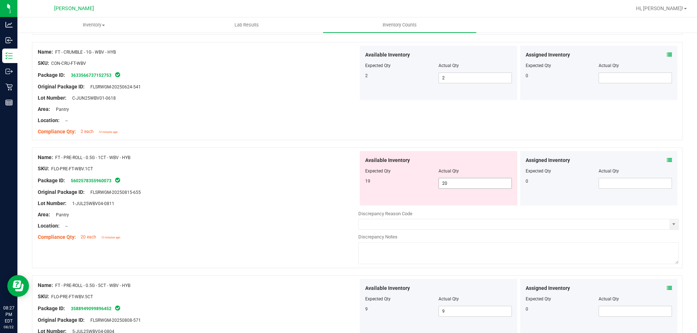
click at [348, 186] on span "20 20" at bounding box center [474, 183] width 73 height 11
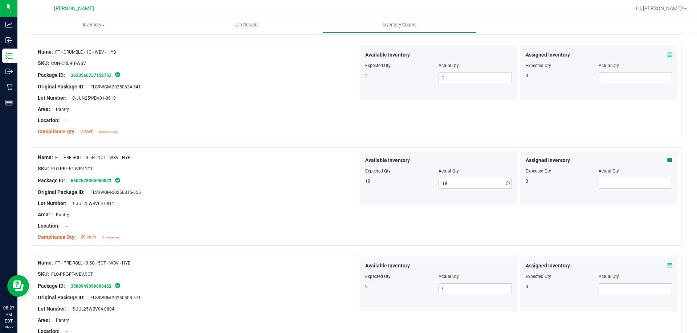
click at [252, 217] on div "Area: Pantry" at bounding box center [198, 215] width 320 height 8
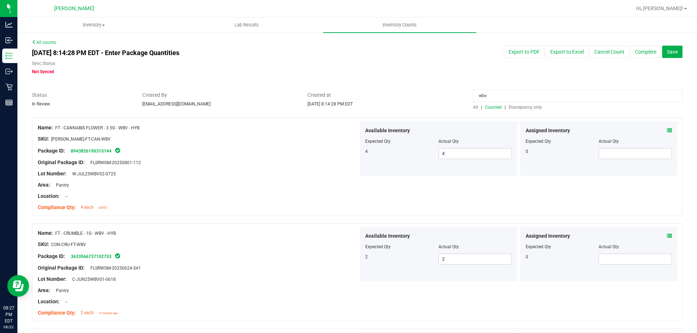
drag, startPoint x: 524, startPoint y: 90, endPoint x: 439, endPoint y: 97, distance: 85.2
click at [348, 97] on div "Status In Review Created By jskaggs@liveparallel.com Created at Aug 22, 2025 8:…" at bounding box center [356, 100] width 661 height 19
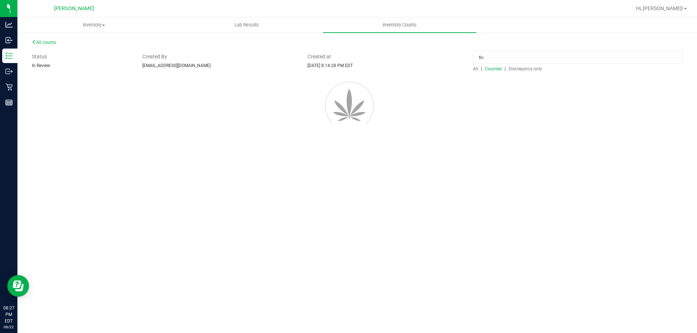
click at [348, 72] on div "All | Counted | Discrepancy only" at bounding box center [577, 69] width 209 height 7
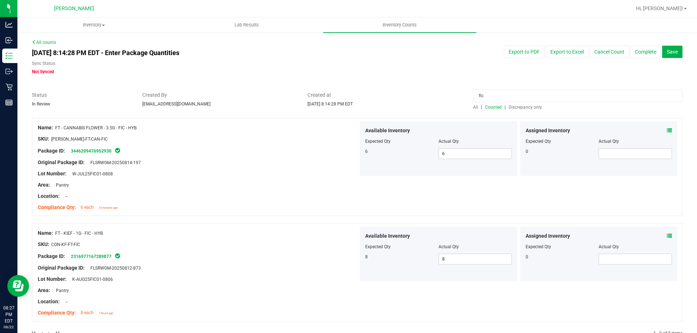
click at [348, 131] on icon at bounding box center [668, 130] width 5 height 5
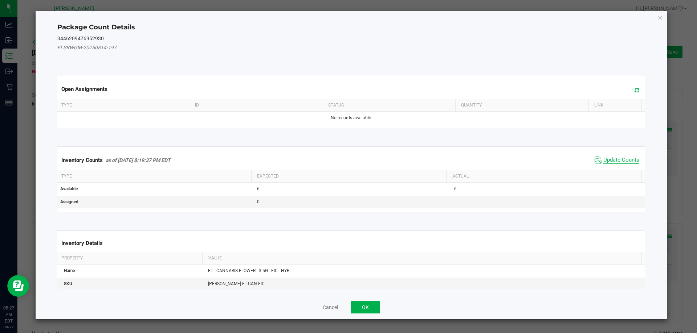
click at [348, 160] on span "Update Counts" at bounding box center [621, 160] width 36 height 7
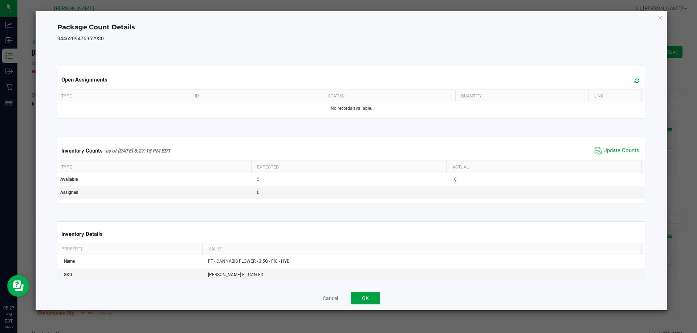
click at [348, 304] on button "OK" at bounding box center [364, 298] width 29 height 12
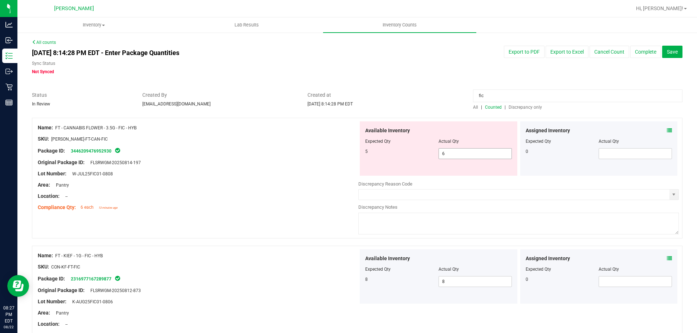
drag, startPoint x: 469, startPoint y: 152, endPoint x: 379, endPoint y: 154, distance: 89.3
click at [348, 153] on span "6 6" at bounding box center [474, 153] width 73 height 11
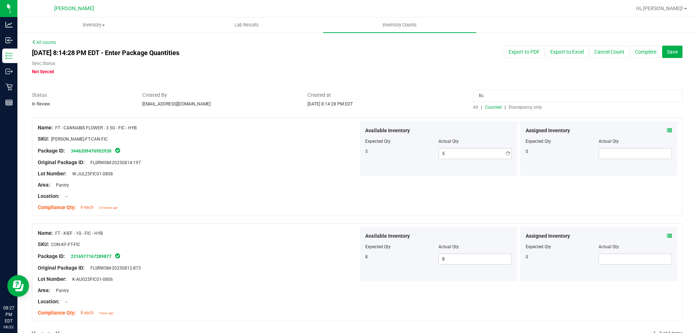
click at [244, 178] on div at bounding box center [198, 180] width 320 height 4
drag, startPoint x: 501, startPoint y: 96, endPoint x: 387, endPoint y: 103, distance: 114.5
click at [348, 103] on div "Status In Review Created By jskaggs@liveparallel.com Created at Aug 22, 2025 8:…" at bounding box center [356, 100] width 661 height 19
click at [348, 237] on div "Assigned Inventory" at bounding box center [598, 237] width 147 height 8
click at [348, 236] on icon at bounding box center [668, 236] width 5 height 5
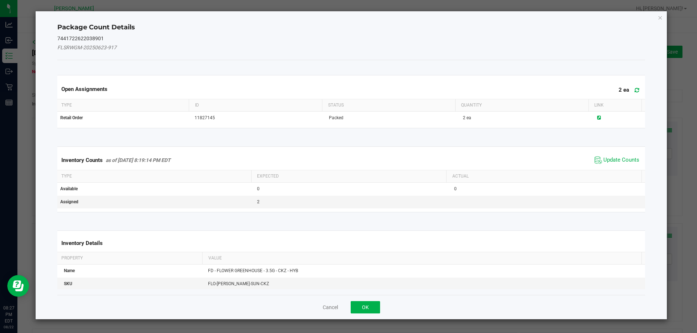
click at [348, 167] on div "Inventory Counts as of Aug 22, 2025 8:19:14 PM EDT Update Counts" at bounding box center [351, 161] width 591 height 20
click at [348, 162] on span "Update Counts" at bounding box center [621, 160] width 36 height 7
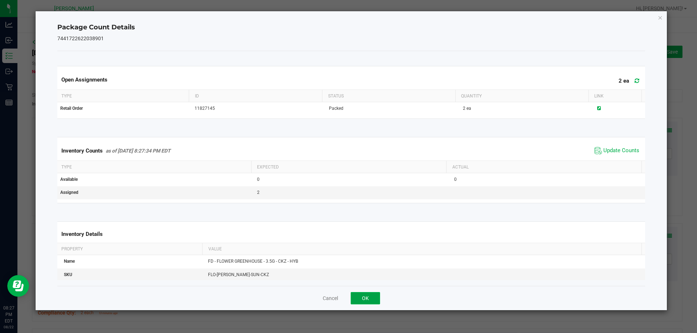
click at [348, 292] on button "OK" at bounding box center [364, 298] width 29 height 12
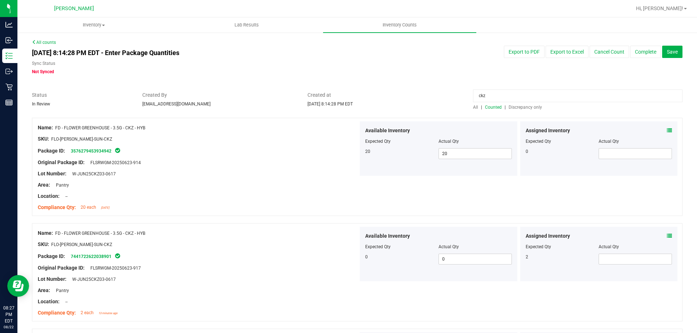
click at [348, 107] on span "Discrepancy only" at bounding box center [524, 107] width 33 height 5
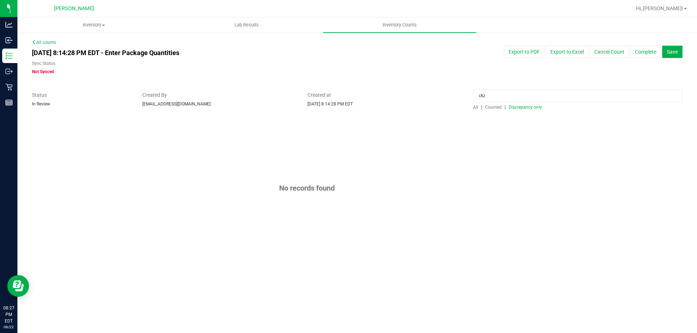
click at [348, 108] on span "Counted" at bounding box center [493, 107] width 17 height 5
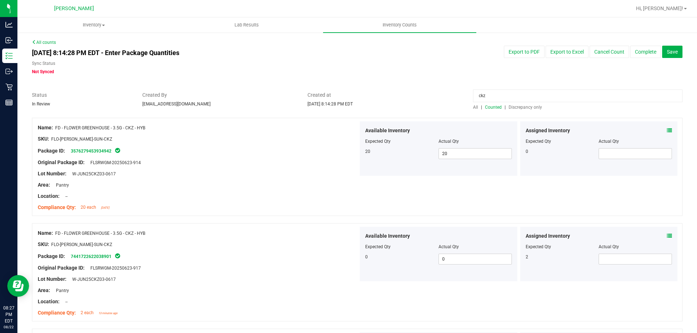
click at [348, 237] on icon at bounding box center [668, 236] width 5 height 5
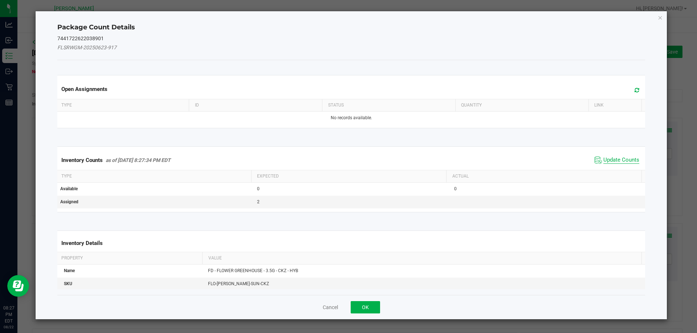
click at [348, 159] on span "Update Counts" at bounding box center [621, 160] width 36 height 7
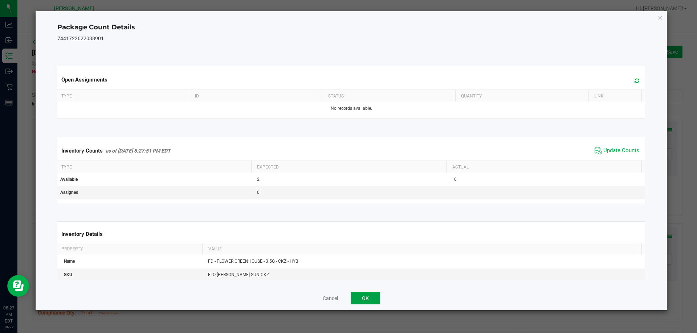
click at [348, 301] on button "OK" at bounding box center [364, 298] width 29 height 12
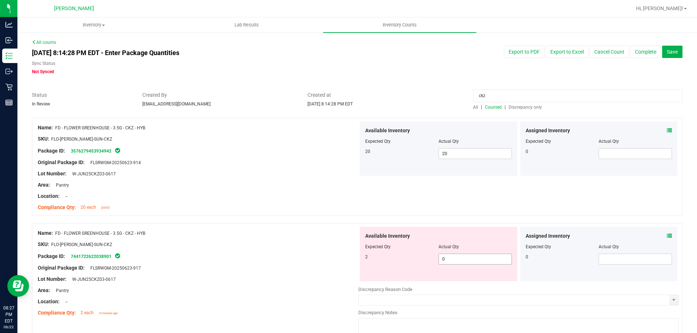
drag, startPoint x: 463, startPoint y: 264, endPoint x: 449, endPoint y: 263, distance: 14.5
click at [348, 263] on span "0 0" at bounding box center [474, 259] width 73 height 11
click at [239, 200] on div at bounding box center [198, 202] width 320 height 4
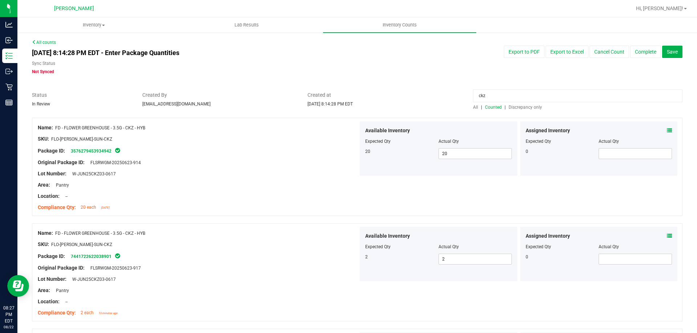
drag, startPoint x: 520, startPoint y: 100, endPoint x: 309, endPoint y: 100, distance: 210.4
click at [321, 100] on div "Status In Review Created By jskaggs@liveparallel.com Created at Aug 22, 2025 8:…" at bounding box center [356, 100] width 661 height 19
click at [348, 107] on span "Counted" at bounding box center [493, 107] width 17 height 5
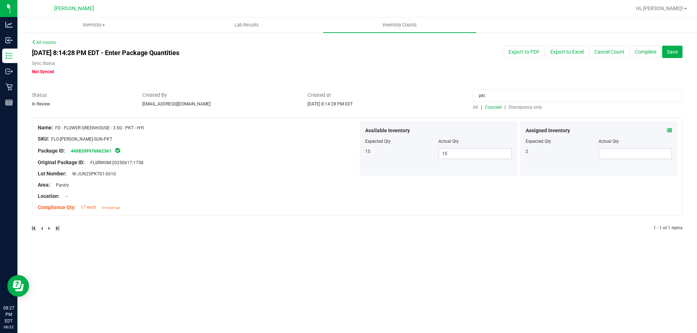
click at [348, 130] on icon at bounding box center [668, 130] width 5 height 5
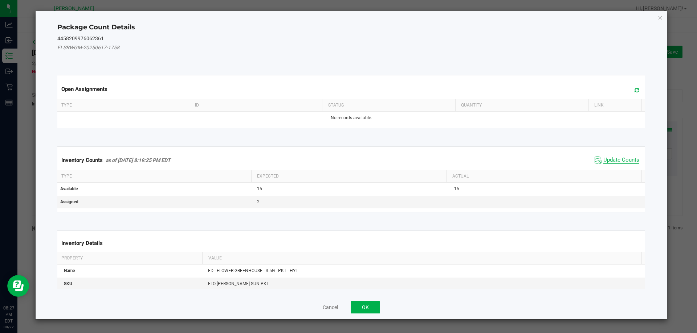
click at [348, 158] on span "Update Counts" at bounding box center [621, 160] width 36 height 7
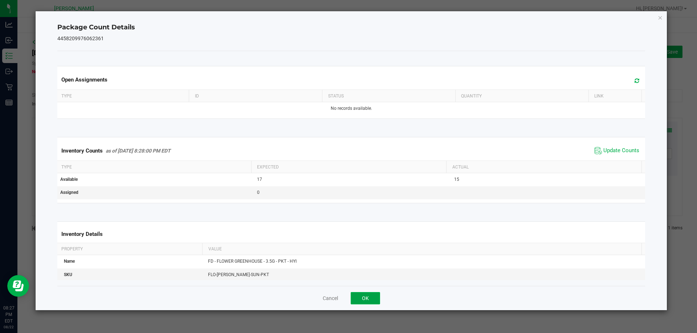
click at [348, 301] on button "OK" at bounding box center [364, 298] width 29 height 12
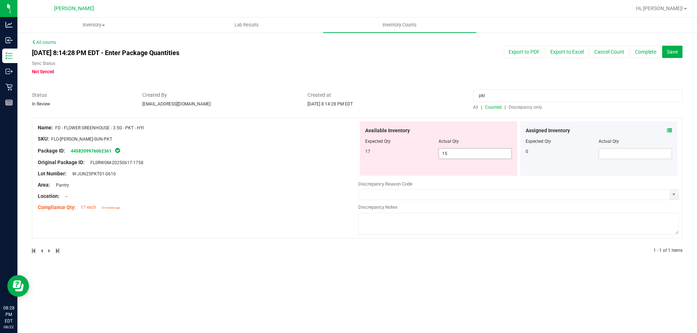
click at [348, 155] on span "15 15" at bounding box center [474, 153] width 73 height 11
drag, startPoint x: 444, startPoint y: 97, endPoint x: 456, endPoint y: 97, distance: 12.0
click at [348, 97] on span "Created at" at bounding box center [384, 95] width 155 height 8
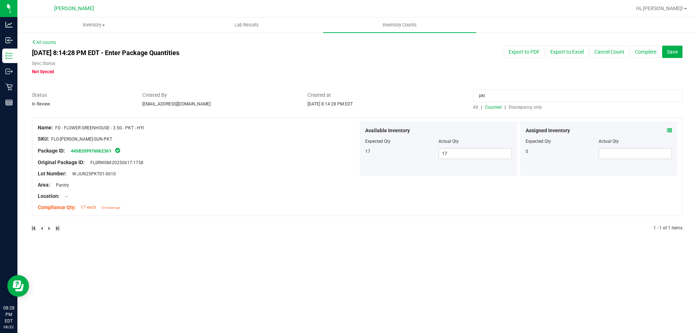
drag, startPoint x: 494, startPoint y: 96, endPoint x: 402, endPoint y: 96, distance: 91.8
click at [348, 96] on div "Status In Review Created By jskaggs@liveparallel.com Created at Aug 22, 2025 8:…" at bounding box center [356, 100] width 661 height 19
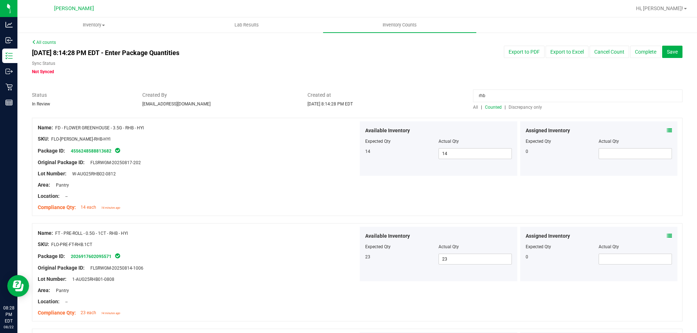
click at [348, 130] on div "Assigned Inventory Expected Qty Actual Qty 0" at bounding box center [598, 149] width 157 height 54
click at [348, 130] on icon at bounding box center [668, 130] width 5 height 5
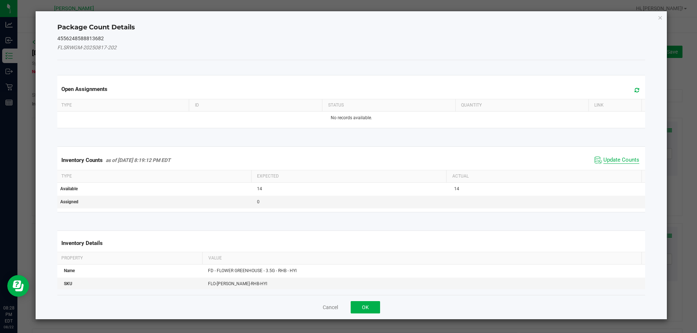
click at [348, 158] on span "Update Counts" at bounding box center [621, 160] width 36 height 7
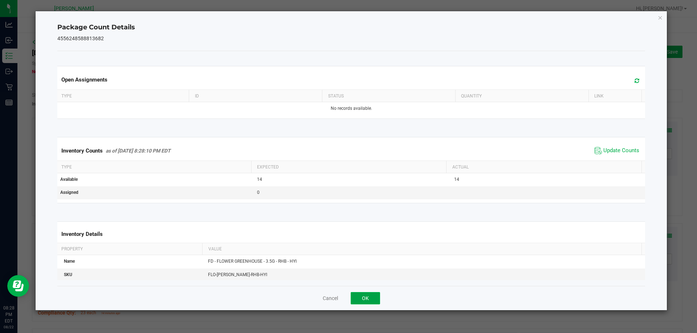
click at [348, 297] on button "OK" at bounding box center [364, 298] width 29 height 12
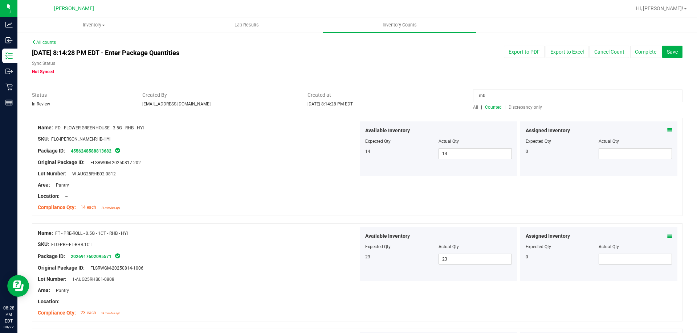
drag, startPoint x: 497, startPoint y: 95, endPoint x: 345, endPoint y: 95, distance: 152.0
click at [348, 95] on div "Status In Review Created By jskaggs@liveparallel.com Created at Aug 22, 2025 8:…" at bounding box center [356, 100] width 661 height 19
click at [348, 108] on span "Discrepancy only" at bounding box center [524, 107] width 33 height 5
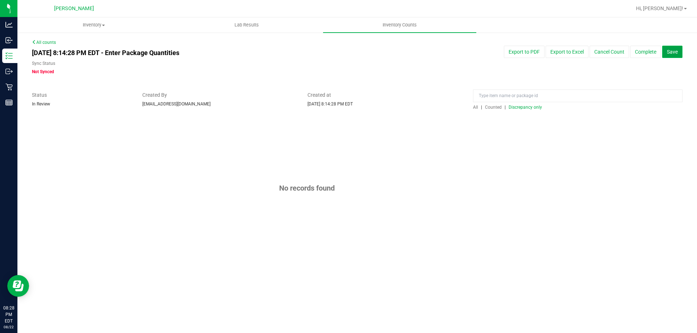
click at [348, 52] on button "Save" at bounding box center [672, 52] width 20 height 12
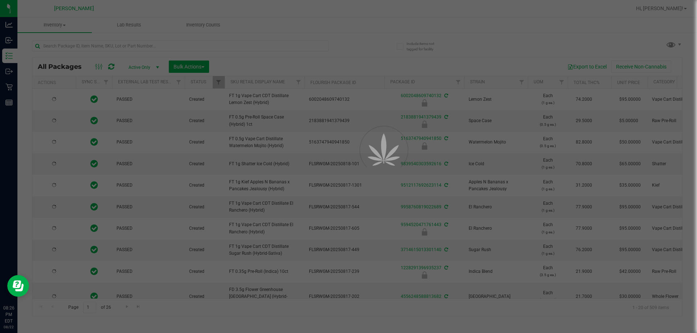
click at [178, 45] on div at bounding box center [348, 166] width 697 height 333
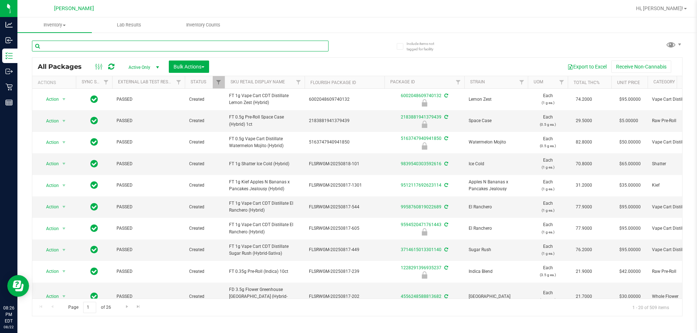
click at [178, 45] on input "text" at bounding box center [180, 46] width 296 height 11
type input "k"
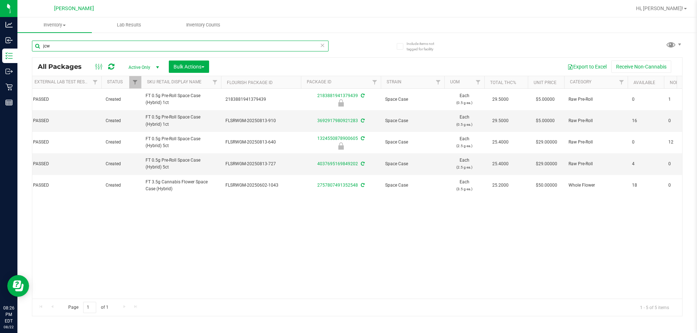
scroll to position [0, 55]
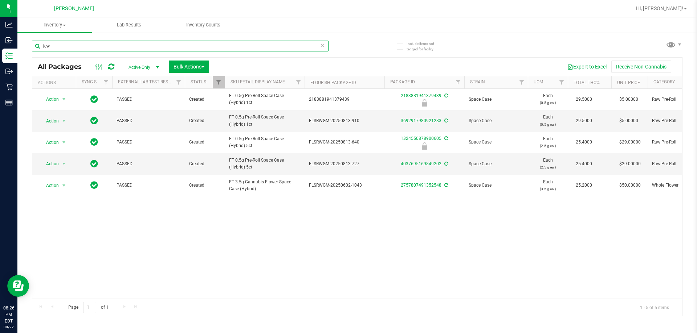
type input "jcw"
